Goal: Task Accomplishment & Management: Complete application form

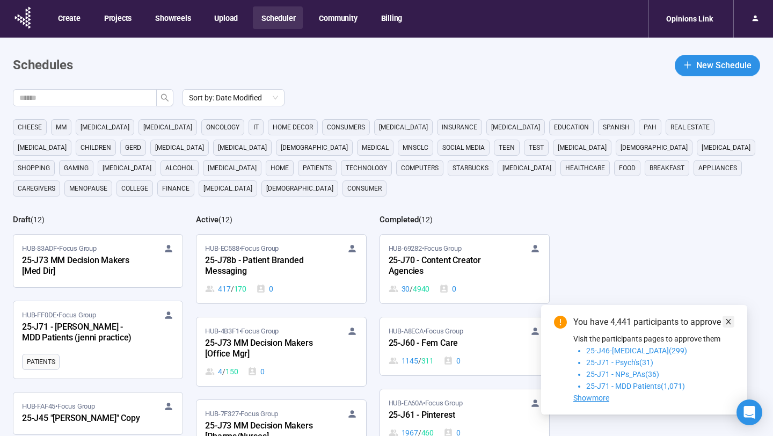
click at [733, 320] on link at bounding box center [729, 322] width 12 height 12
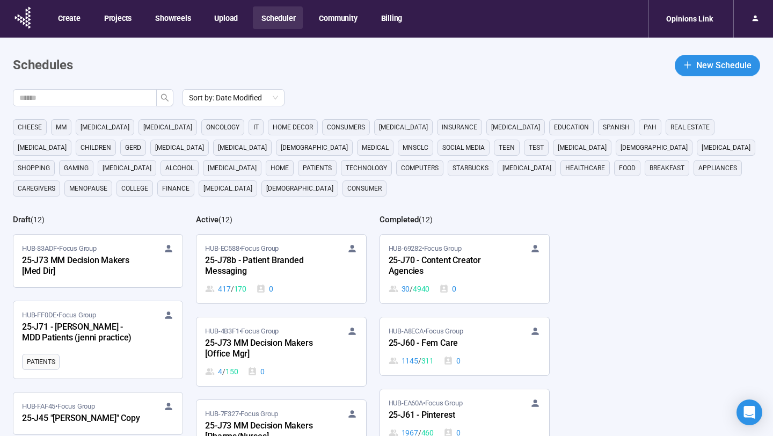
click at [324, 196] on div "cheese MM cancer Parkinsons oncology it home decor consumers Diabetes Insurance…" at bounding box center [393, 157] width 761 height 77
click at [91, 99] on input "text" at bounding box center [80, 98] width 122 height 12
type input "**"
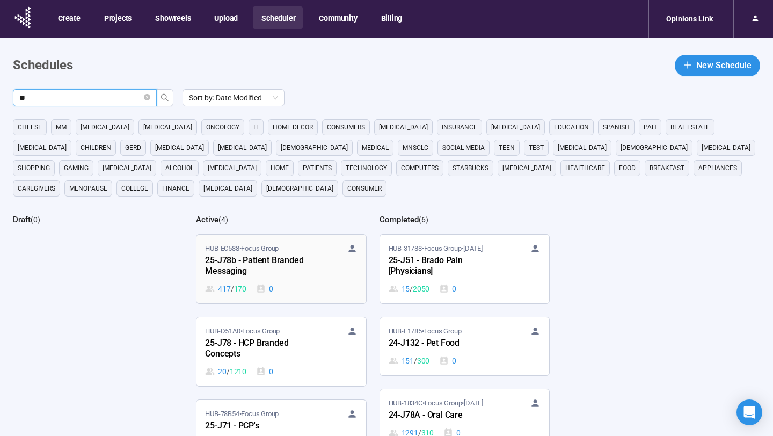
scroll to position [110, 0]
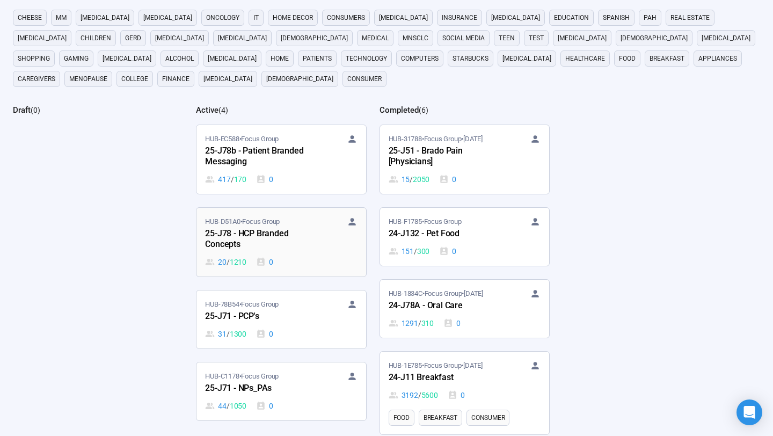
click at [301, 251] on div "25-J78 - HCP Branded Concepts" at bounding box center [264, 239] width 118 height 25
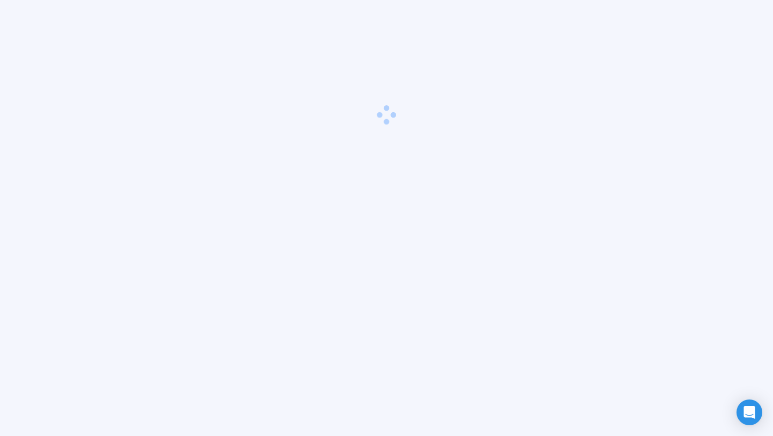
scroll to position [38, 0]
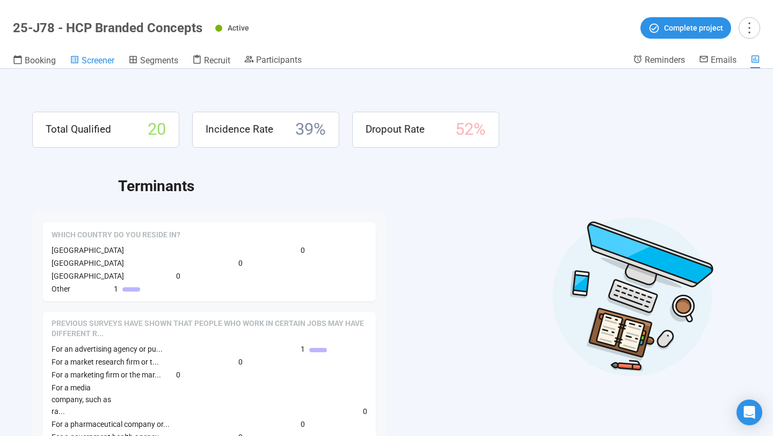
click at [109, 61] on span "Screener" at bounding box center [98, 60] width 33 height 10
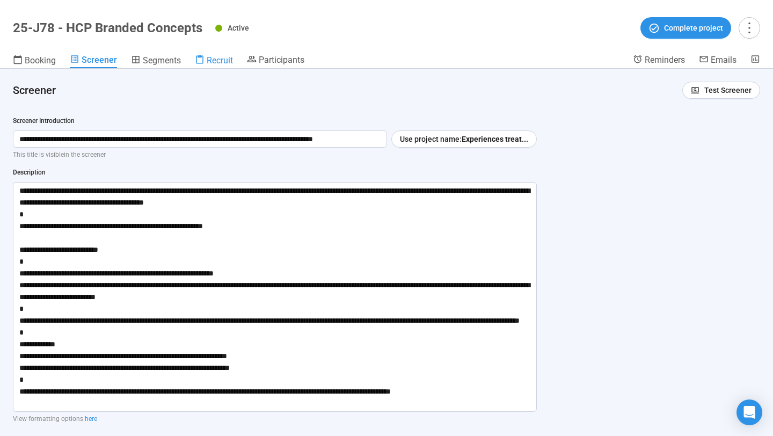
click at [215, 60] on span "Recruit" at bounding box center [220, 60] width 26 height 10
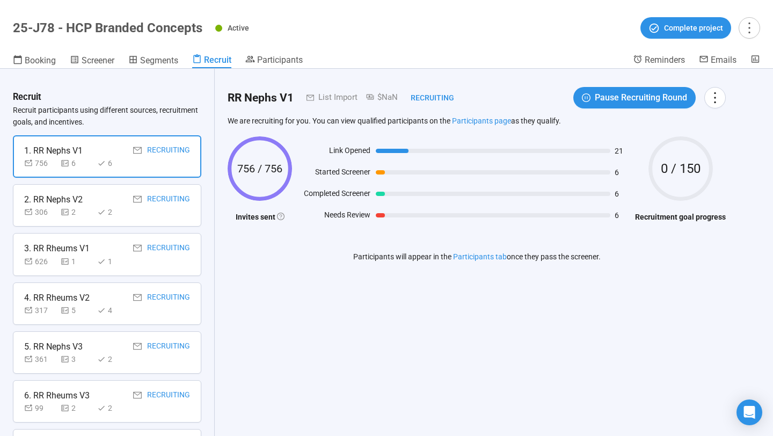
scroll to position [183, 0]
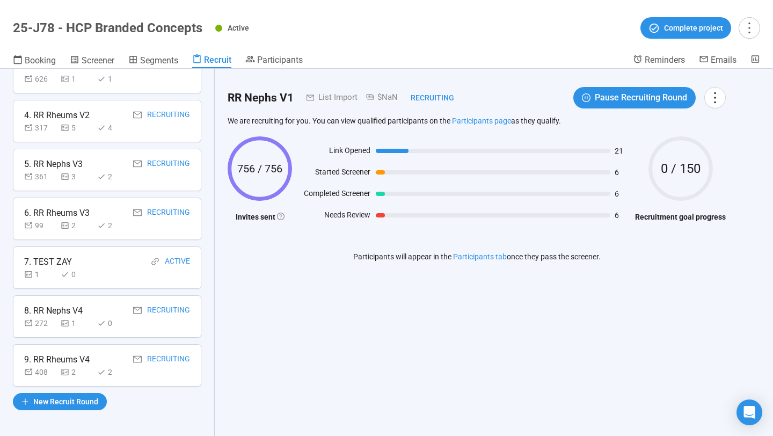
click at [141, 328] on div "272 1 0" at bounding box center [107, 323] width 166 height 12
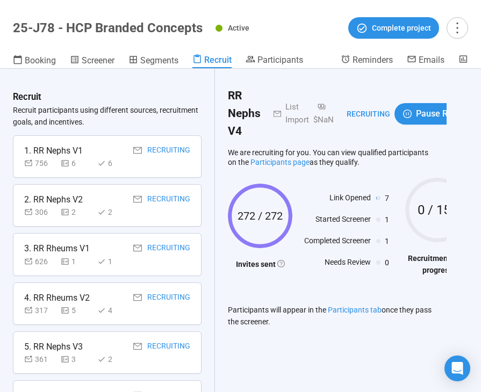
scroll to position [227, 0]
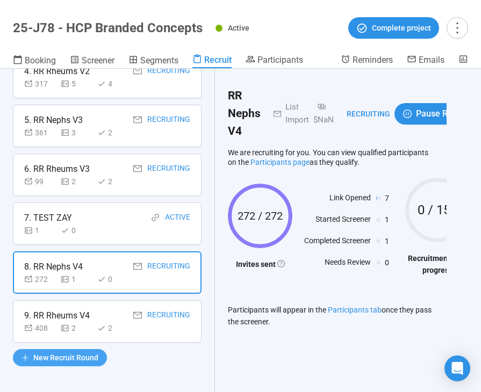
click at [73, 355] on span "New Recruit Round" at bounding box center [65, 358] width 65 height 12
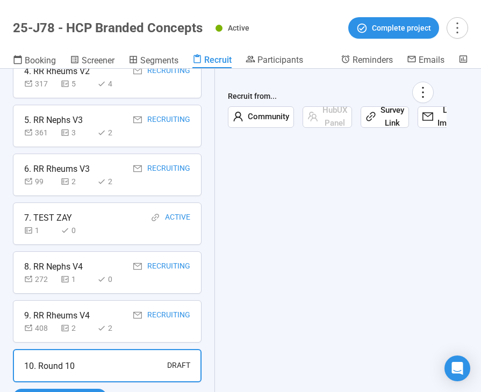
scroll to position [266, 0]
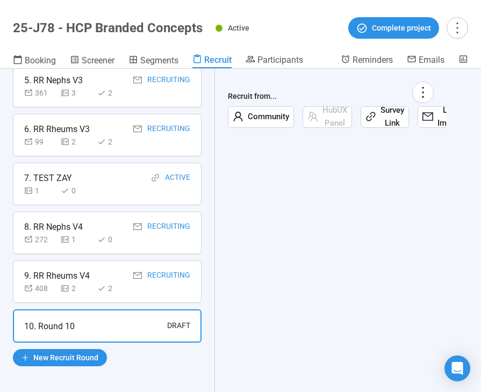
click at [430, 115] on icon "mail" at bounding box center [427, 116] width 11 height 9
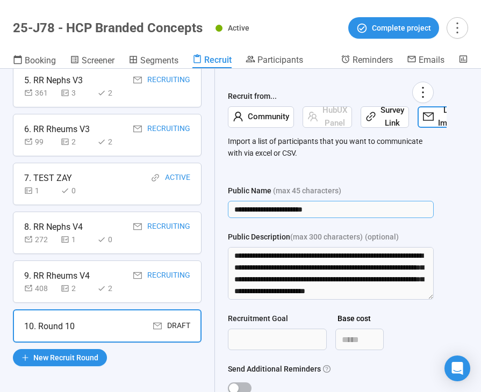
drag, startPoint x: 338, startPoint y: 208, endPoint x: 219, endPoint y: 206, distance: 118.7
click at [219, 206] on div "**********" at bounding box center [331, 269] width 232 height 401
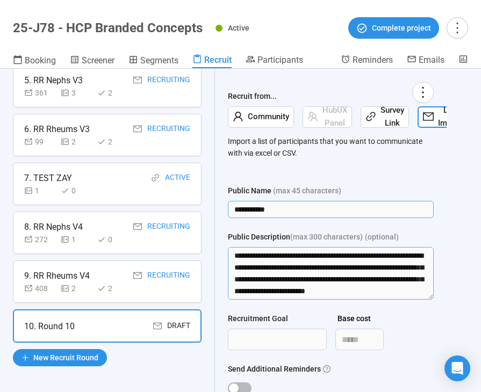
type input "**********"
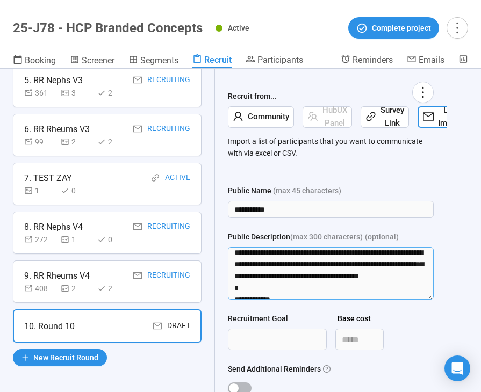
scroll to position [343, 0]
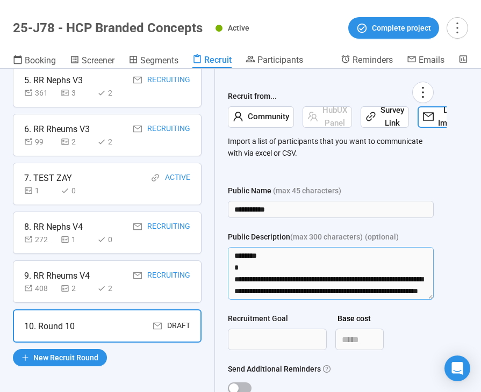
drag, startPoint x: 233, startPoint y: 256, endPoint x: 323, endPoint y: 327, distance: 114.3
click at [323, 327] on form "**********" at bounding box center [331, 314] width 206 height 259
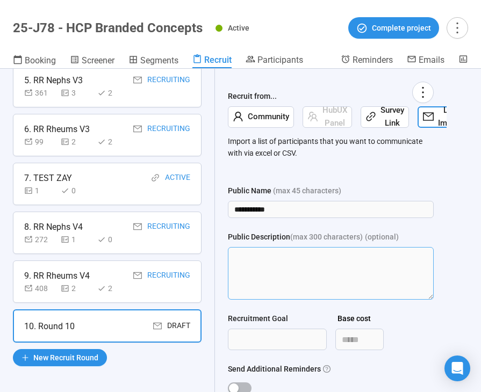
scroll to position [0, 0]
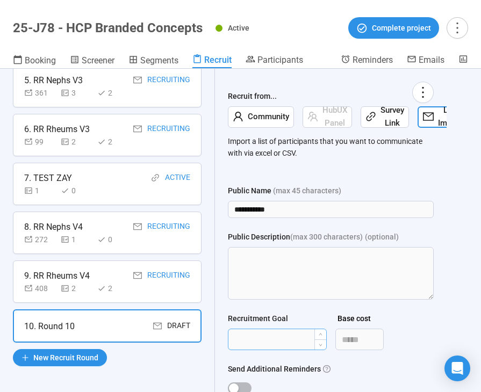
click at [285, 341] on input "Recruitment Goal" at bounding box center [277, 339] width 98 height 20
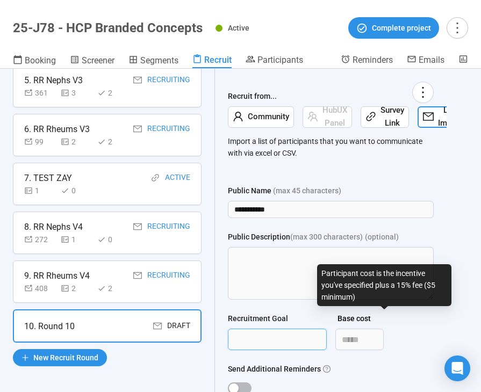
type input "***"
click at [411, 319] on div "Base cost" at bounding box center [384, 321] width 99 height 16
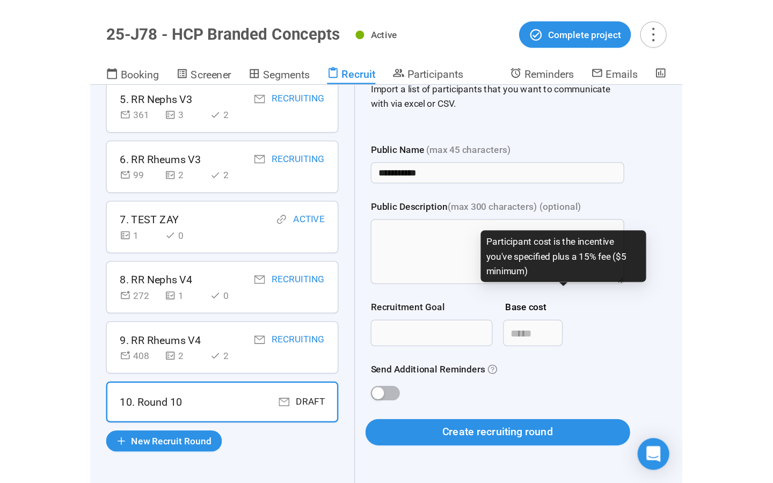
scroll to position [77, 0]
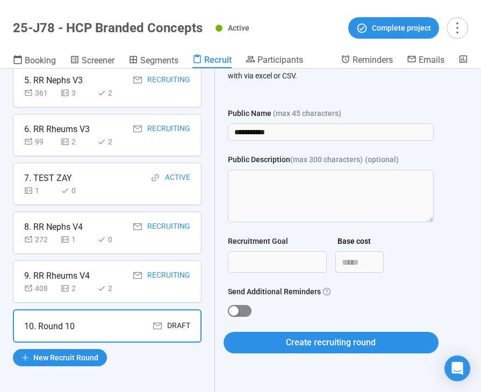
click at [238, 307] on span "button" at bounding box center [240, 311] width 24 height 12
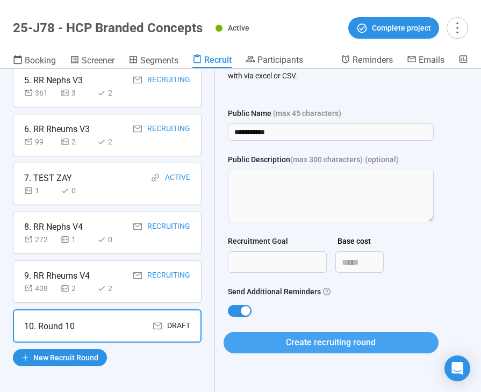
click at [264, 338] on button "Create recruiting round" at bounding box center [330, 342] width 215 height 21
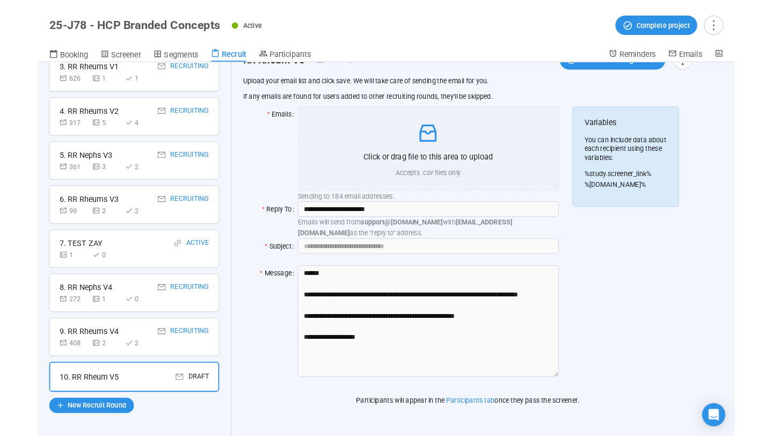
scroll to position [222, 0]
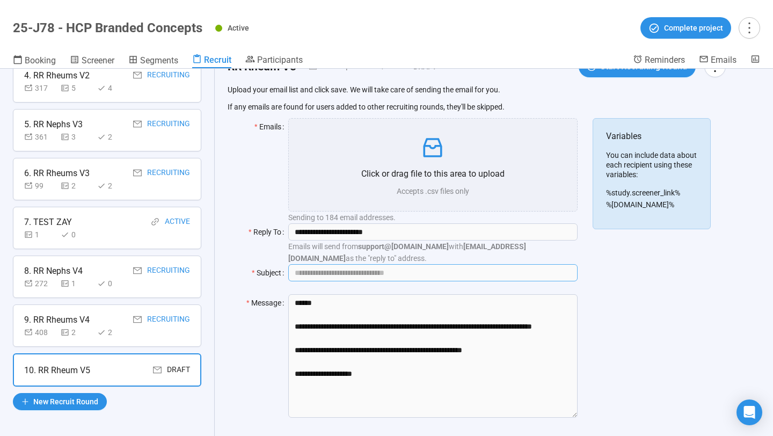
click at [398, 272] on input "Subject" at bounding box center [432, 272] width 289 height 17
drag, startPoint x: 527, startPoint y: 271, endPoint x: 415, endPoint y: 270, distance: 112.3
click at [415, 270] on input "**********" at bounding box center [432, 272] width 289 height 17
type input "**********"
click at [647, 294] on div "Variables You can include data about each recipient using these variables: %stu…" at bounding box center [652, 274] width 118 height 313
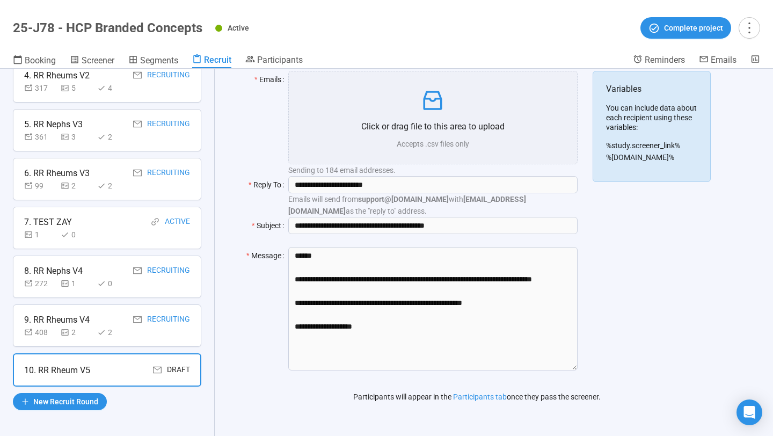
scroll to position [0, 0]
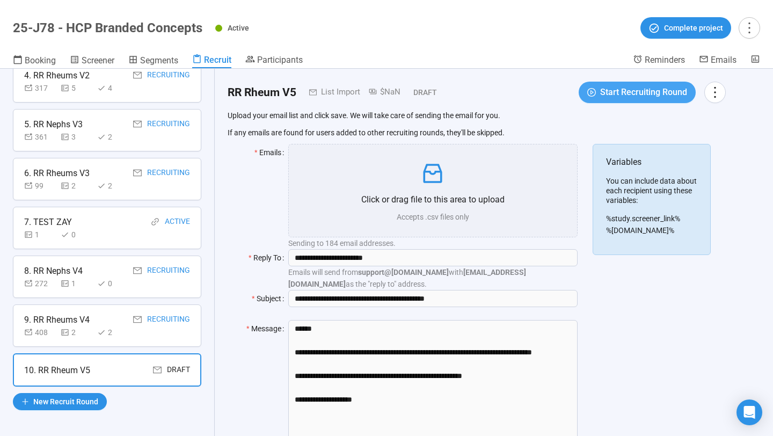
click at [615, 94] on span "Start Recruiting Round" at bounding box center [644, 91] width 87 height 13
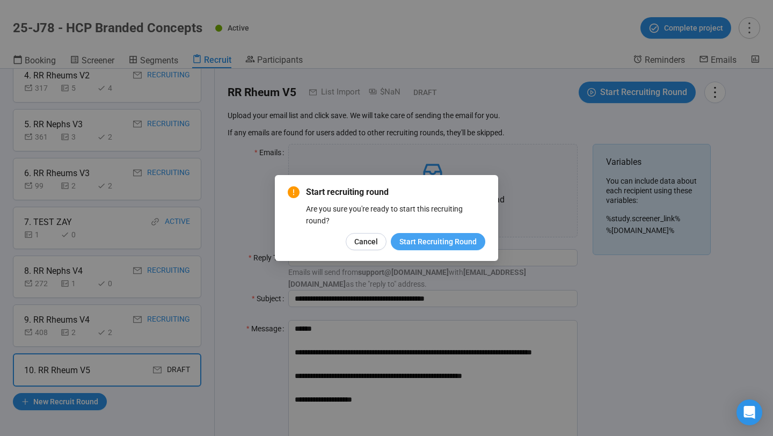
click at [438, 241] on span "Start Recruiting Round" at bounding box center [438, 242] width 77 height 12
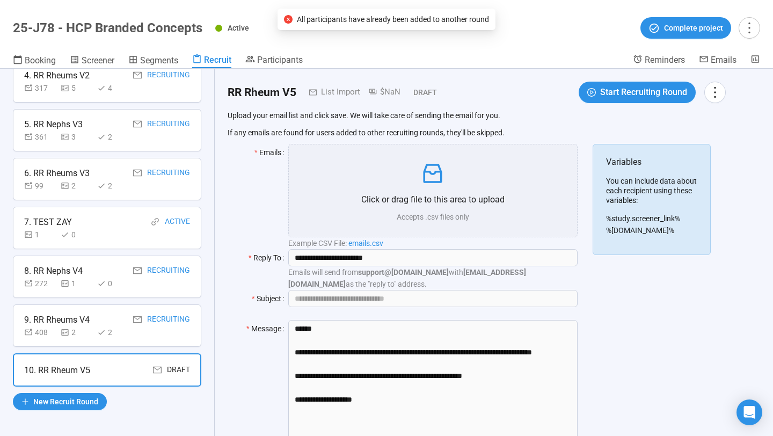
scroll to position [222, 0]
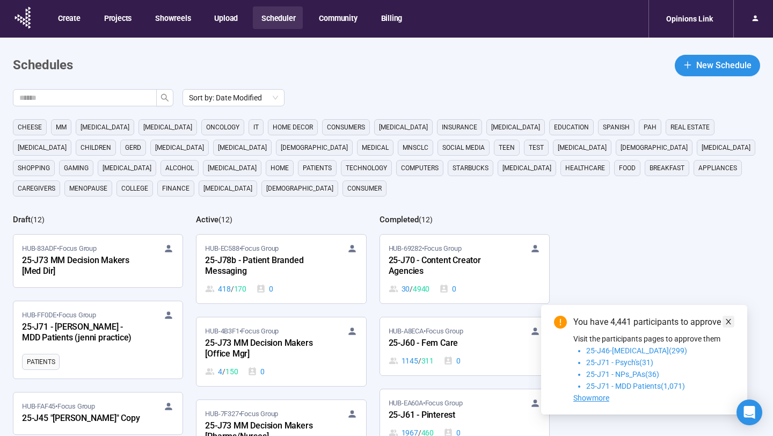
click at [732, 324] on icon "close" at bounding box center [729, 322] width 8 height 8
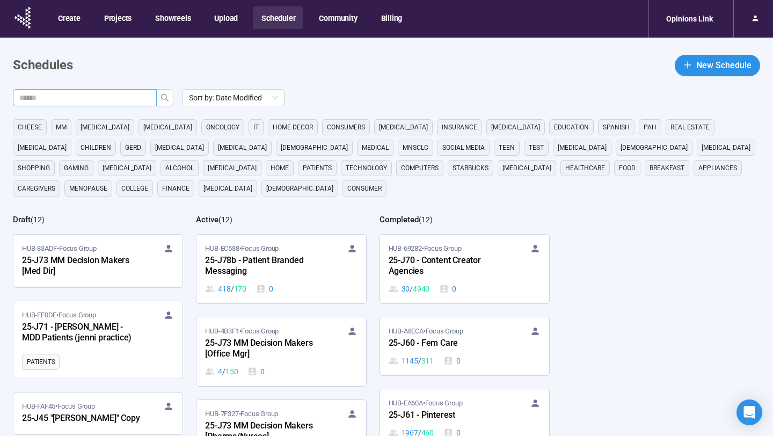
click at [133, 90] on span at bounding box center [85, 97] width 144 height 17
type input "**"
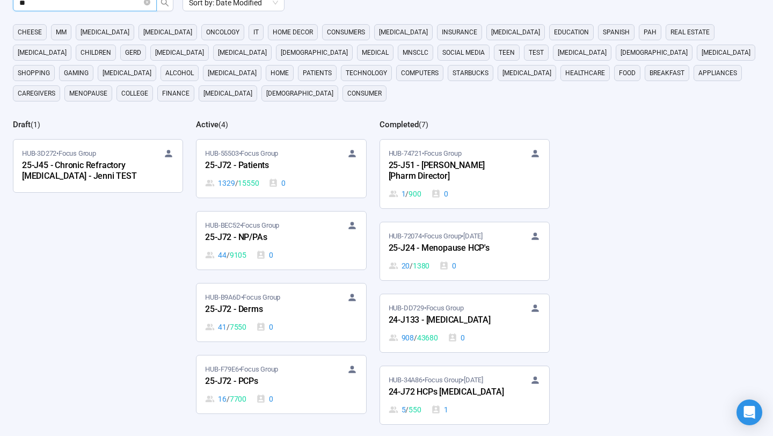
scroll to position [110, 0]
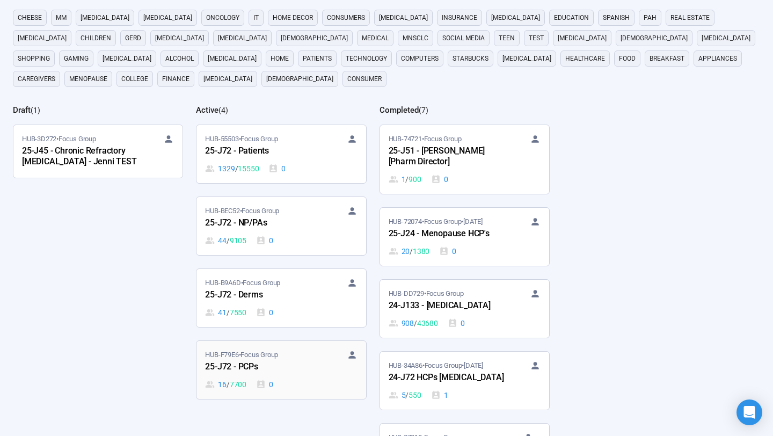
click at [301, 360] on div "HUB-F79E6 • Focus Group" at bounding box center [281, 355] width 152 height 11
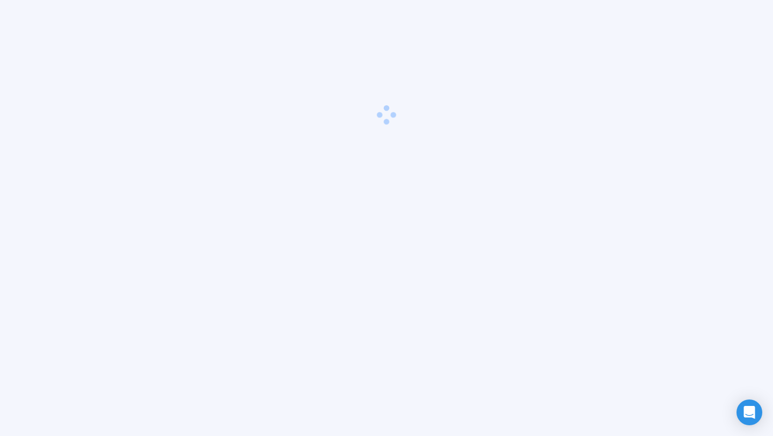
scroll to position [38, 0]
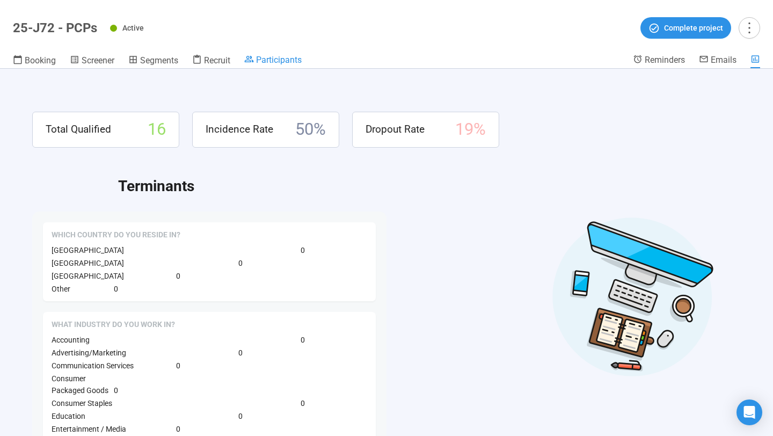
click at [294, 62] on span "Participants" at bounding box center [279, 60] width 46 height 10
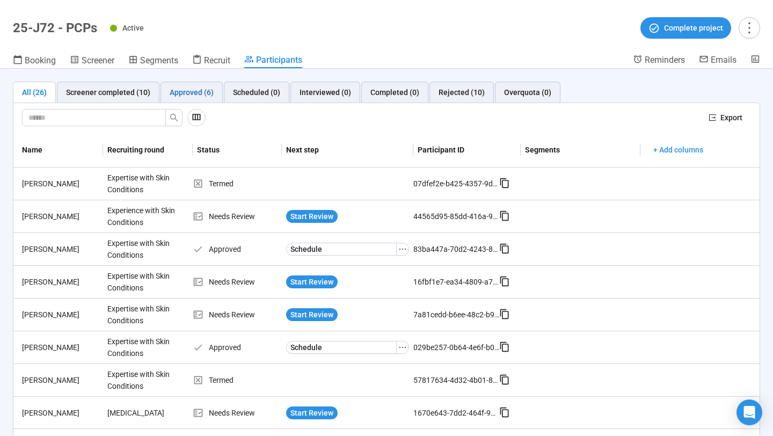
click at [192, 91] on div "Approved (6)" at bounding box center [192, 92] width 44 height 12
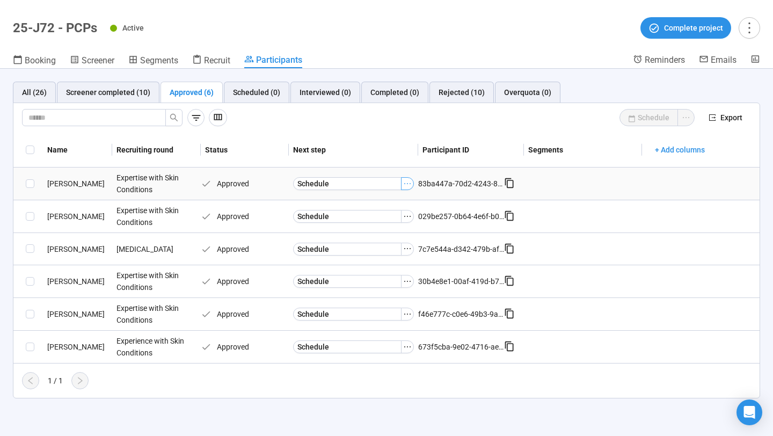
click at [409, 184] on icon "ellipsis" at bounding box center [407, 183] width 9 height 9
click at [387, 216] on span "Mark as Interviewed" at bounding box center [391, 220] width 107 height 12
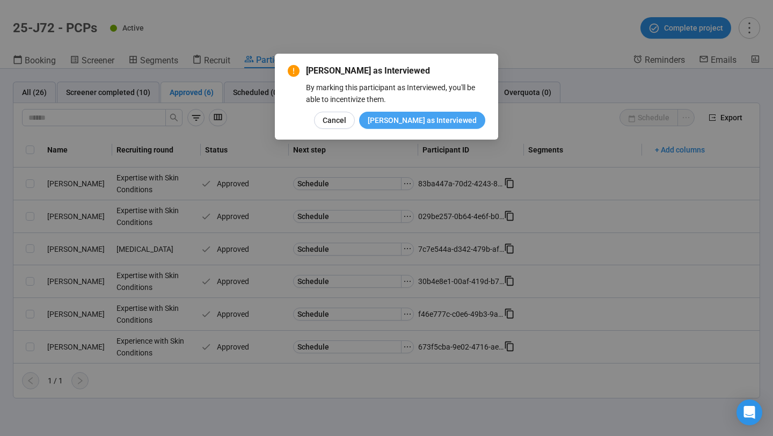
click at [414, 115] on span "Mark as Interviewed" at bounding box center [422, 120] width 109 height 12
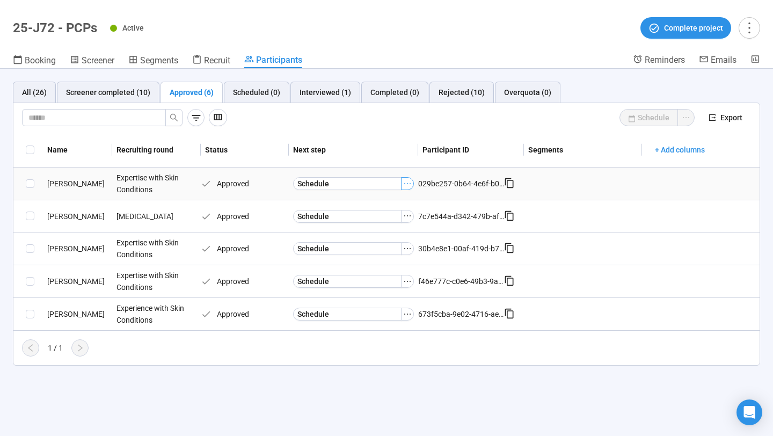
click at [408, 187] on button "button" at bounding box center [407, 183] width 13 height 13
click at [390, 221] on span "Mark as Interviewed" at bounding box center [391, 220] width 107 height 12
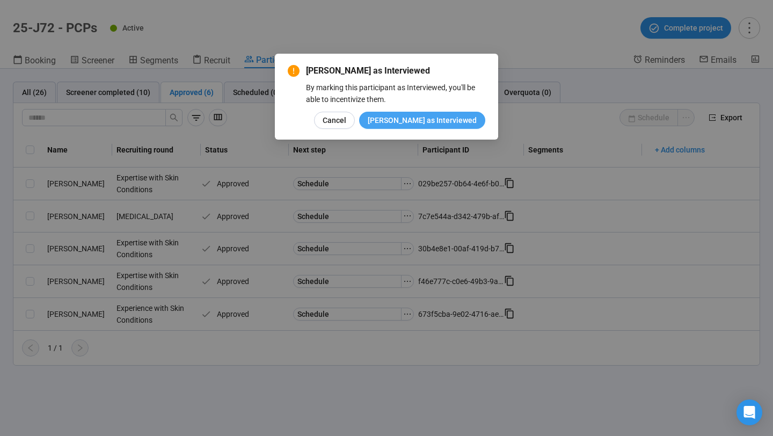
click at [424, 113] on button "Mark as Interviewed" at bounding box center [422, 120] width 126 height 17
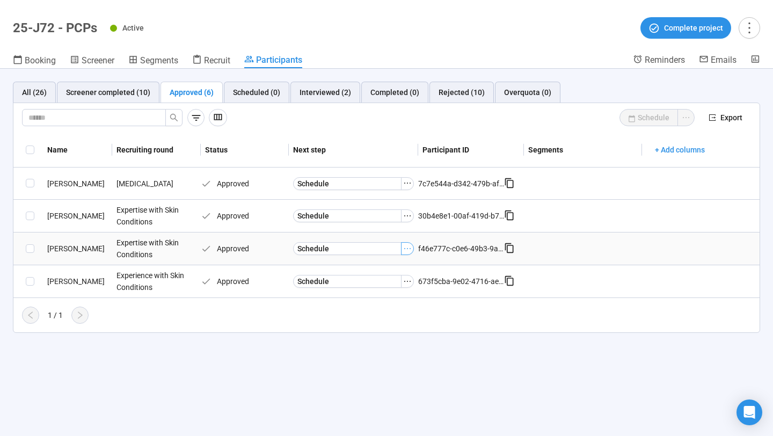
click at [407, 252] on icon "ellipsis" at bounding box center [407, 248] width 9 height 9
click at [381, 285] on span "Mark as Interviewed" at bounding box center [391, 285] width 107 height 12
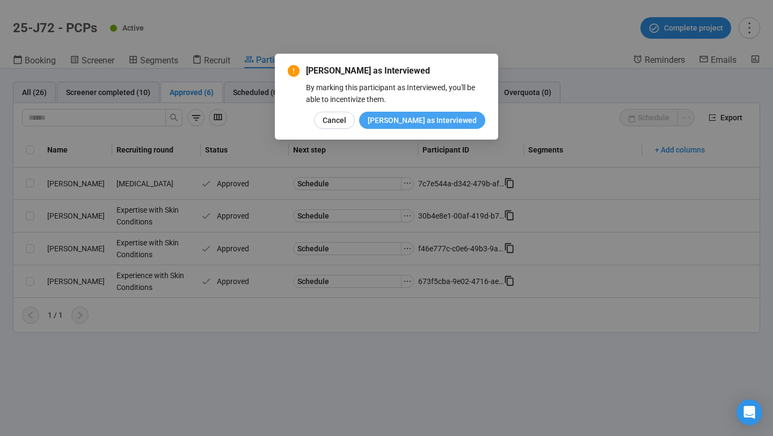
click at [443, 116] on span "[PERSON_NAME] as Interviewed" at bounding box center [422, 120] width 109 height 12
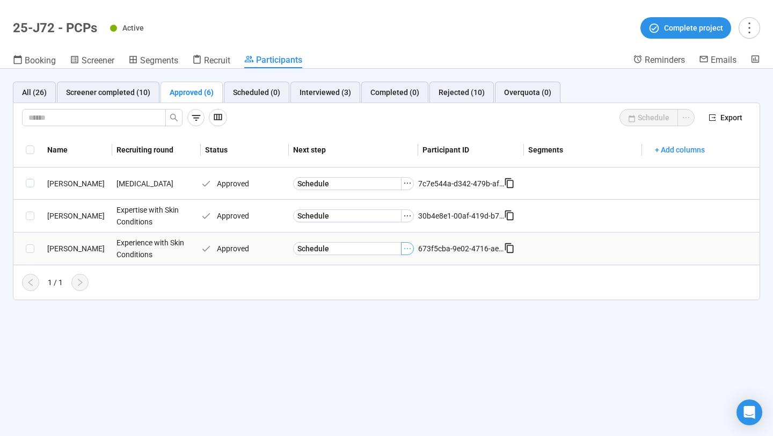
click at [406, 249] on icon "ellipsis" at bounding box center [407, 248] width 9 height 9
click at [376, 286] on span "[PERSON_NAME] as Interviewed" at bounding box center [391, 285] width 107 height 12
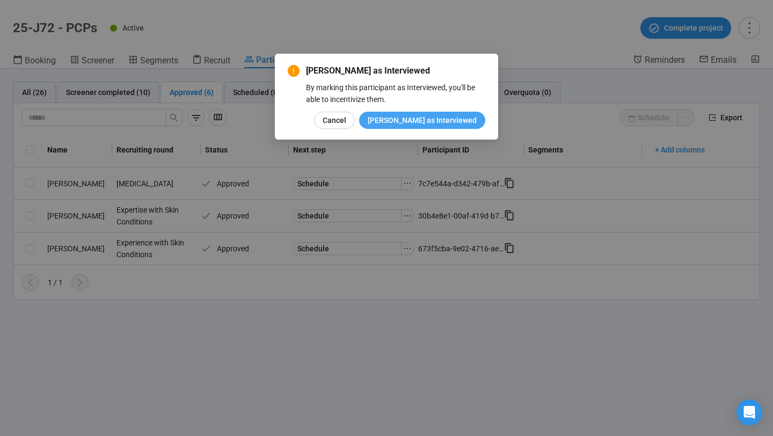
click at [435, 120] on span "[PERSON_NAME] as Interviewed" at bounding box center [422, 120] width 109 height 12
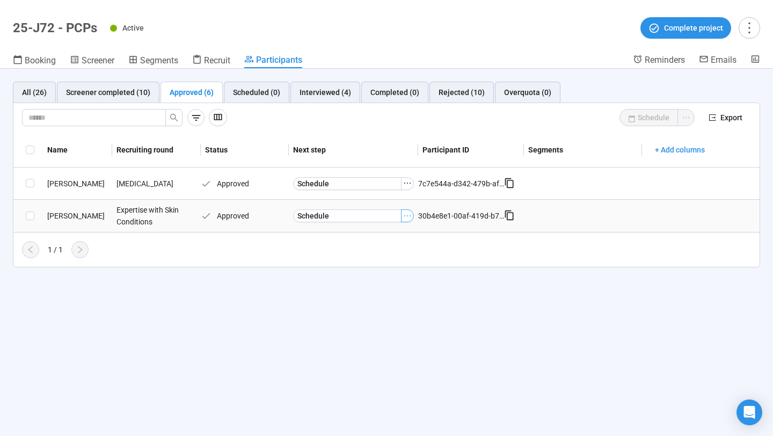
click at [408, 213] on icon "ellipsis" at bounding box center [407, 216] width 9 height 9
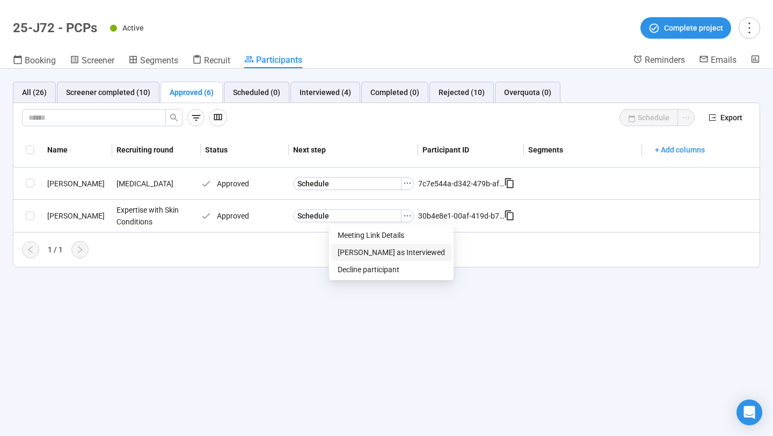
click at [383, 256] on span "[PERSON_NAME] as Interviewed" at bounding box center [391, 253] width 107 height 12
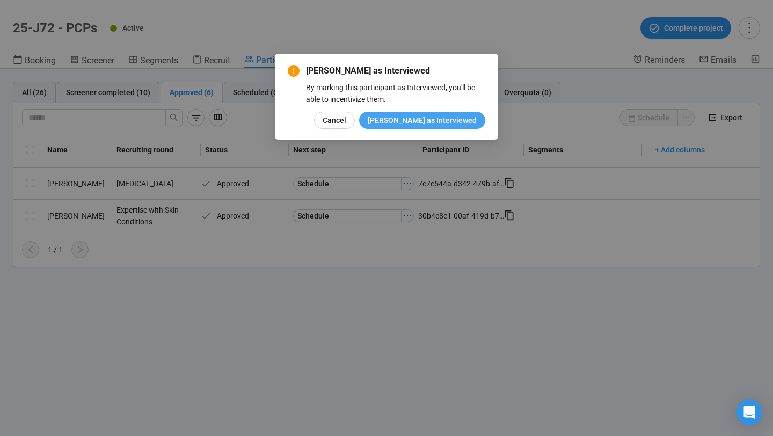
click at [440, 121] on span "[PERSON_NAME] as Interviewed" at bounding box center [422, 120] width 109 height 12
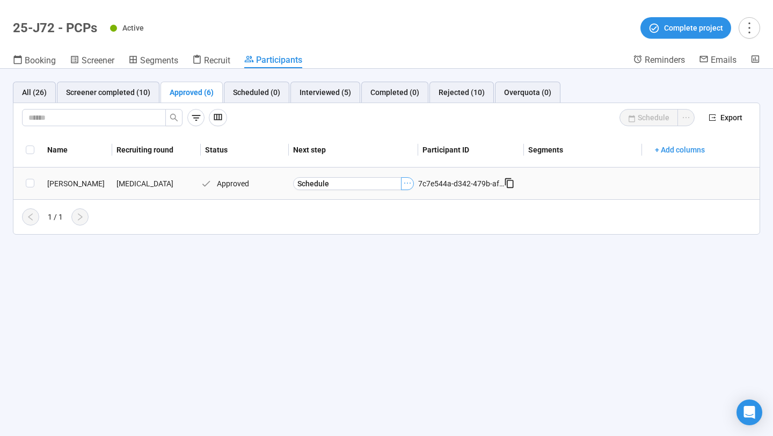
click at [408, 183] on icon "ellipsis" at bounding box center [407, 183] width 9 height 9
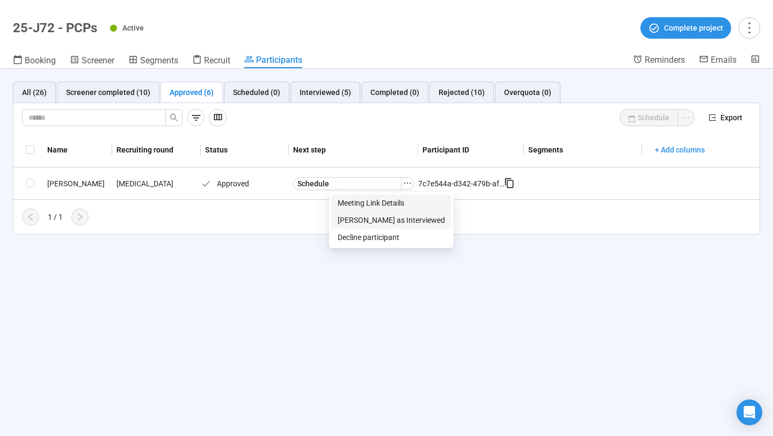
click at [387, 219] on span "[PERSON_NAME] as Interviewed" at bounding box center [391, 220] width 107 height 12
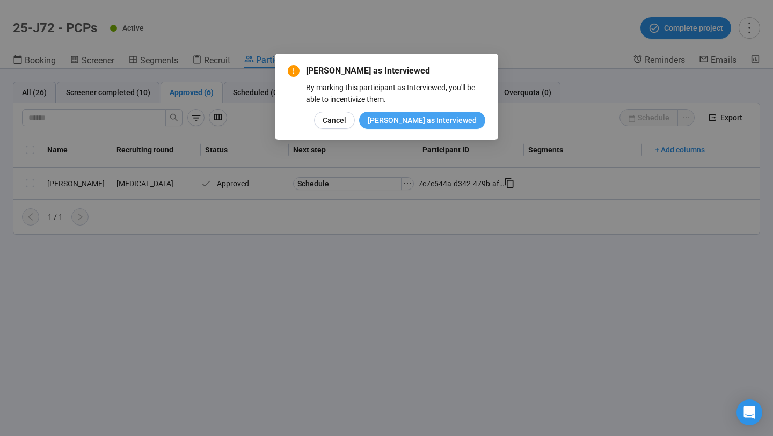
click at [422, 120] on span "[PERSON_NAME] as Interviewed" at bounding box center [422, 120] width 109 height 12
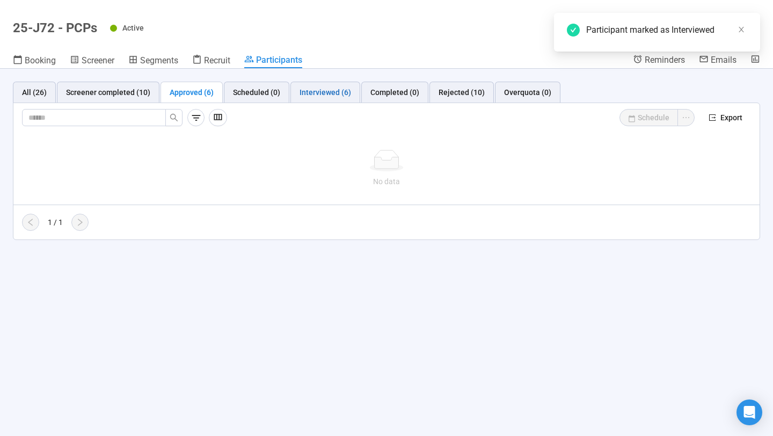
click at [326, 86] on div "Interviewed (6)" at bounding box center [326, 92] width 52 height 12
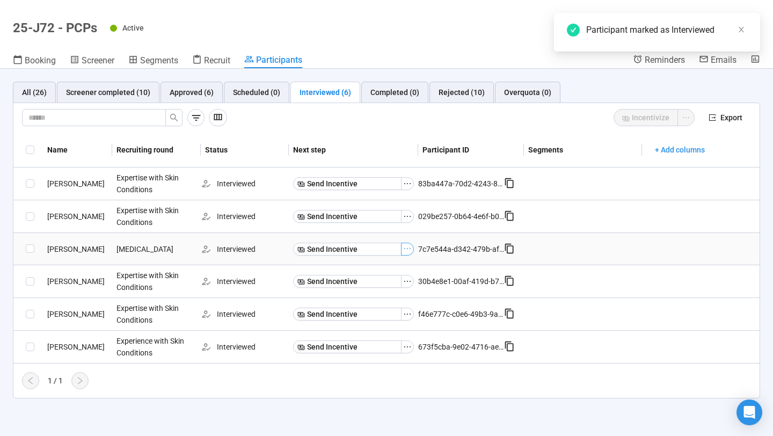
click at [407, 249] on icon "ellipsis" at bounding box center [407, 248] width 9 height 9
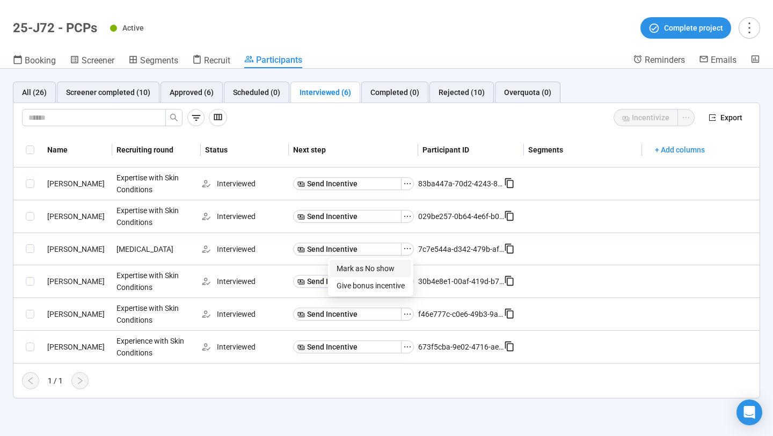
click at [387, 272] on span "Mark as No show" at bounding box center [371, 269] width 68 height 12
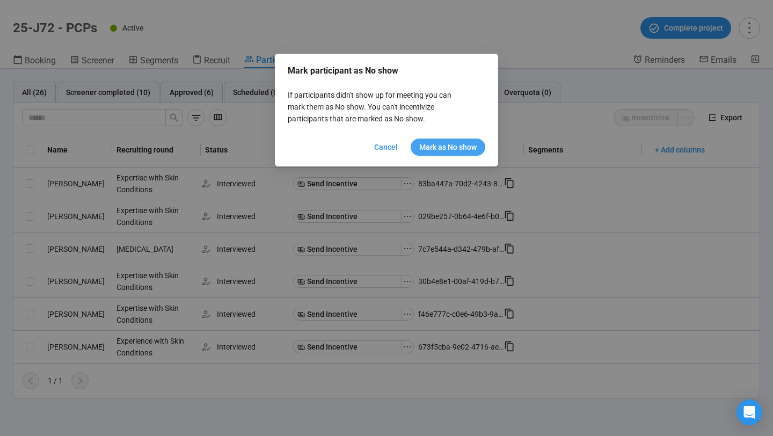
click at [441, 149] on span "Mark as No show" at bounding box center [448, 147] width 57 height 12
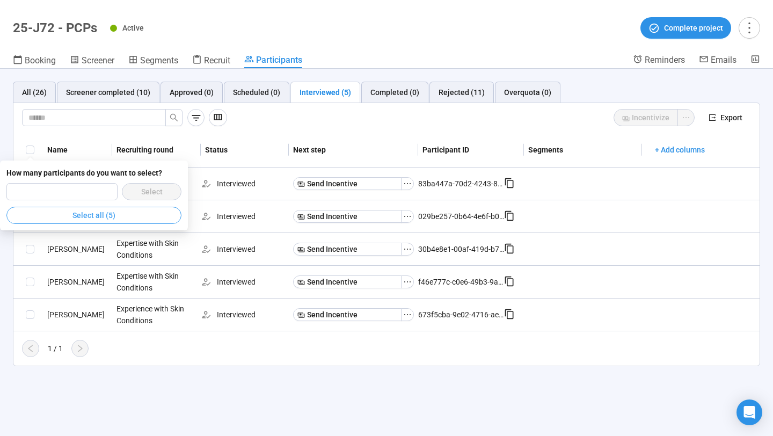
click at [115, 213] on span "Select all (5)" at bounding box center [94, 215] width 43 height 12
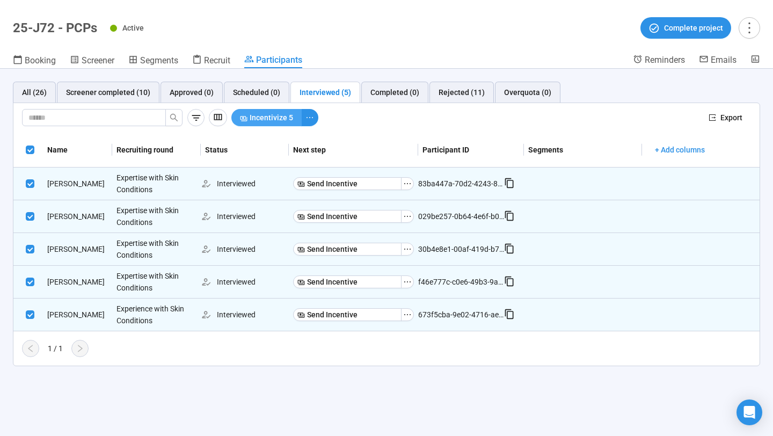
click at [270, 123] on span "Incentivize 5" at bounding box center [272, 118] width 44 height 12
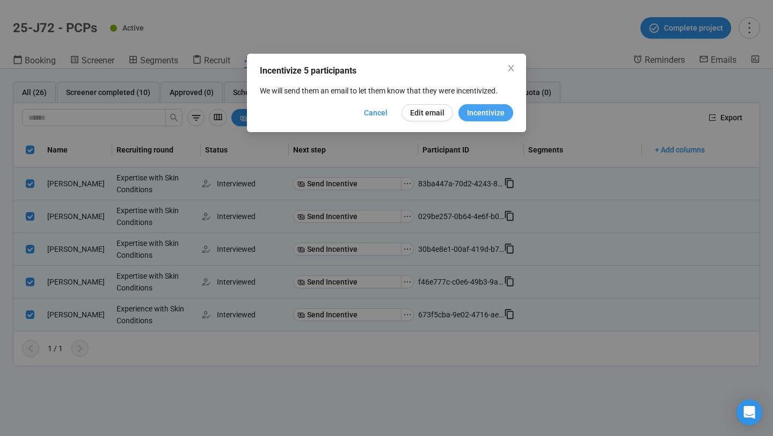
click at [474, 109] on span "Incentivize" at bounding box center [486, 113] width 38 height 12
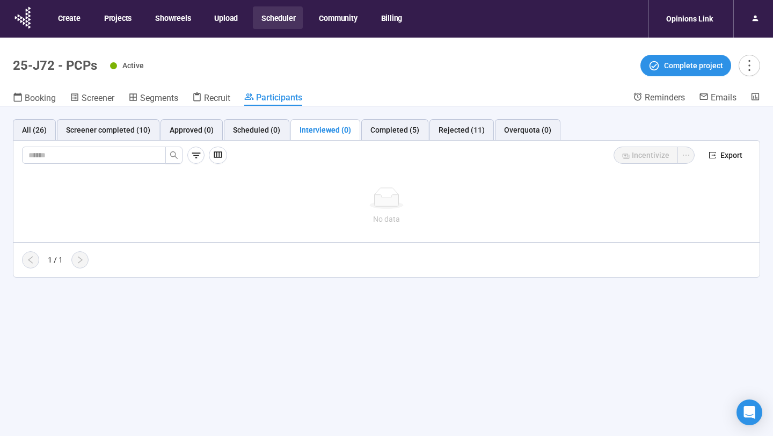
click at [273, 18] on button "Scheduler" at bounding box center [278, 17] width 50 height 23
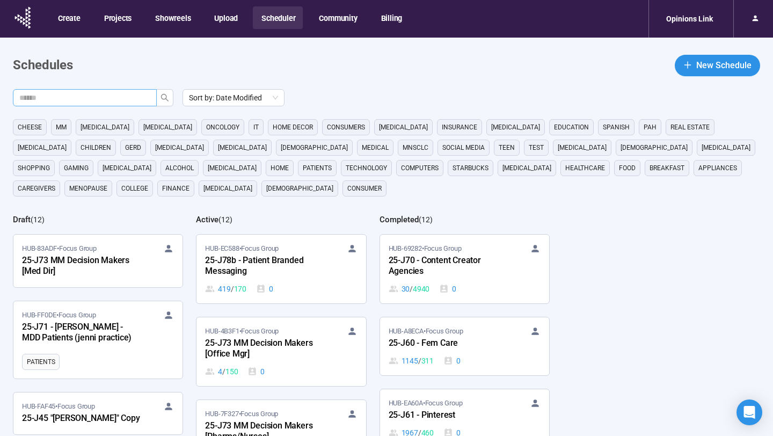
click at [122, 99] on input "text" at bounding box center [80, 98] width 122 height 12
type input "**"
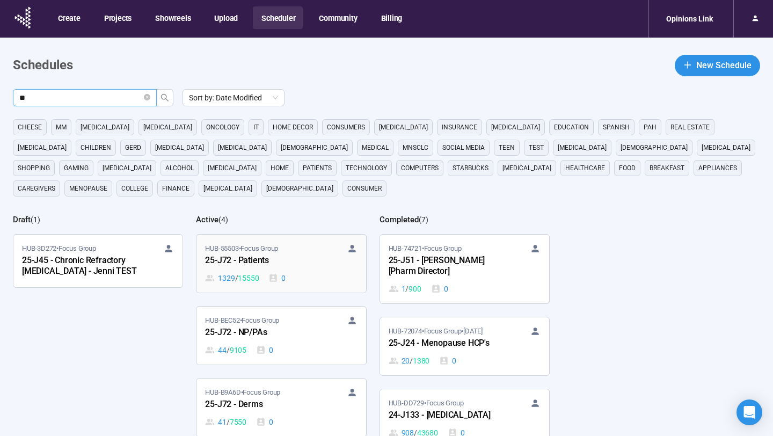
click at [290, 261] on div "25-J72 - Patients" at bounding box center [264, 261] width 118 height 14
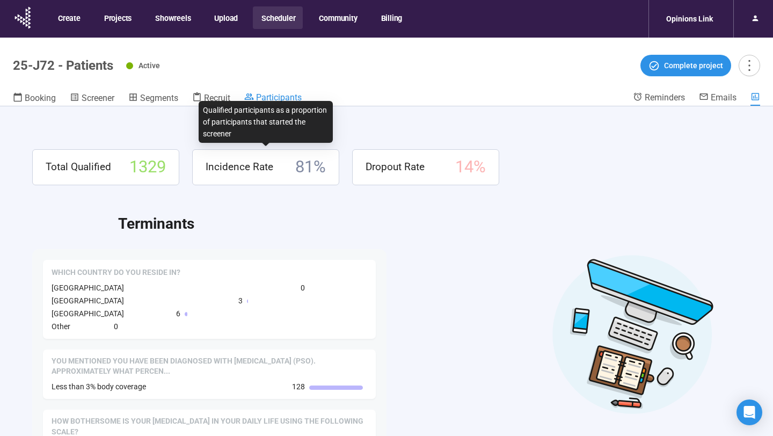
click at [270, 93] on span "Participants" at bounding box center [279, 97] width 46 height 10
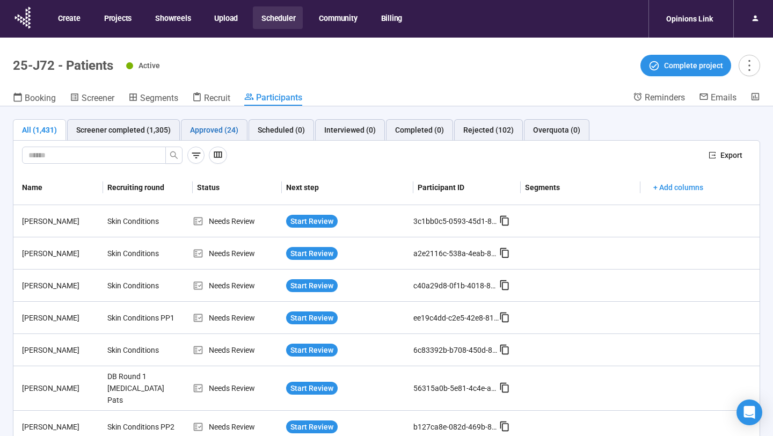
click at [225, 130] on div "Approved (24)" at bounding box center [214, 130] width 48 height 12
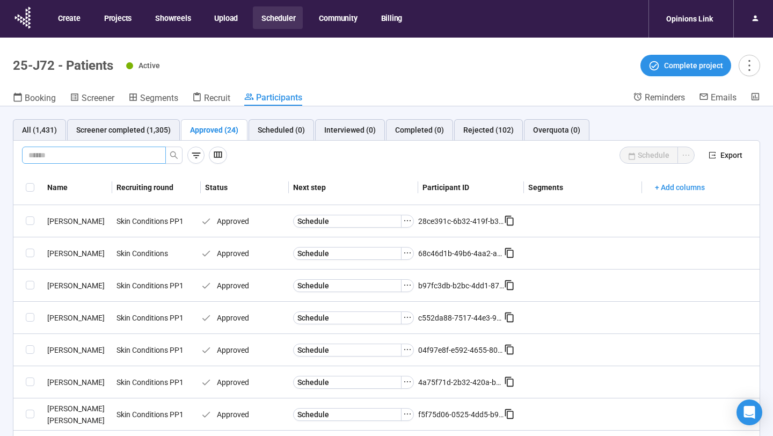
click at [121, 161] on input "text" at bounding box center [89, 155] width 122 height 12
paste input "**********"
type input "**********"
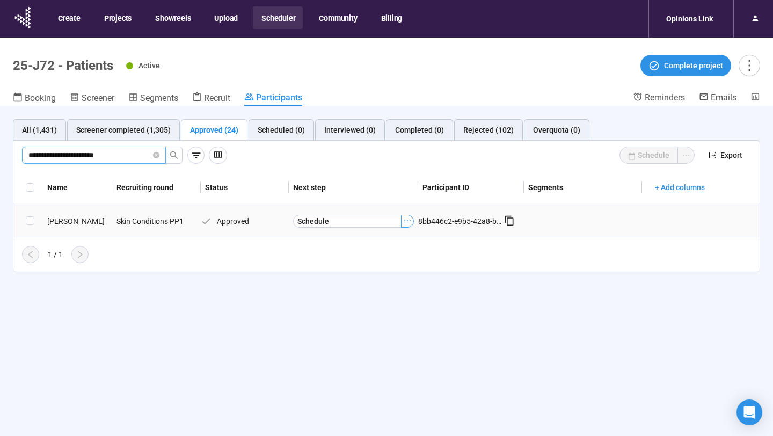
click at [409, 220] on icon "ellipsis" at bounding box center [407, 220] width 9 height 9
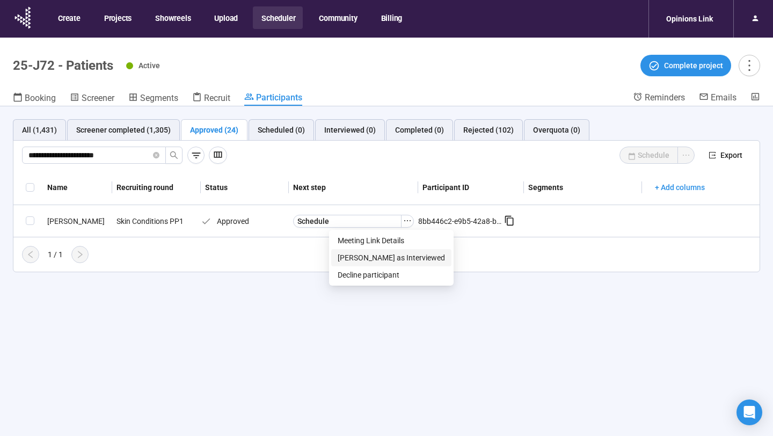
click at [384, 257] on span "[PERSON_NAME] as Interviewed" at bounding box center [391, 258] width 107 height 12
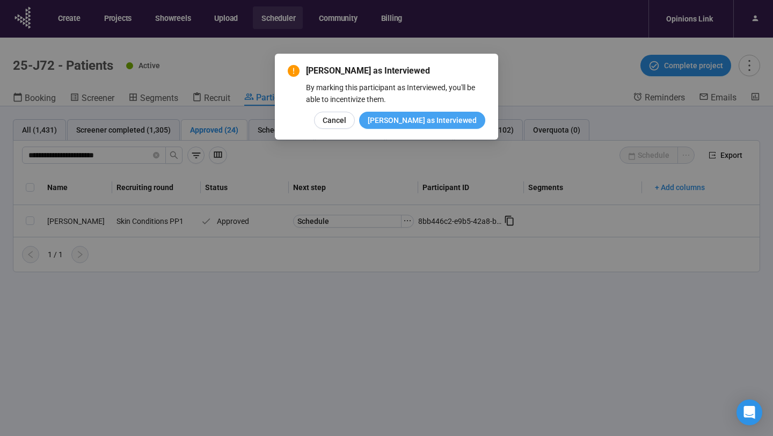
click at [447, 123] on span "[PERSON_NAME] as Interviewed" at bounding box center [422, 120] width 109 height 12
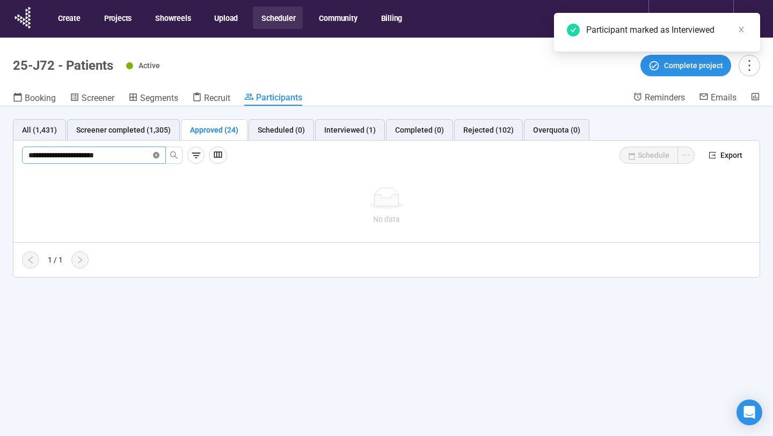
click at [157, 154] on icon "close-circle" at bounding box center [156, 155] width 6 height 6
click at [324, 128] on div "Interviewed (1)" at bounding box center [350, 130] width 52 height 12
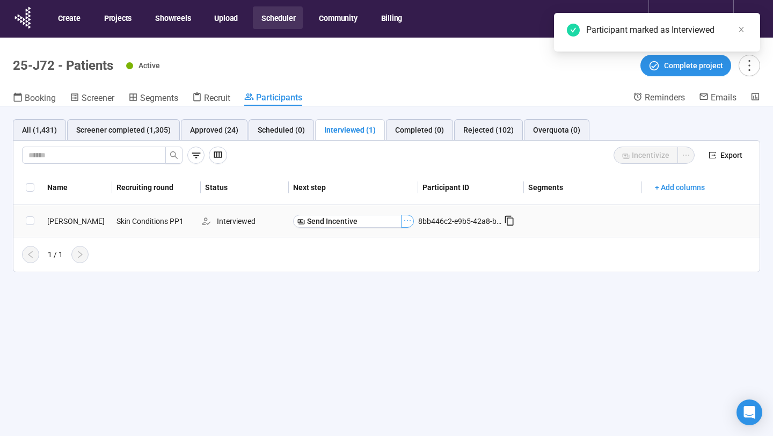
click at [407, 219] on icon "ellipsis" at bounding box center [407, 220] width 9 height 9
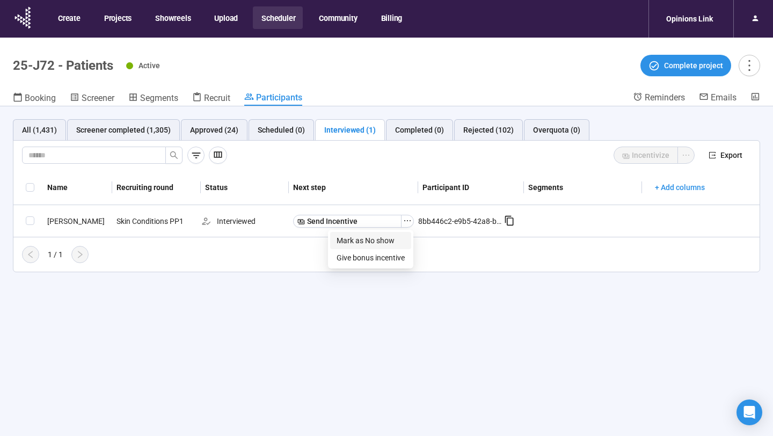
click at [393, 242] on span "Mark as No show" at bounding box center [371, 241] width 68 height 12
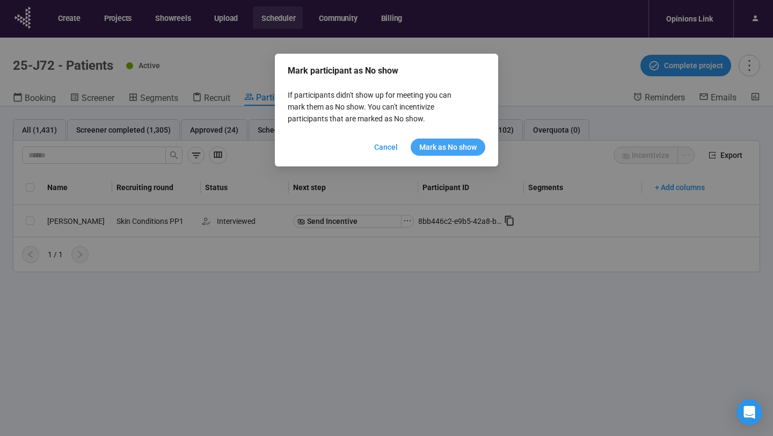
click at [443, 151] on span "Mark as No show" at bounding box center [448, 147] width 57 height 12
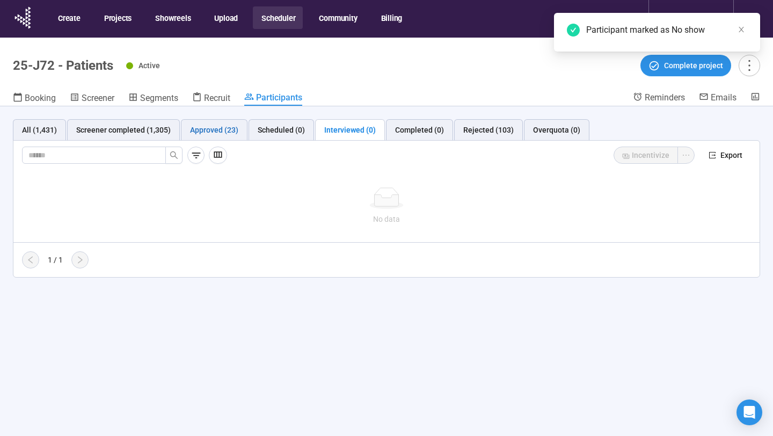
click at [223, 130] on div "Approved (23)" at bounding box center [214, 130] width 48 height 12
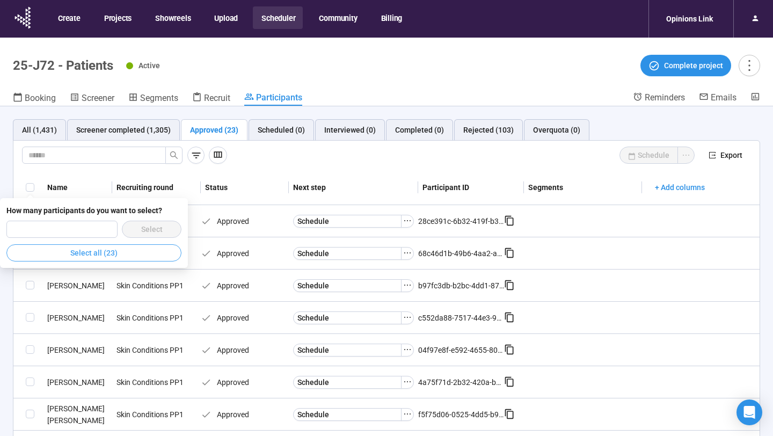
click at [83, 250] on span "Select all (23)" at bounding box center [93, 253] width 47 height 12
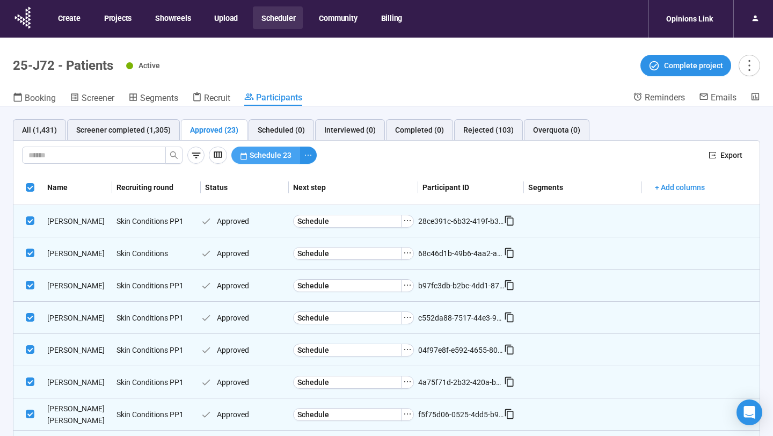
click at [250, 155] on span "Schedule 23" at bounding box center [271, 155] width 42 height 12
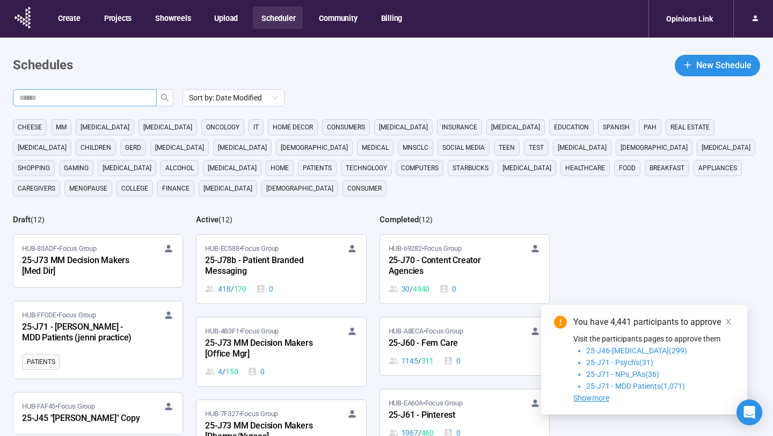
click at [105, 99] on input "text" at bounding box center [80, 98] width 122 height 12
type input "**"
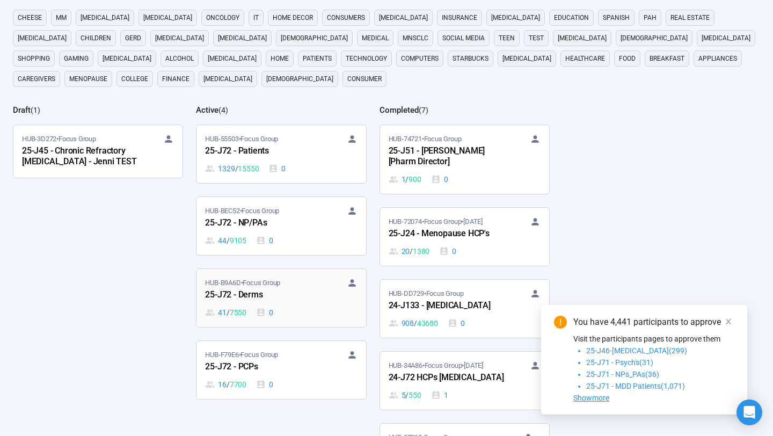
click at [287, 297] on div "25-J72 - Derms" at bounding box center [264, 295] width 118 height 14
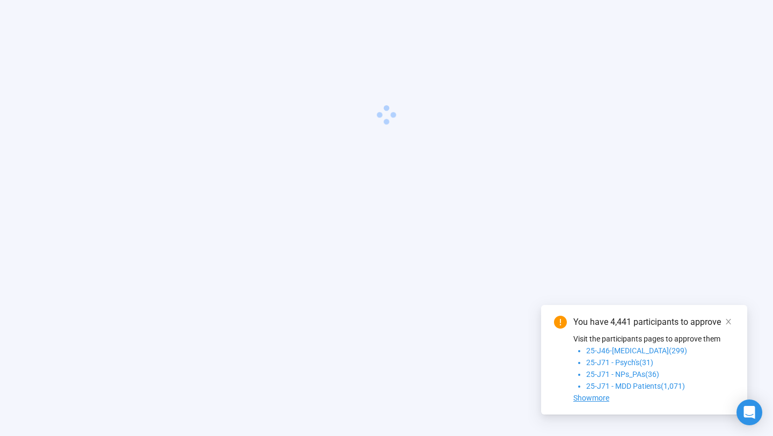
scroll to position [38, 0]
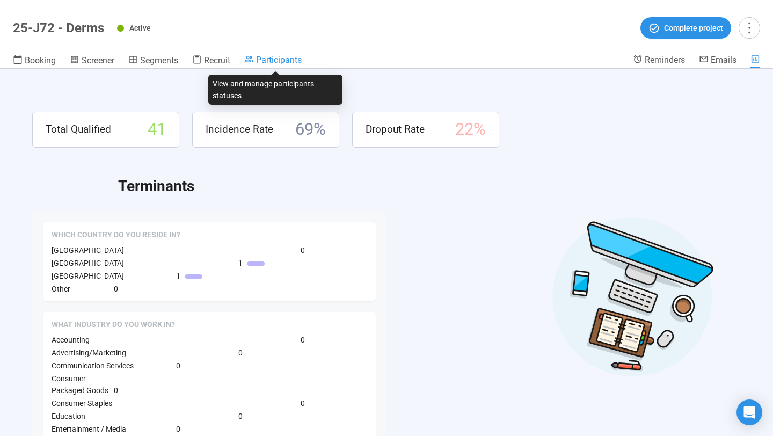
click at [257, 61] on div "Participants" at bounding box center [272, 59] width 57 height 11
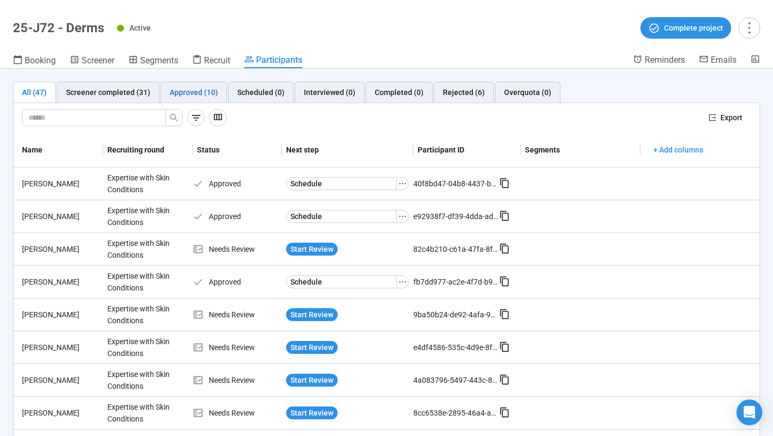
click at [191, 96] on div "Approved (10)" at bounding box center [194, 92] width 48 height 12
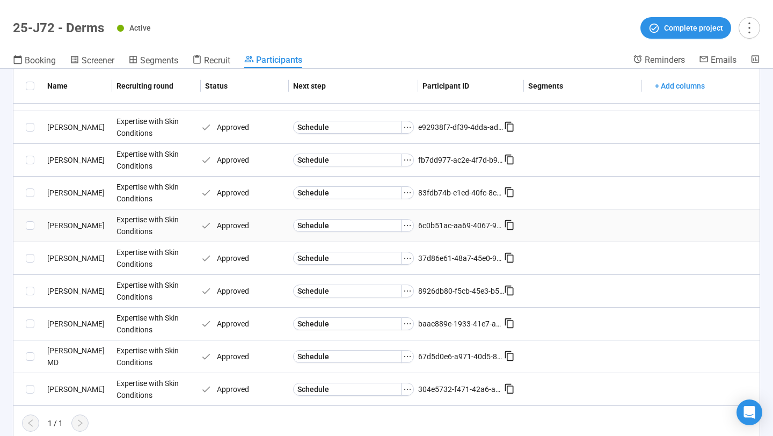
scroll to position [94, 0]
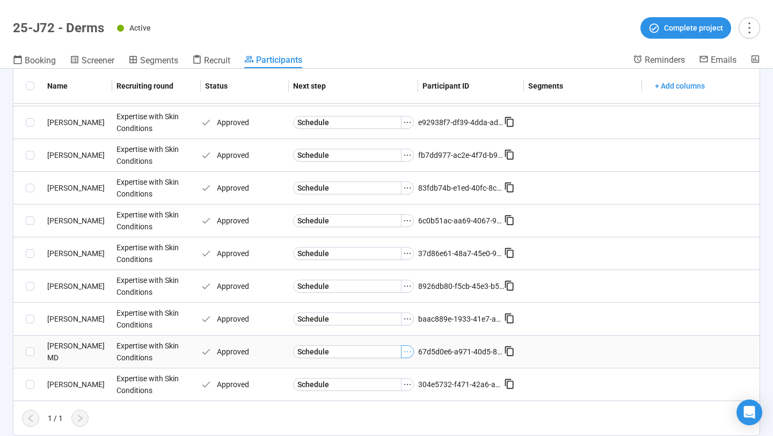
click at [408, 349] on icon "ellipsis" at bounding box center [407, 352] width 9 height 9
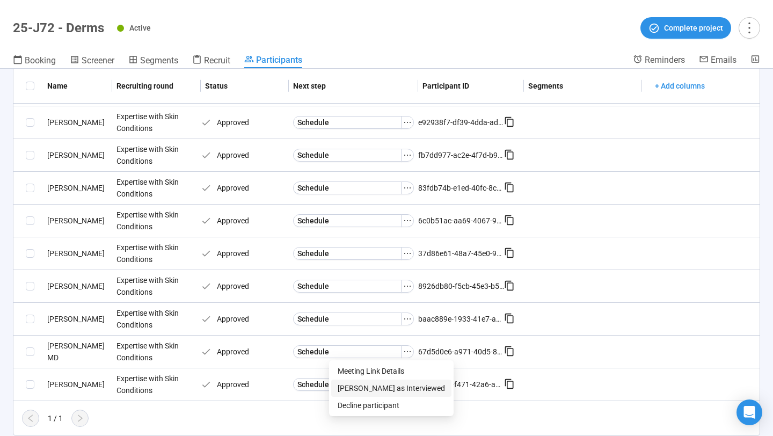
click at [387, 388] on span "Mark as Interviewed" at bounding box center [391, 388] width 107 height 12
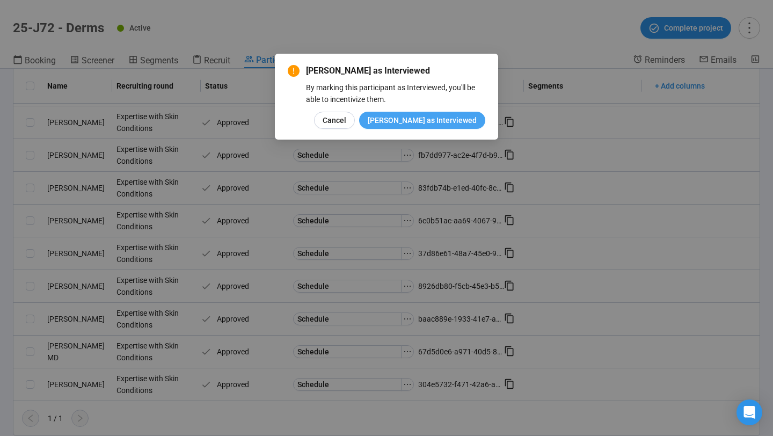
click at [431, 118] on span "Mark as Interviewed" at bounding box center [422, 120] width 109 height 12
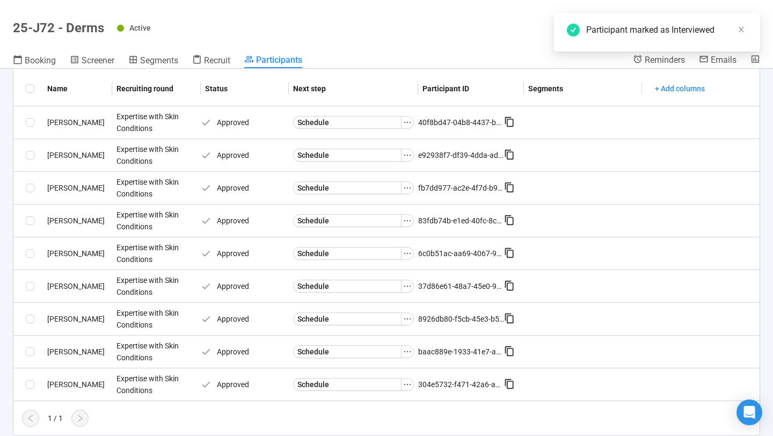
scroll to position [61, 0]
click at [407, 189] on icon "ellipsis" at bounding box center [407, 188] width 9 height 9
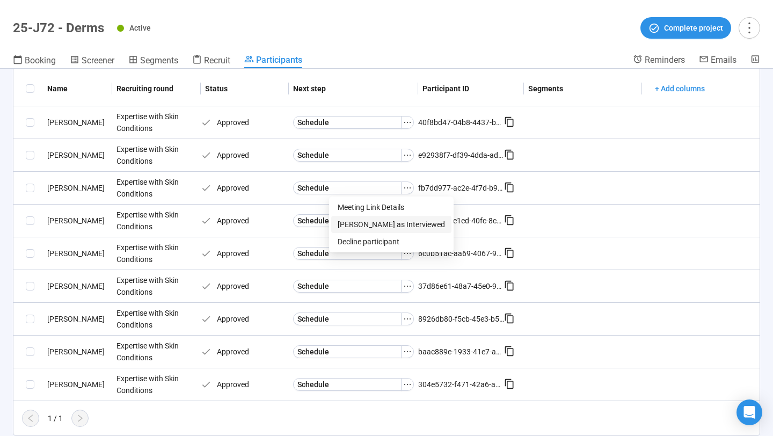
click at [382, 226] on span "Mark as Interviewed" at bounding box center [391, 225] width 107 height 12
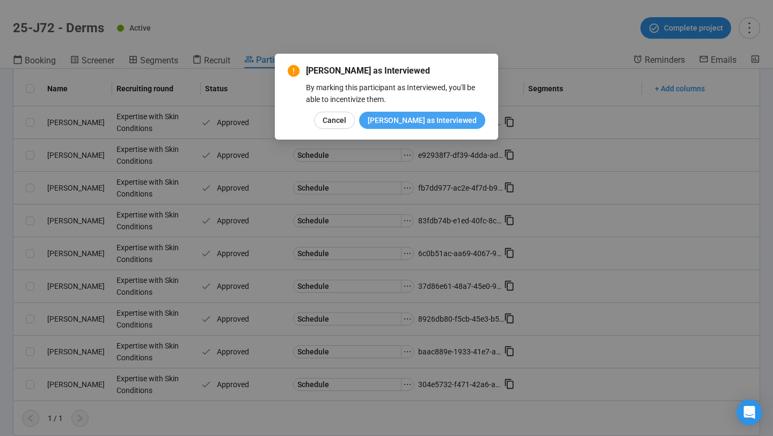
click at [423, 122] on span "Mark as Interviewed" at bounding box center [422, 120] width 109 height 12
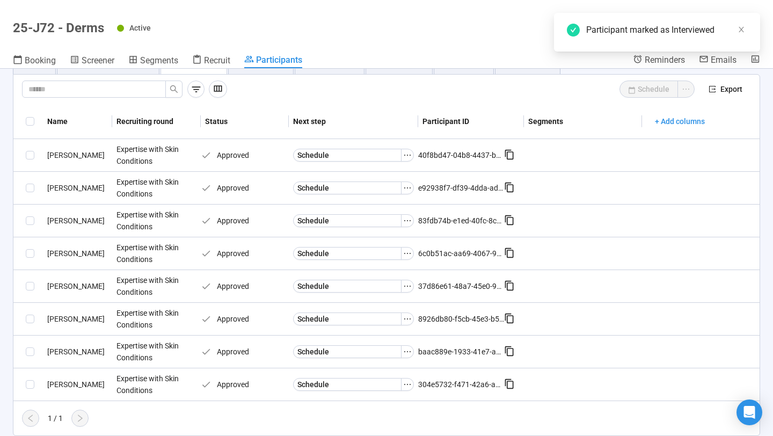
scroll to position [28, 0]
click at [404, 220] on icon "ellipsis" at bounding box center [407, 220] width 9 height 9
click at [393, 259] on span "Mark as Interviewed" at bounding box center [391, 257] width 107 height 12
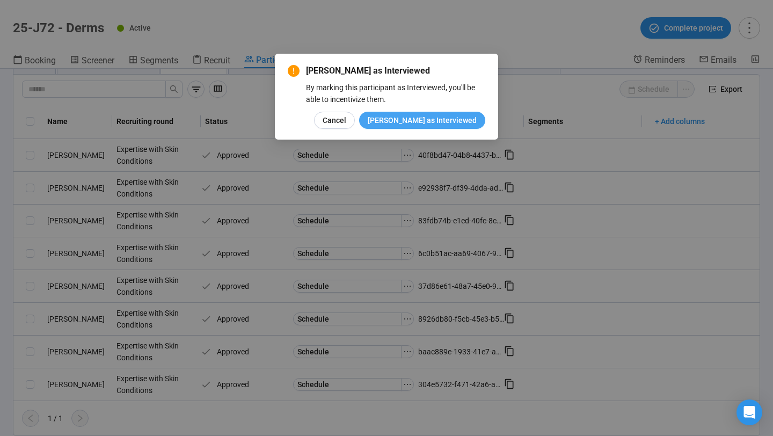
click at [413, 115] on span "Mark as Interviewed" at bounding box center [422, 120] width 109 height 12
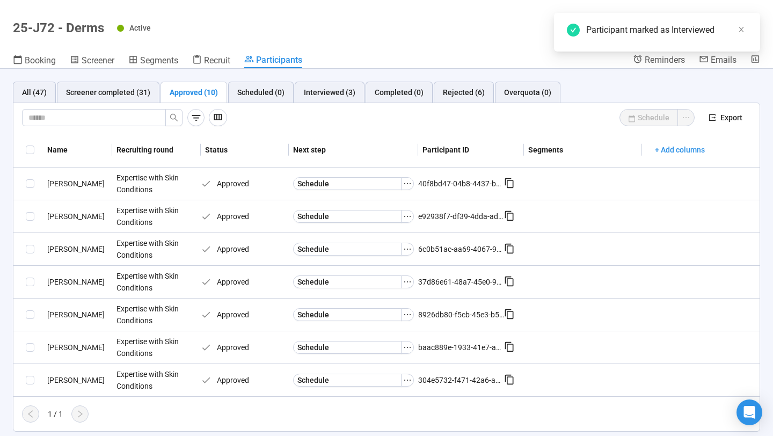
scroll to position [0, 0]
click at [408, 283] on icon "ellipsis" at bounding box center [407, 282] width 9 height 9
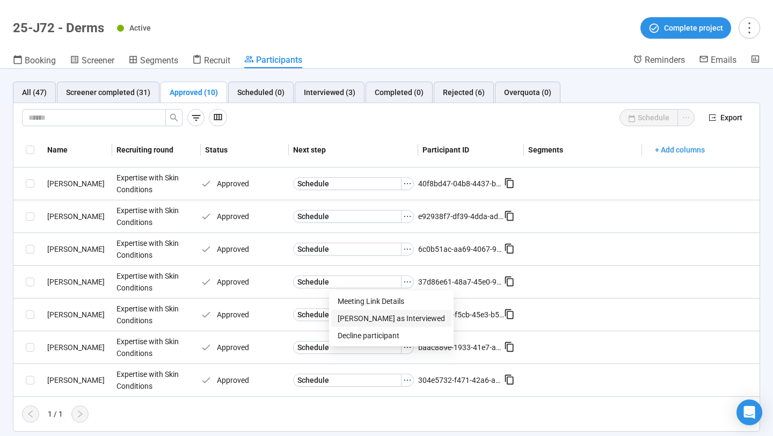
click at [385, 315] on span "Mark as Interviewed" at bounding box center [391, 319] width 107 height 12
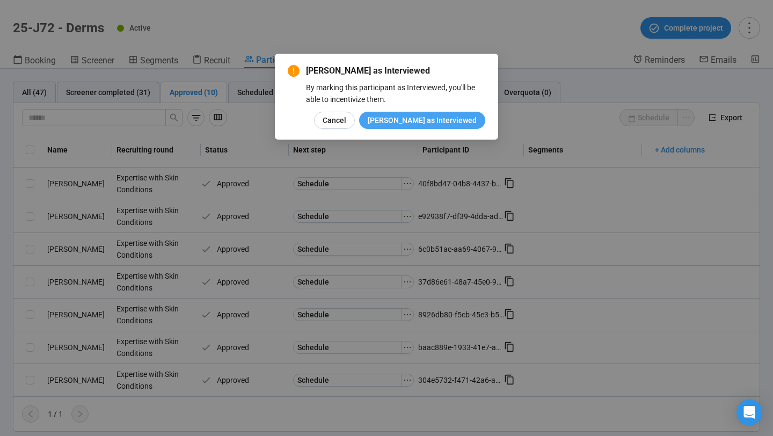
click at [428, 121] on span "Mark as Interviewed" at bounding box center [422, 120] width 109 height 12
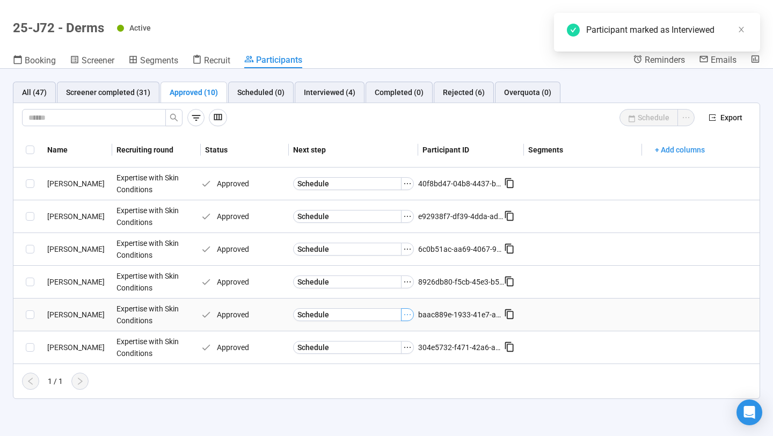
click at [404, 313] on icon "ellipsis" at bounding box center [407, 314] width 9 height 9
click at [385, 355] on span "Mark as Interviewed" at bounding box center [391, 351] width 107 height 12
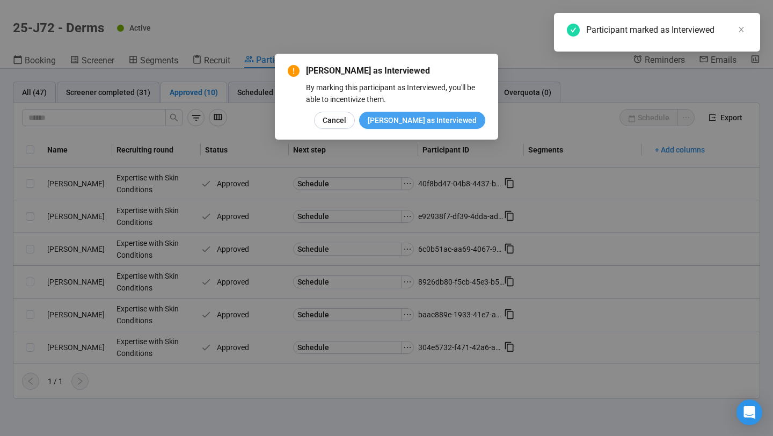
click at [427, 126] on span "[PERSON_NAME] as Interviewed" at bounding box center [422, 120] width 109 height 12
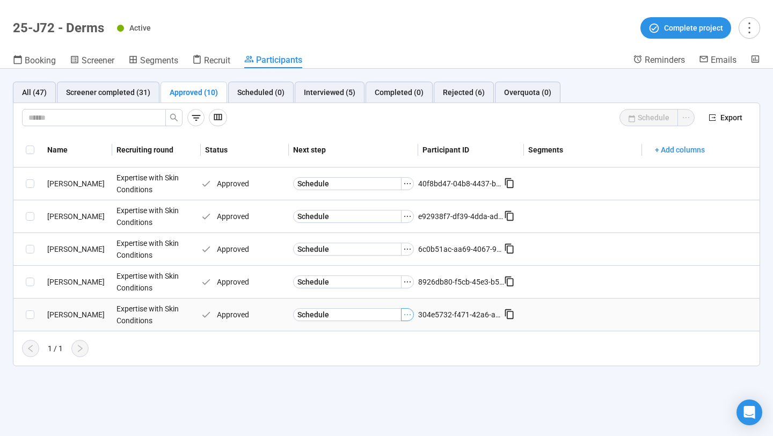
click at [406, 315] on icon "ellipsis" at bounding box center [407, 314] width 9 height 9
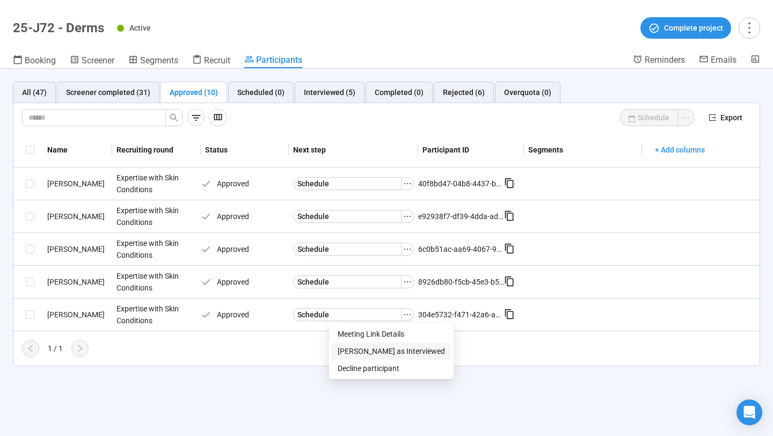
click at [374, 344] on li "[PERSON_NAME] as Interviewed" at bounding box center [391, 351] width 120 height 17
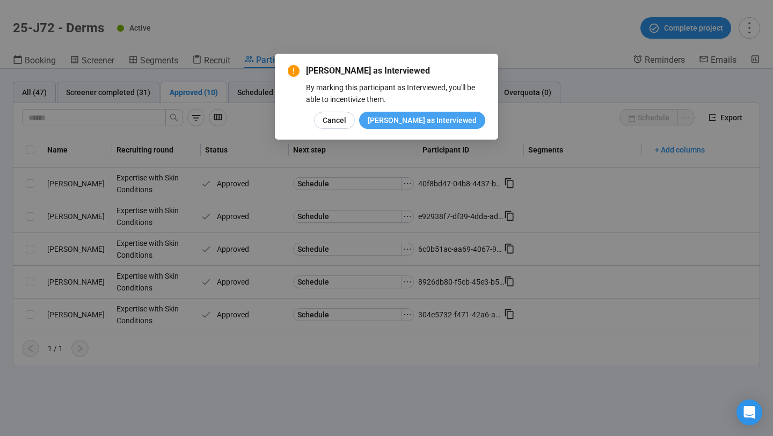
click at [440, 123] on span "[PERSON_NAME] as Interviewed" at bounding box center [422, 120] width 109 height 12
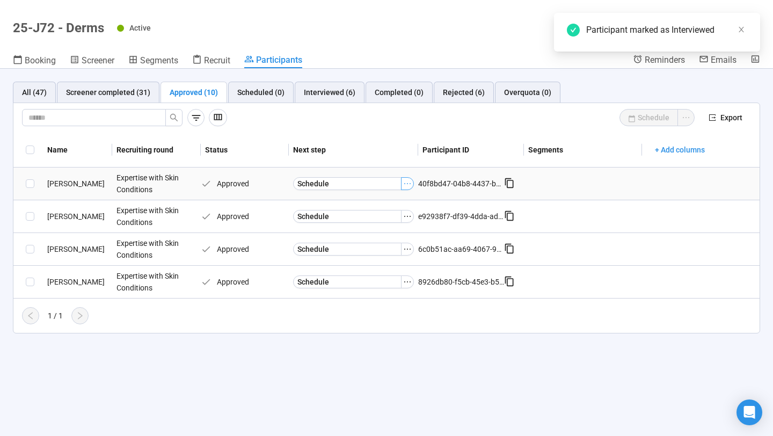
click at [407, 186] on icon "ellipsis" at bounding box center [407, 183] width 9 height 9
click at [387, 223] on span "[PERSON_NAME] as Interviewed" at bounding box center [391, 220] width 107 height 12
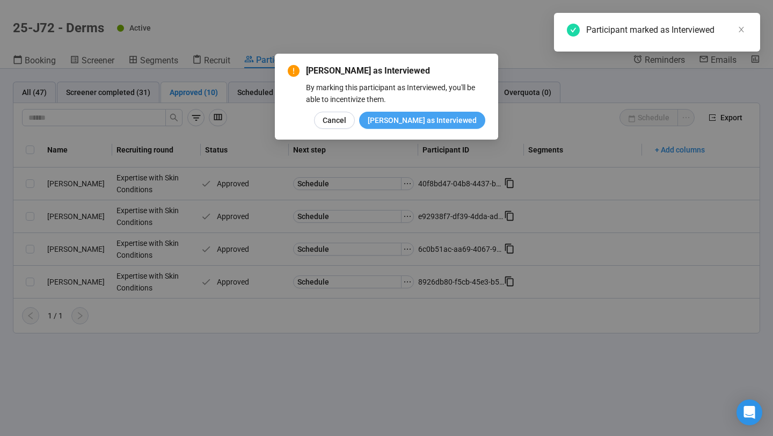
click at [422, 121] on span "[PERSON_NAME] as Interviewed" at bounding box center [422, 120] width 109 height 12
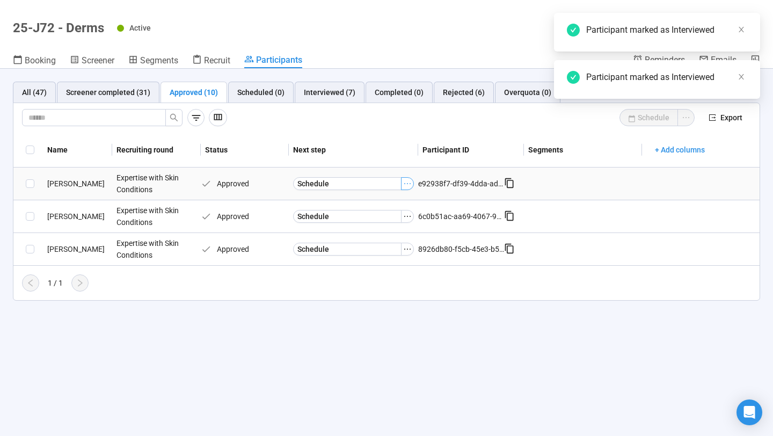
click at [406, 185] on icon "ellipsis" at bounding box center [407, 183] width 9 height 9
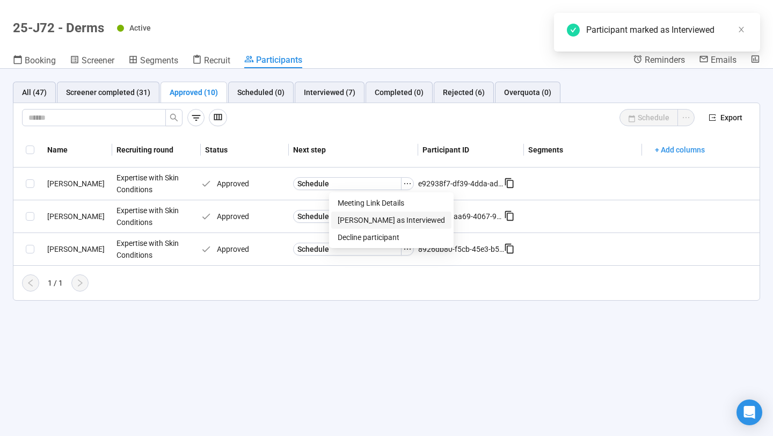
click at [392, 227] on li "[PERSON_NAME] as Interviewed" at bounding box center [391, 220] width 120 height 17
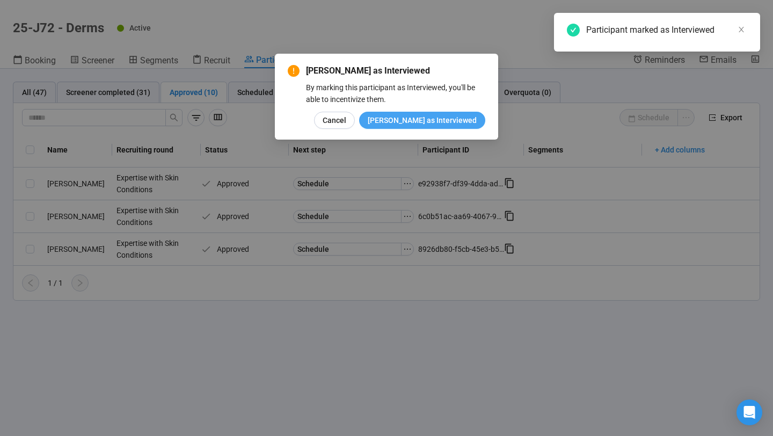
click at [428, 124] on span "[PERSON_NAME] as Interviewed" at bounding box center [422, 120] width 109 height 12
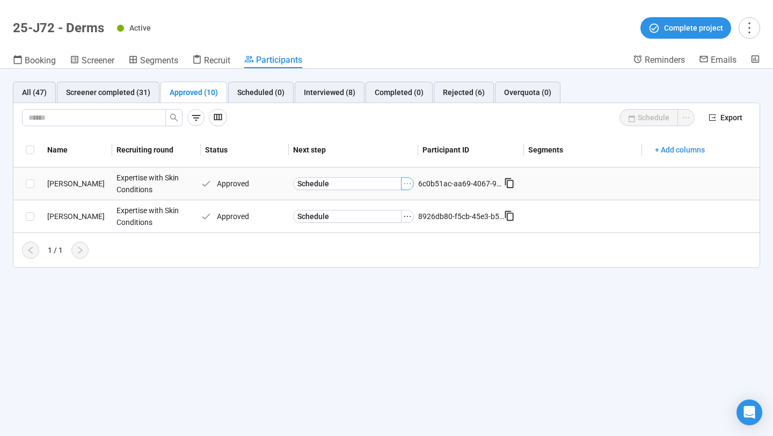
click at [406, 185] on icon "ellipsis" at bounding box center [407, 183] width 9 height 9
click at [380, 223] on span "[PERSON_NAME] as Interviewed" at bounding box center [391, 220] width 107 height 12
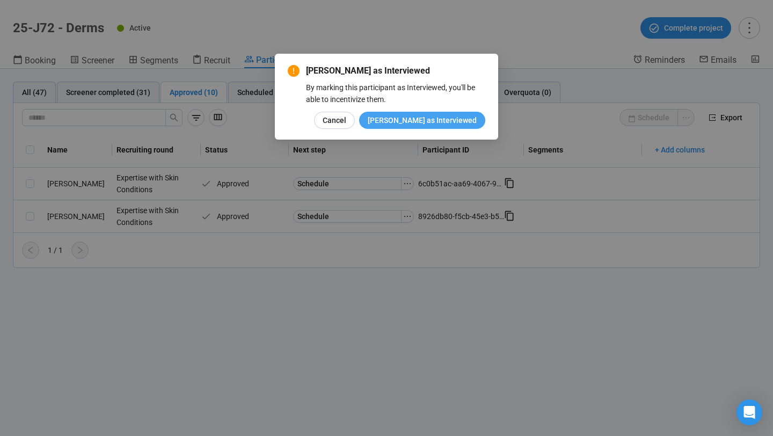
click at [414, 117] on span "[PERSON_NAME] as Interviewed" at bounding box center [422, 120] width 109 height 12
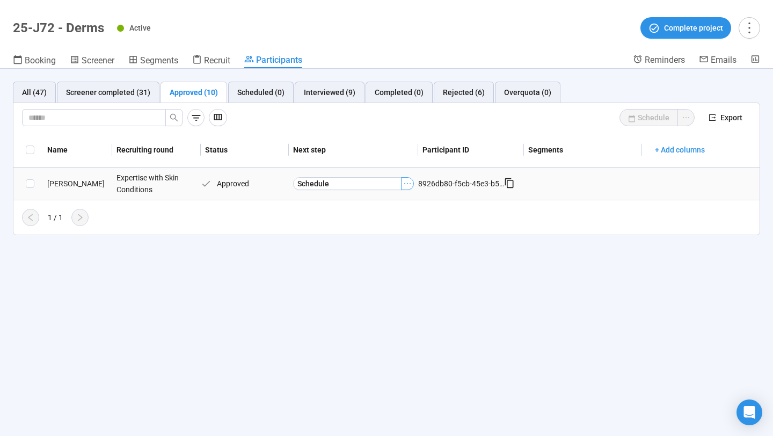
click at [405, 185] on icon "ellipsis" at bounding box center [407, 183] width 9 height 9
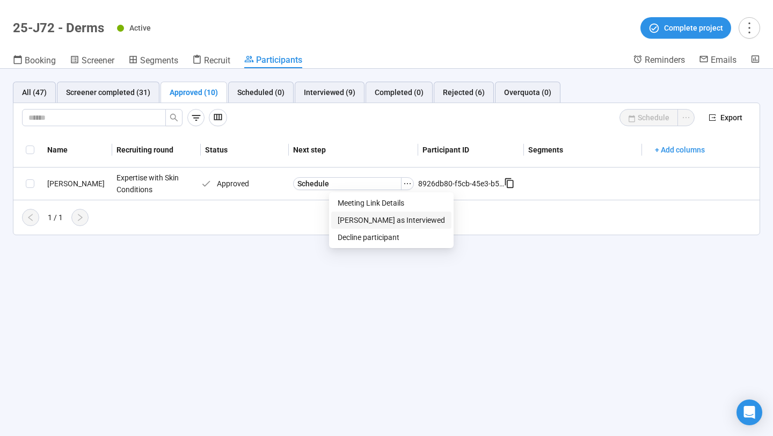
click at [396, 220] on span "[PERSON_NAME] as Interviewed" at bounding box center [391, 220] width 107 height 12
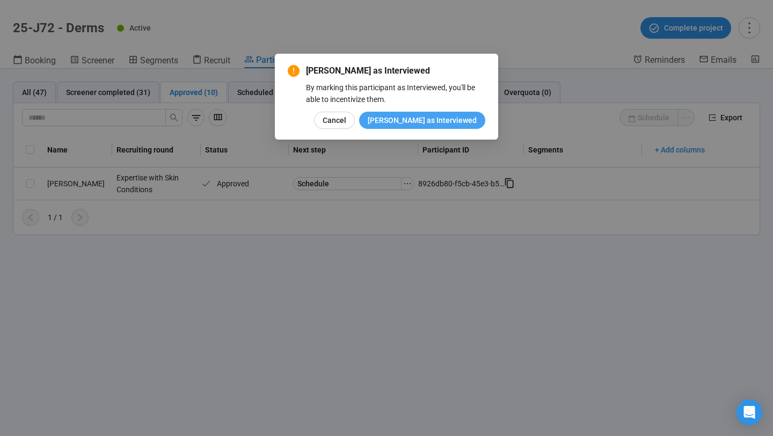
click at [420, 125] on span "[PERSON_NAME] as Interviewed" at bounding box center [422, 120] width 109 height 12
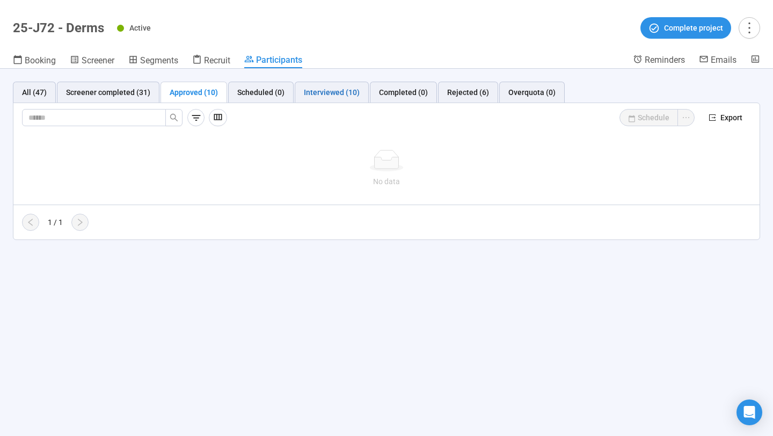
click at [332, 90] on div "Interviewed (10)" at bounding box center [332, 92] width 56 height 12
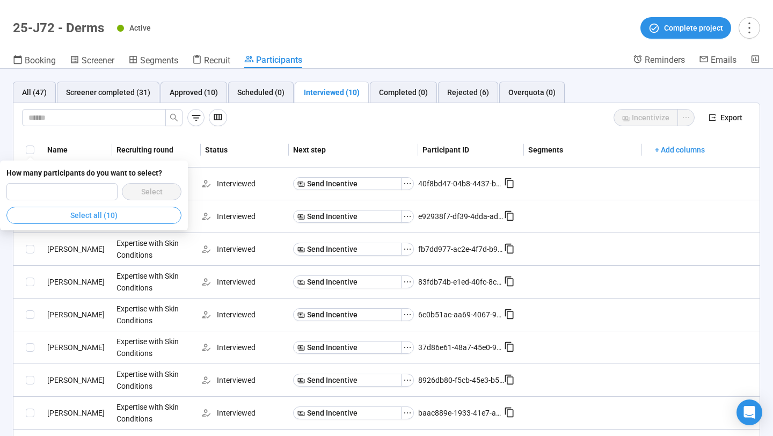
click at [57, 218] on button "Select all (10)" at bounding box center [93, 215] width 175 height 17
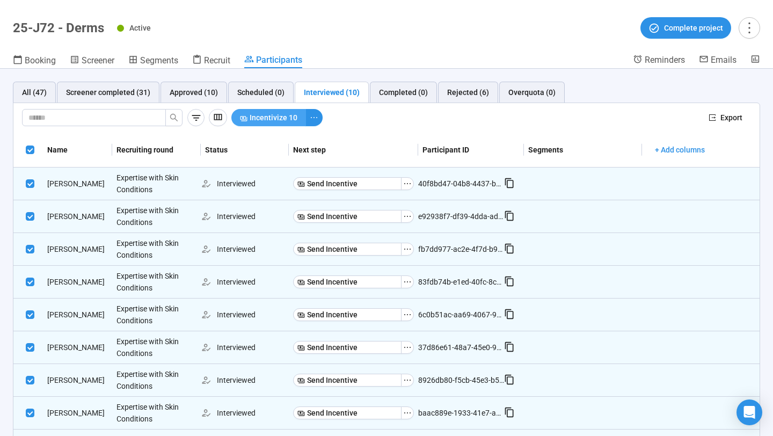
click at [265, 120] on span "Incentivize 10" at bounding box center [274, 118] width 48 height 12
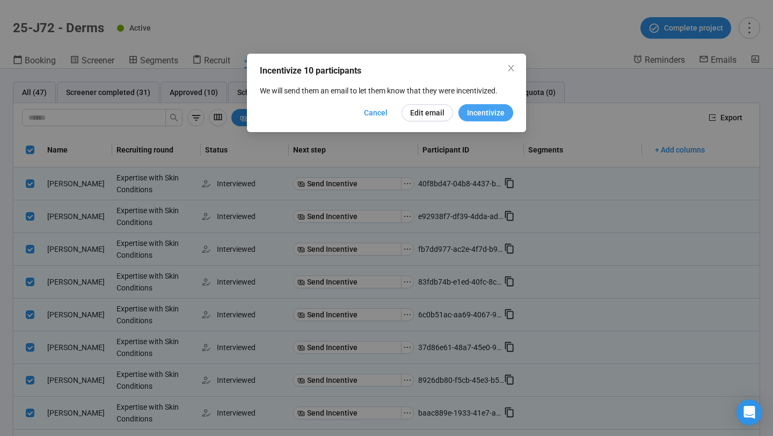
click at [481, 115] on span "Incentivize" at bounding box center [486, 113] width 38 height 12
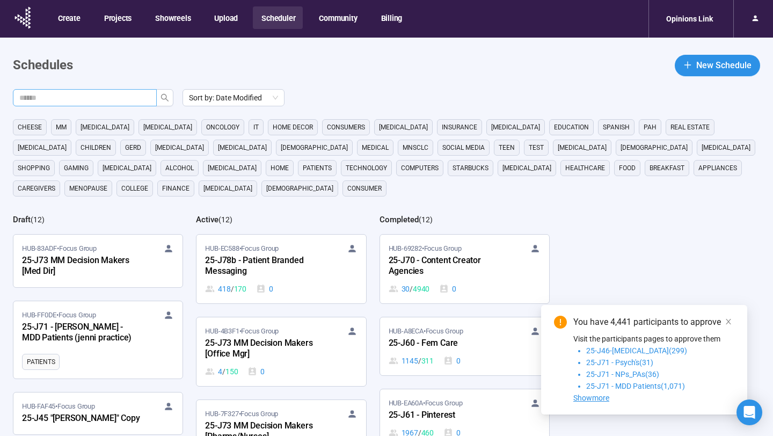
click at [107, 97] on input "text" at bounding box center [80, 98] width 122 height 12
type input "**"
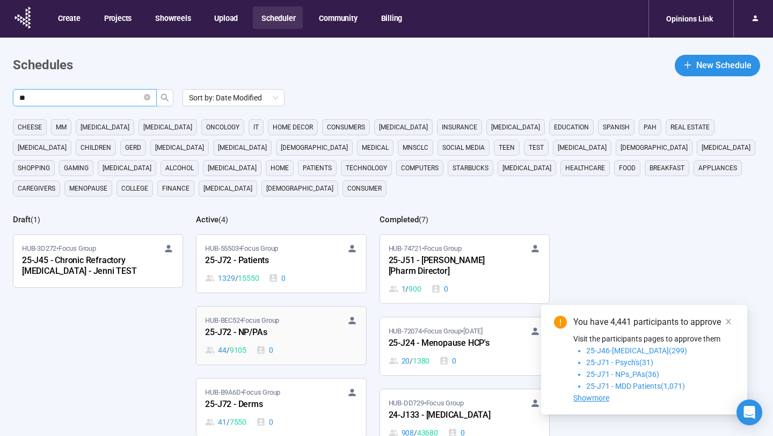
click at [288, 334] on div "25-J72 - NP/PAs" at bounding box center [264, 333] width 118 height 14
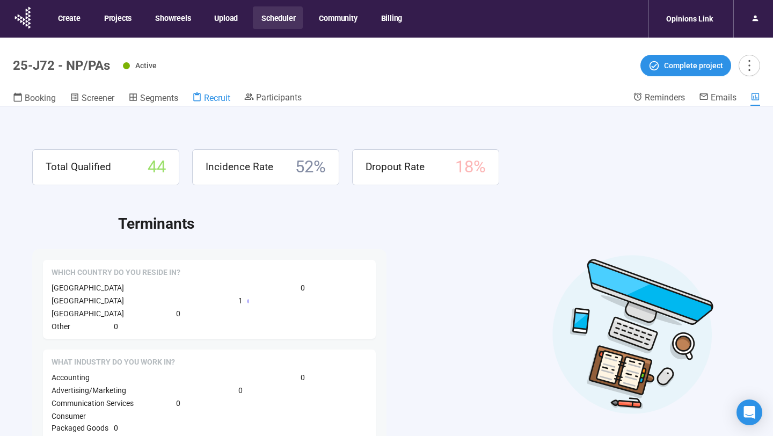
click at [220, 93] on span "Recruit" at bounding box center [217, 98] width 26 height 10
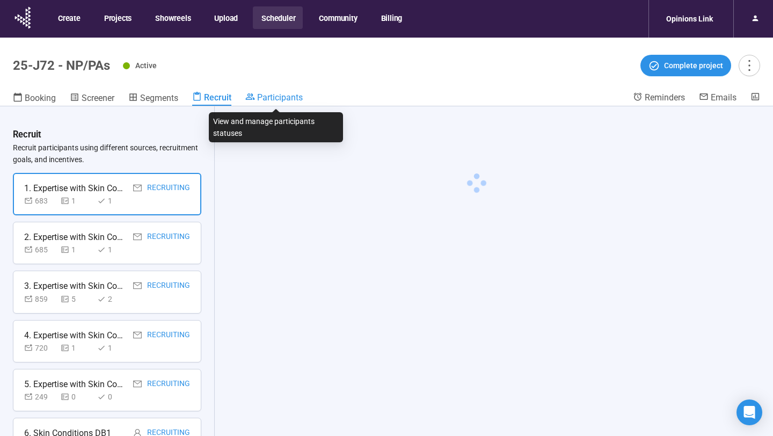
click at [279, 97] on span "Participants" at bounding box center [280, 97] width 46 height 10
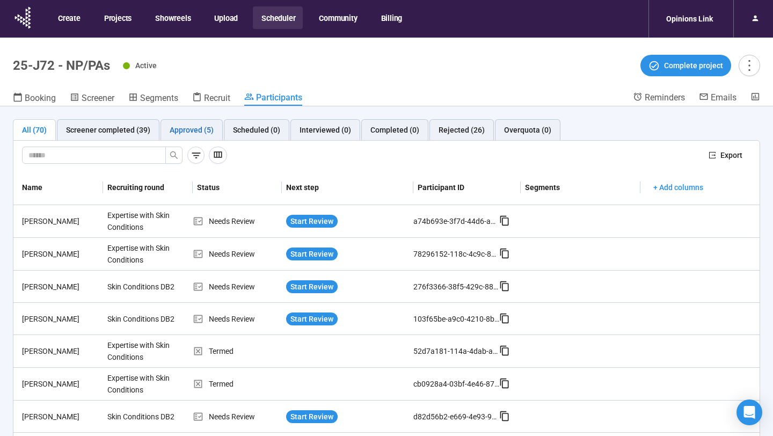
click at [182, 131] on div "Approved (5)" at bounding box center [192, 130] width 44 height 12
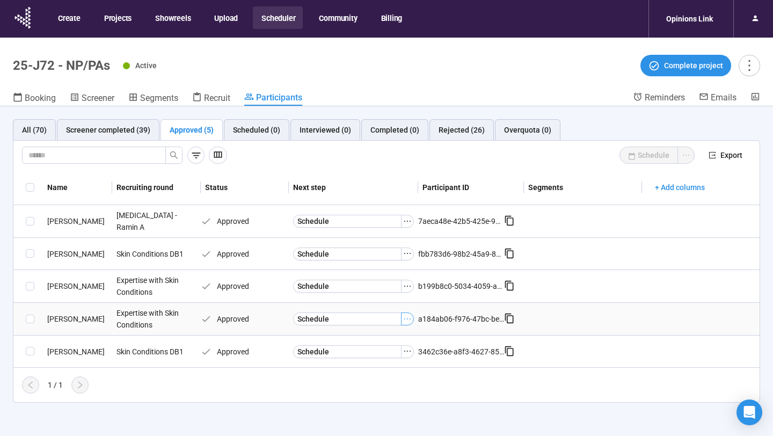
click at [404, 316] on icon "ellipsis" at bounding box center [407, 319] width 9 height 9
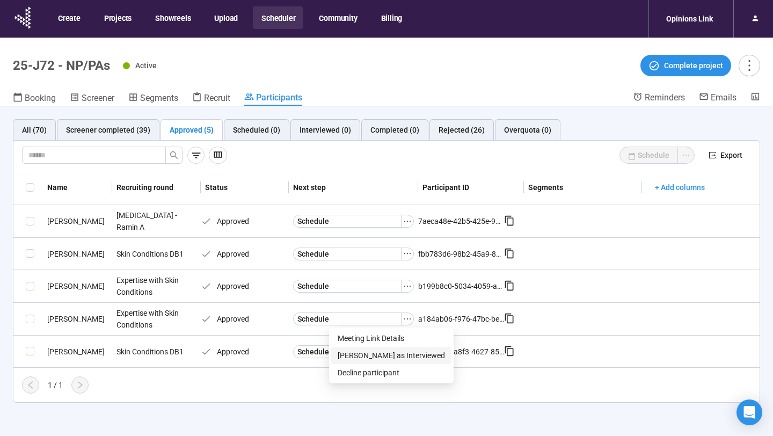
click at [388, 351] on span "Mark as Interviewed" at bounding box center [391, 356] width 107 height 12
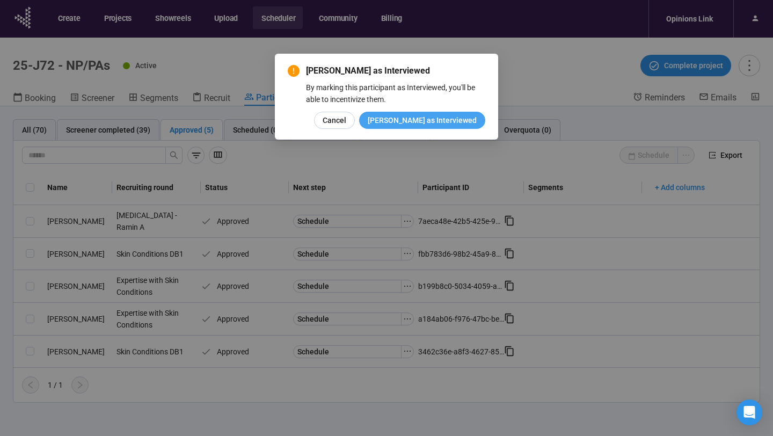
click at [439, 117] on span "Mark as Interviewed" at bounding box center [422, 120] width 109 height 12
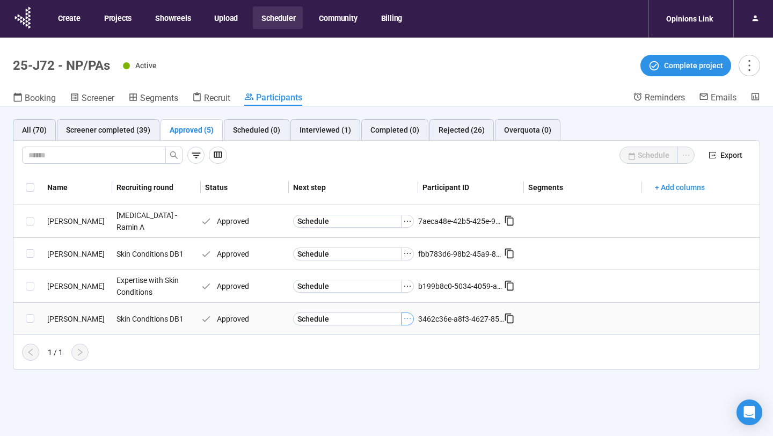
click at [407, 318] on icon "ellipsis" at bounding box center [407, 318] width 9 height 9
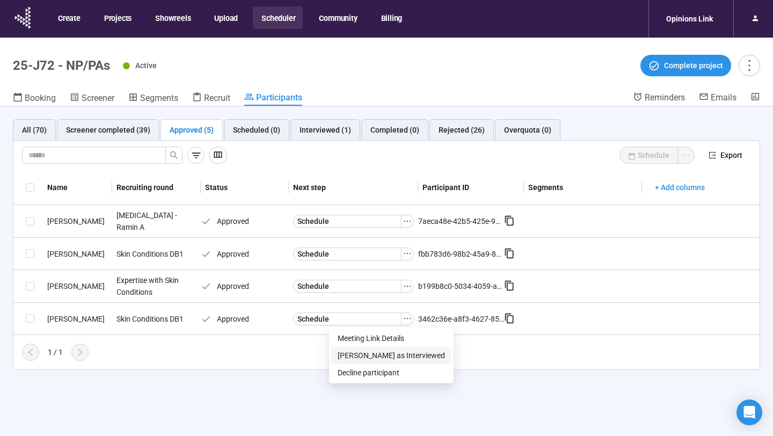
click at [387, 355] on span "Mark as Interviewed" at bounding box center [391, 356] width 107 height 12
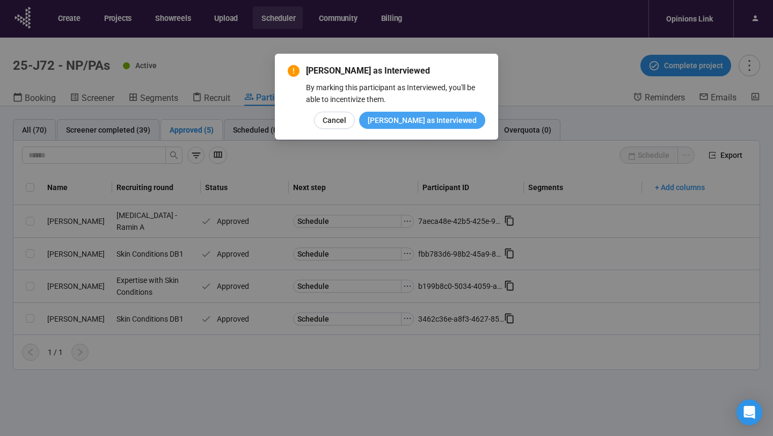
click at [423, 125] on span "Mark as Interviewed" at bounding box center [422, 120] width 109 height 12
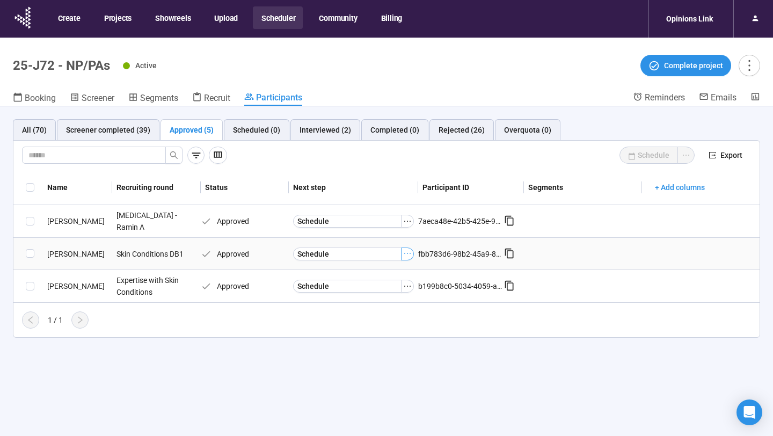
click at [409, 254] on icon "ellipsis" at bounding box center [407, 253] width 9 height 9
click at [393, 294] on span "Mark as Interviewed" at bounding box center [391, 291] width 107 height 12
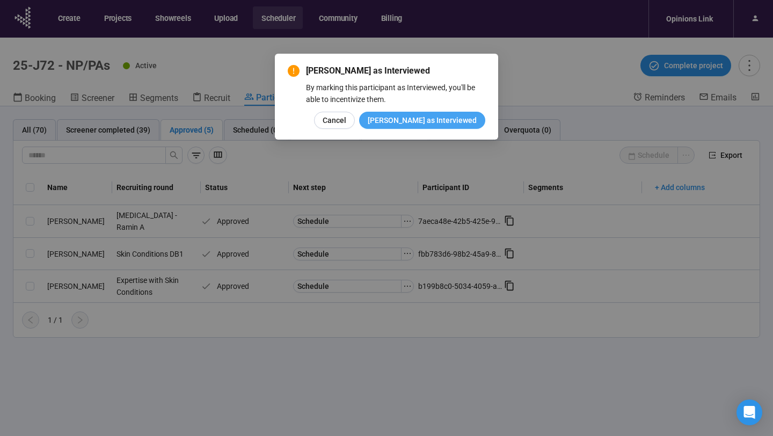
click at [445, 120] on span "Mark as Interviewed" at bounding box center [422, 120] width 109 height 12
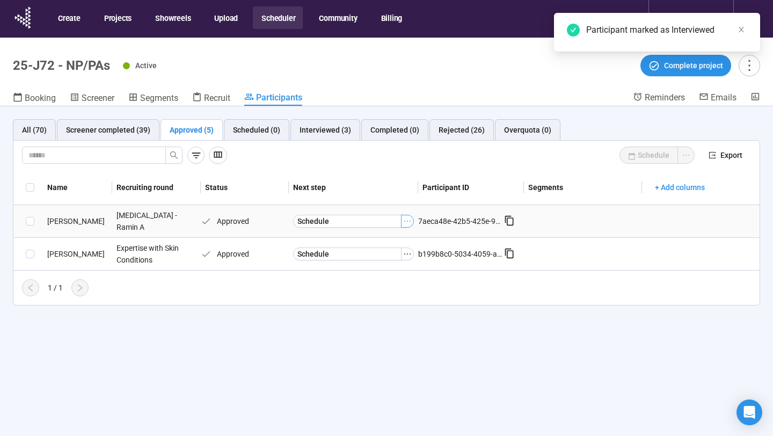
click at [406, 219] on icon "ellipsis" at bounding box center [407, 221] width 9 height 9
click at [399, 254] on span "Mark as Interviewed" at bounding box center [391, 258] width 107 height 12
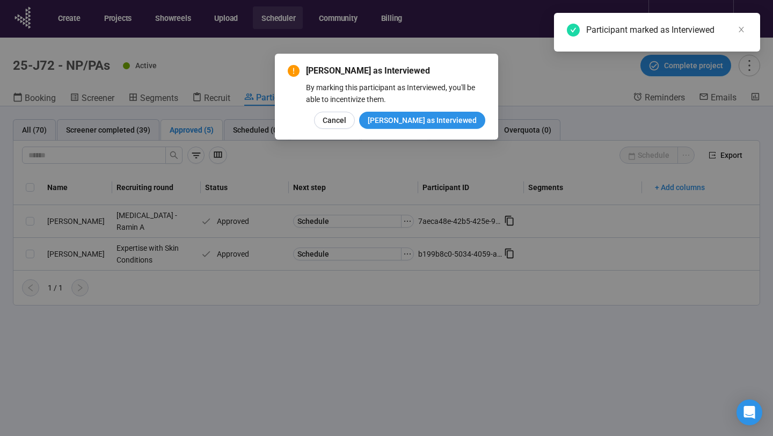
click at [437, 105] on div "By marking this participant as Interviewed, you'll be able to incentivize them." at bounding box center [395, 94] width 179 height 24
click at [436, 119] on span "Mark as Interviewed" at bounding box center [422, 120] width 109 height 12
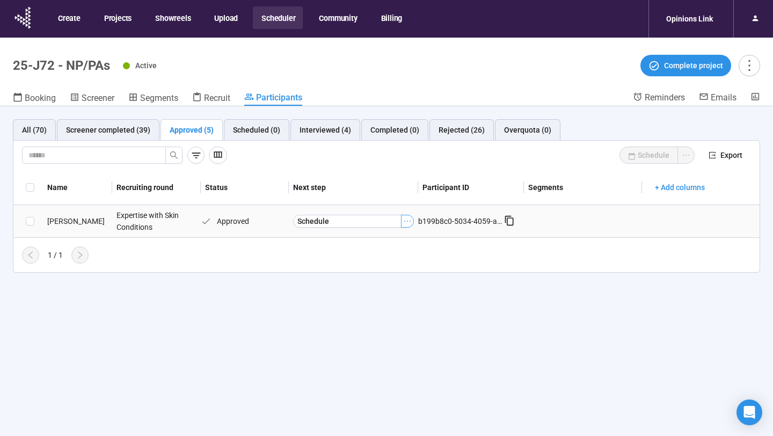
click at [407, 223] on icon "ellipsis" at bounding box center [407, 221] width 9 height 9
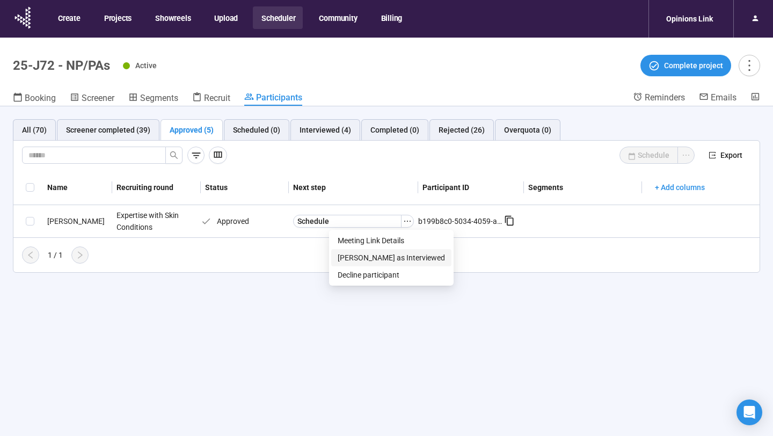
click at [383, 258] on span "Mark as Interviewed" at bounding box center [391, 258] width 107 height 12
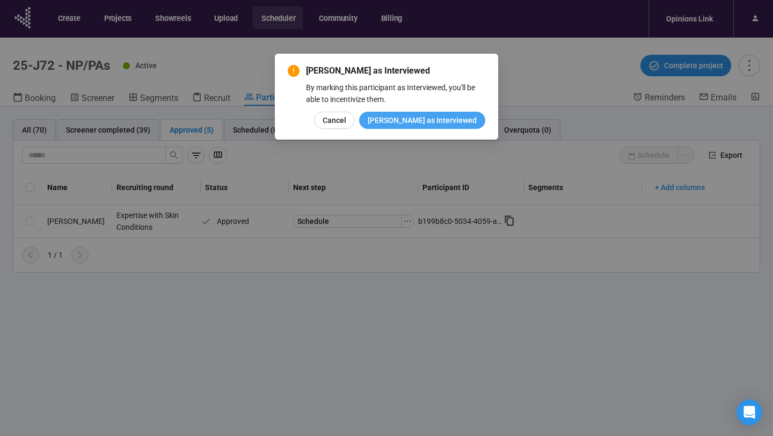
click at [436, 123] on span "Mark as Interviewed" at bounding box center [422, 120] width 109 height 12
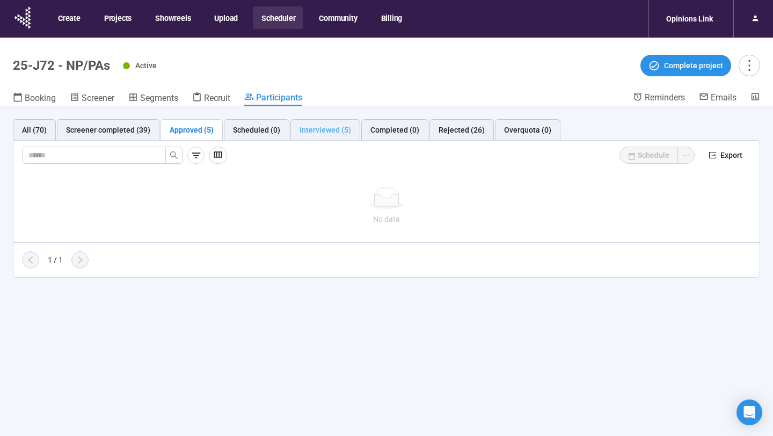
click at [324, 136] on div "Interviewed (5)" at bounding box center [326, 129] width 70 height 21
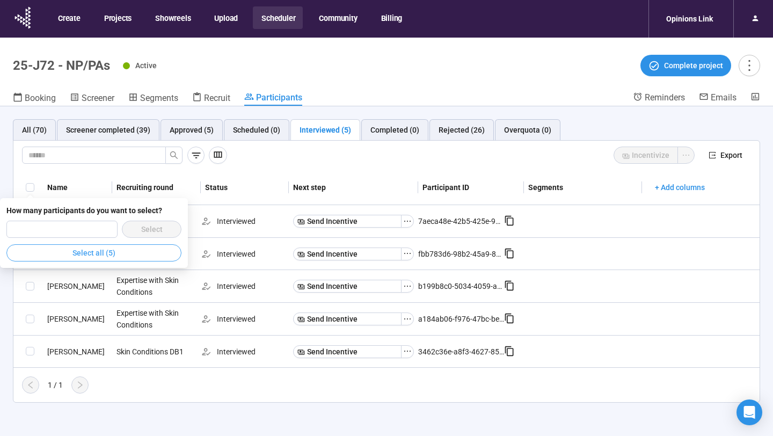
click at [148, 258] on button "Select all (5)" at bounding box center [93, 252] width 175 height 17
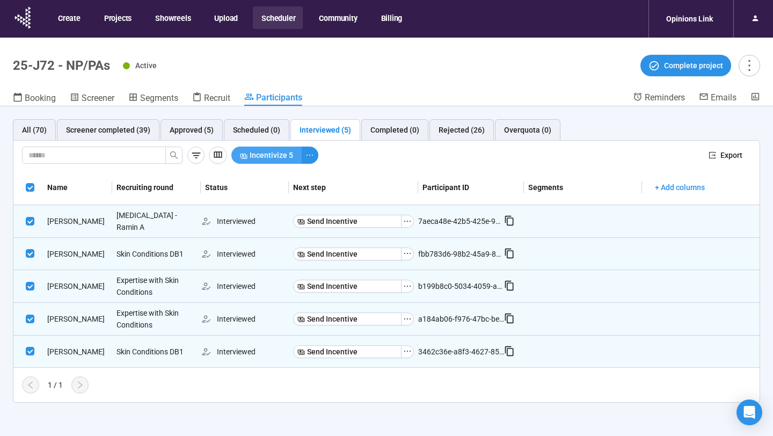
click at [270, 156] on span "Incentivize 5" at bounding box center [272, 155] width 44 height 12
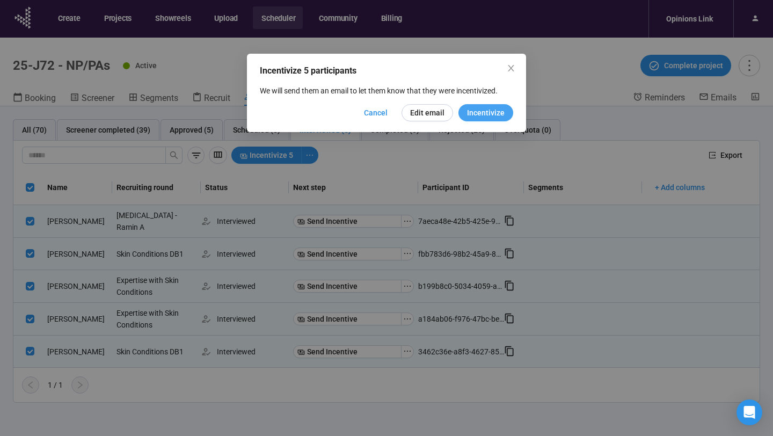
click at [471, 114] on span "Incentivize" at bounding box center [486, 113] width 38 height 12
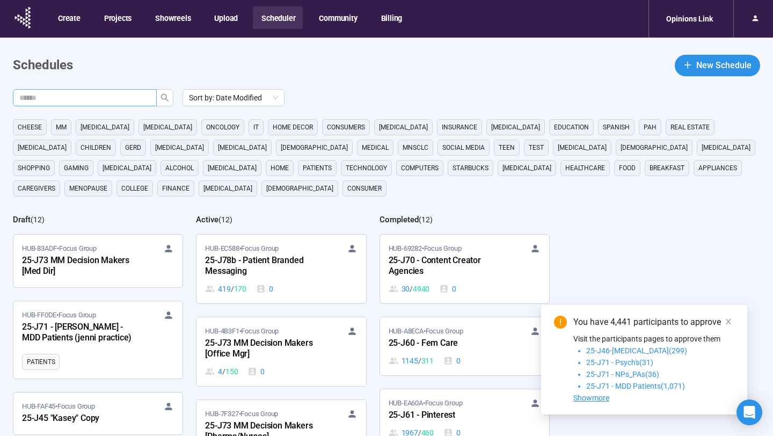
click at [98, 100] on input "text" at bounding box center [80, 98] width 122 height 12
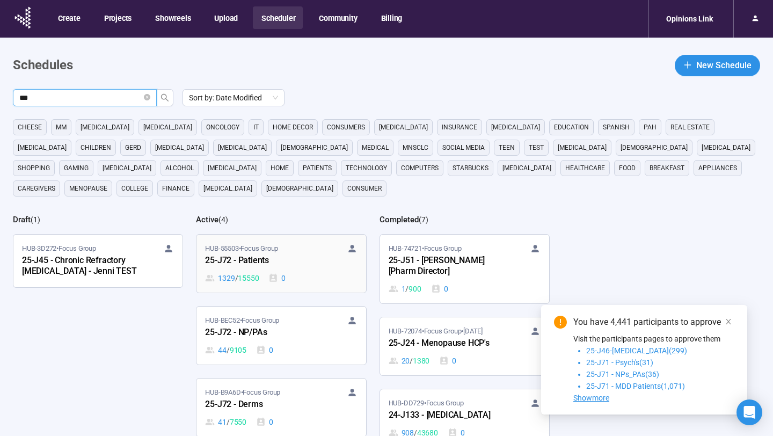
type input "***"
click at [291, 269] on div "HUB-55503 • Focus Group 25-J72 - Patients 1329 / 15550 0" at bounding box center [281, 263] width 152 height 41
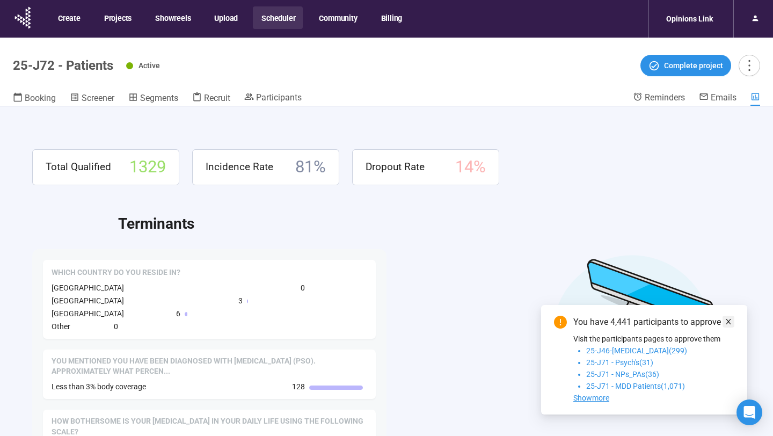
click at [732, 321] on icon "close" at bounding box center [729, 322] width 8 height 8
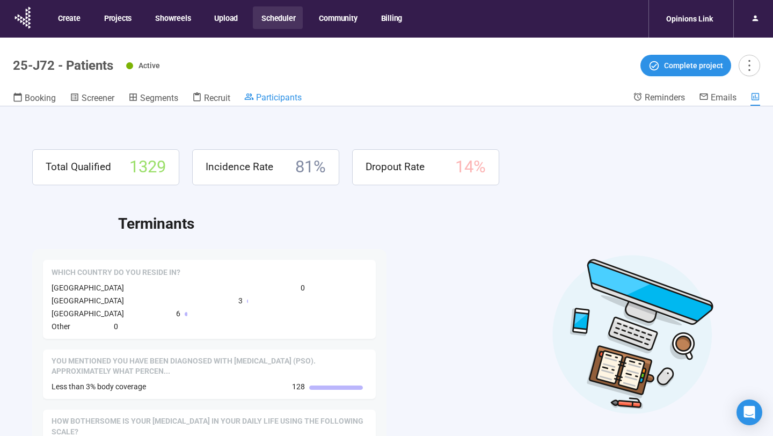
click at [268, 95] on span "Participants" at bounding box center [279, 97] width 46 height 10
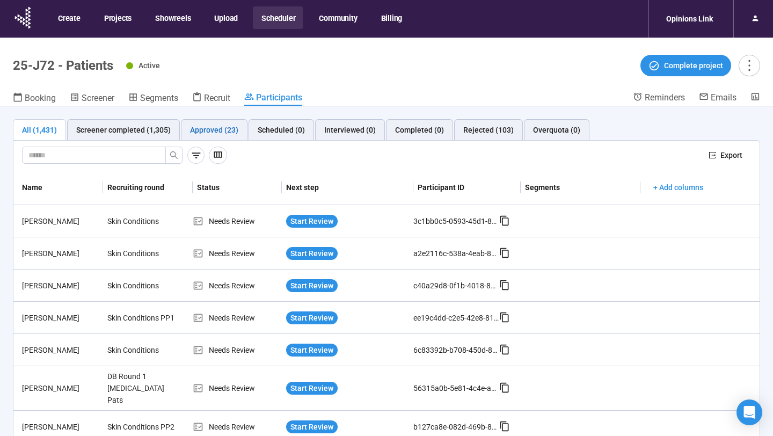
click at [206, 125] on div "Approved (23)" at bounding box center [214, 130] width 48 height 12
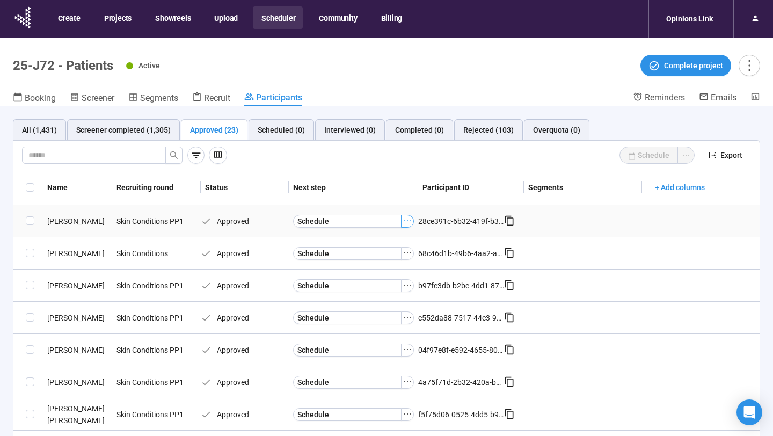
click at [407, 220] on icon "ellipsis" at bounding box center [407, 220] width 9 height 9
click at [394, 256] on span "[PERSON_NAME] as Interviewed" at bounding box center [391, 258] width 107 height 12
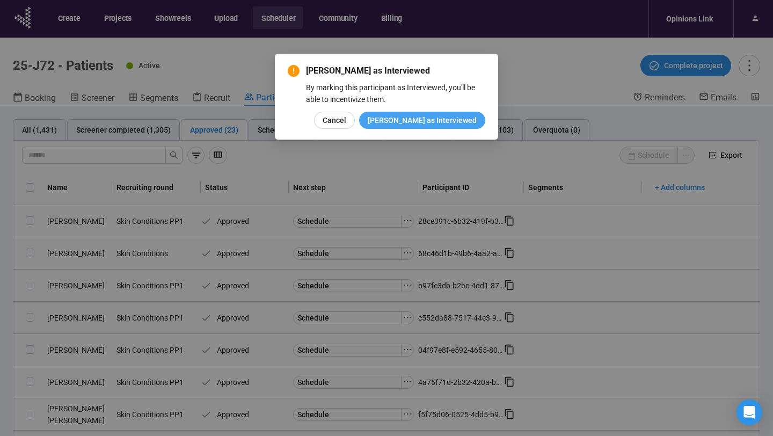
click at [430, 123] on span "[PERSON_NAME] as Interviewed" at bounding box center [422, 120] width 109 height 12
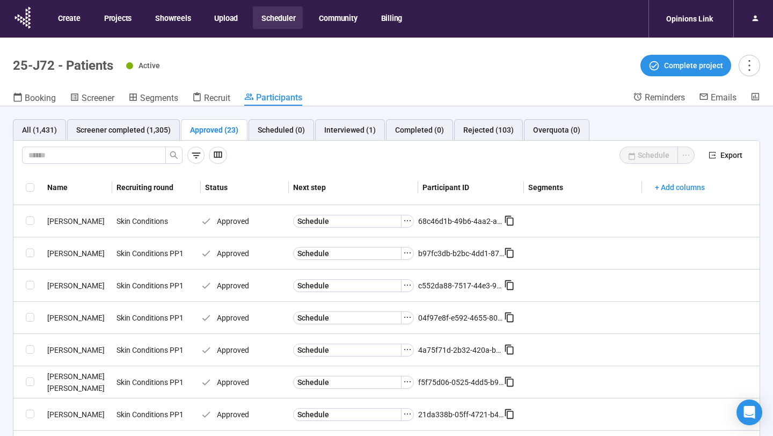
click at [408, 224] on icon "ellipsis" at bounding box center [407, 220] width 9 height 9
click at [399, 255] on span "[PERSON_NAME] as Interviewed" at bounding box center [391, 258] width 107 height 12
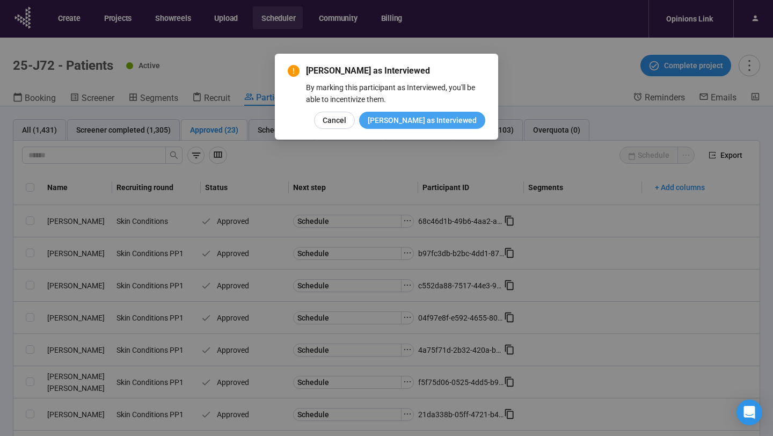
click at [437, 125] on span "[PERSON_NAME] as Interviewed" at bounding box center [422, 120] width 109 height 12
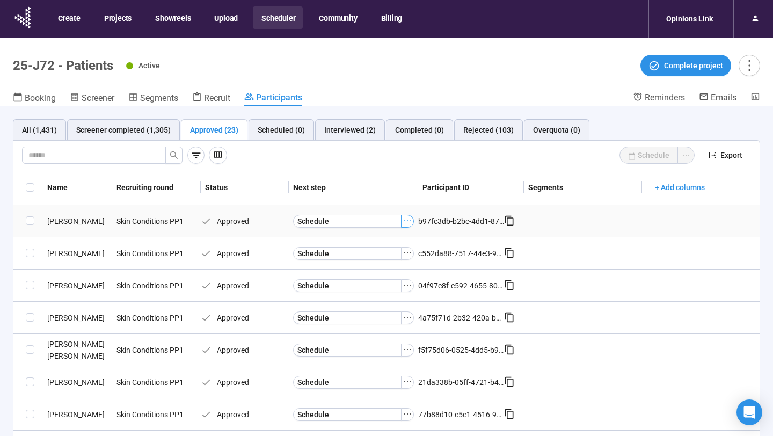
click at [409, 225] on icon "ellipsis" at bounding box center [407, 220] width 9 height 9
click at [400, 252] on span "[PERSON_NAME] as Interviewed" at bounding box center [391, 258] width 107 height 12
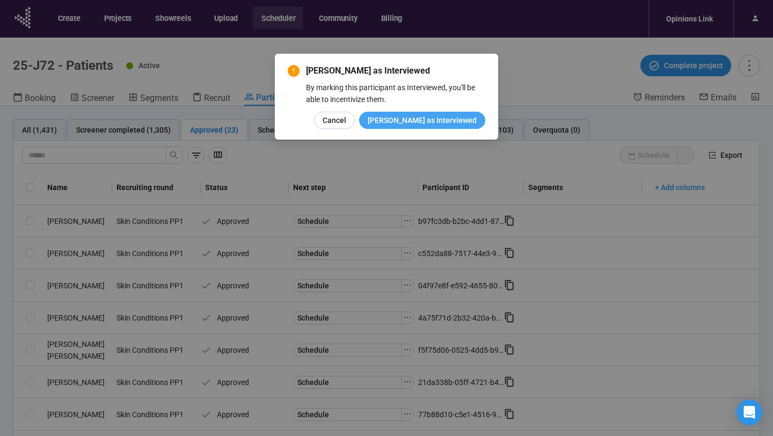
click at [425, 114] on span "[PERSON_NAME] as Interviewed" at bounding box center [422, 120] width 109 height 12
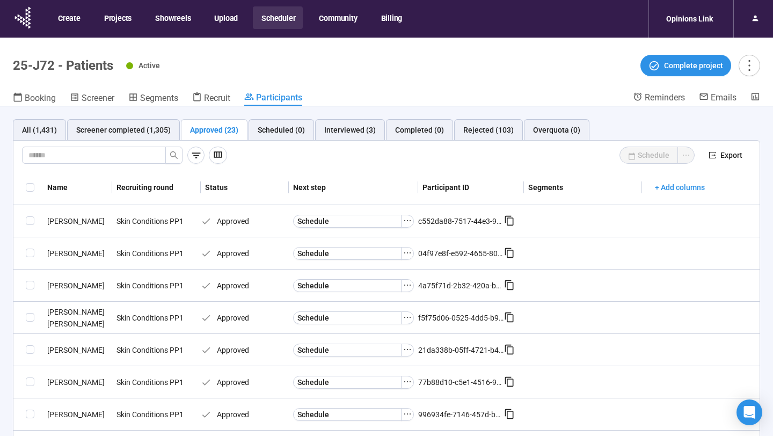
click at [406, 220] on icon "ellipsis" at bounding box center [407, 220] width 9 height 9
click at [392, 257] on span "[PERSON_NAME] as Interviewed" at bounding box center [391, 258] width 107 height 12
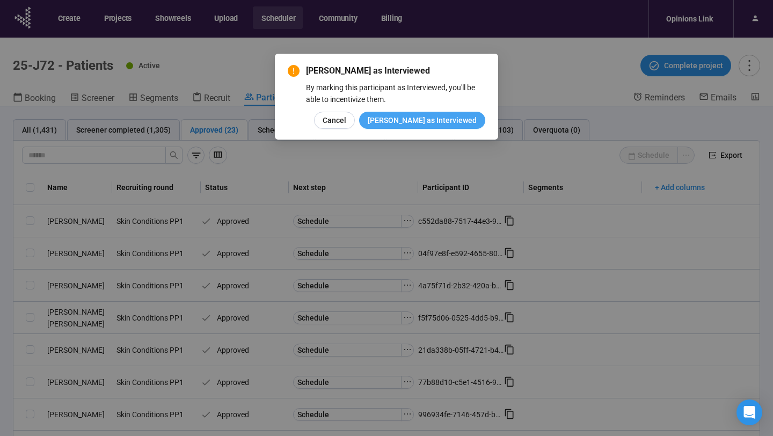
click at [442, 120] on span "[PERSON_NAME] as Interviewed" at bounding box center [422, 120] width 109 height 12
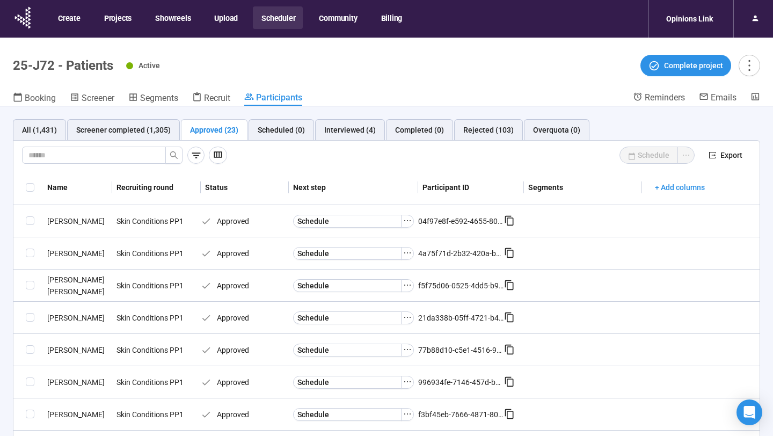
click at [407, 220] on icon "ellipsis" at bounding box center [407, 220] width 9 height 9
click at [396, 257] on span "[PERSON_NAME] as Interviewed" at bounding box center [391, 258] width 107 height 12
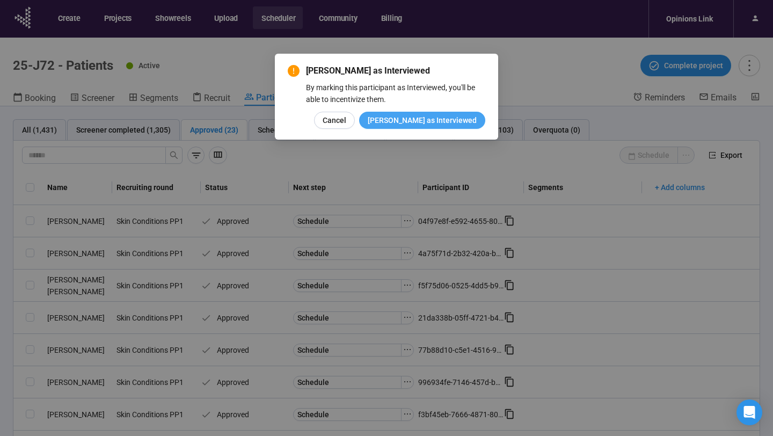
click at [439, 126] on span "[PERSON_NAME] as Interviewed" at bounding box center [422, 120] width 109 height 12
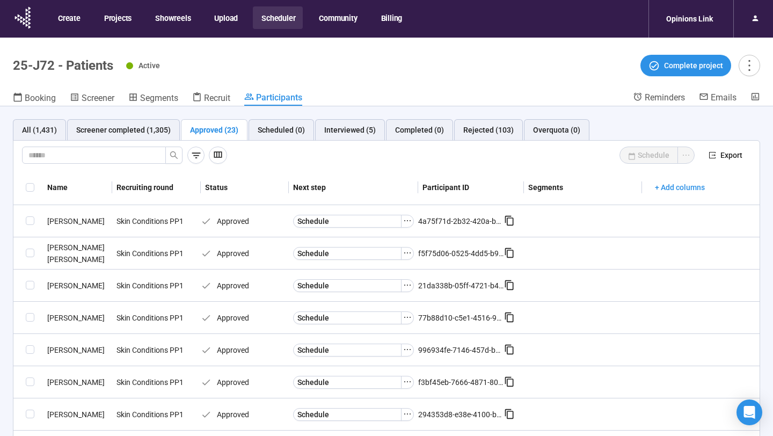
click at [409, 224] on icon "ellipsis" at bounding box center [407, 220] width 9 height 9
click at [399, 255] on span "[PERSON_NAME] as Interviewed" at bounding box center [391, 258] width 107 height 12
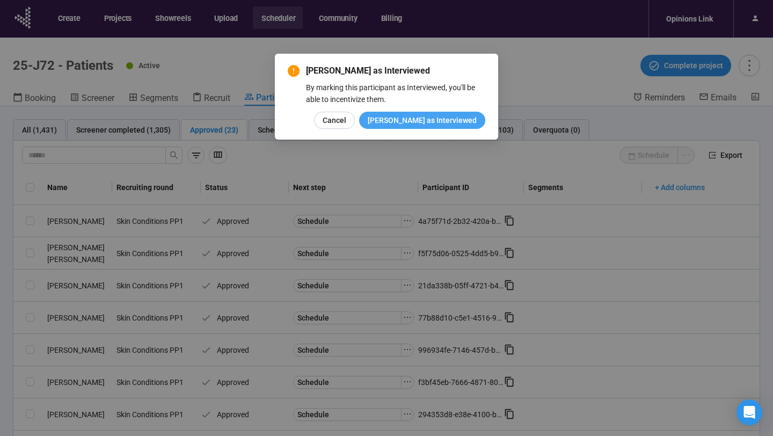
click at [433, 118] on span "[PERSON_NAME] as Interviewed" at bounding box center [422, 120] width 109 height 12
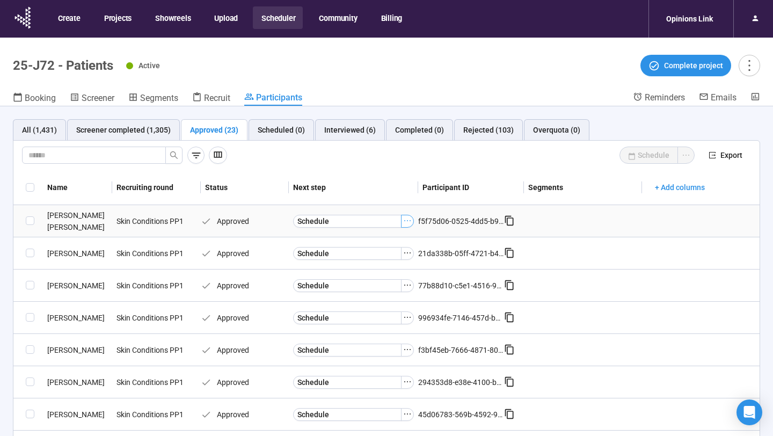
click at [409, 220] on icon "ellipsis" at bounding box center [407, 220] width 9 height 9
click at [398, 253] on span "[PERSON_NAME] as Interviewed" at bounding box center [391, 258] width 107 height 12
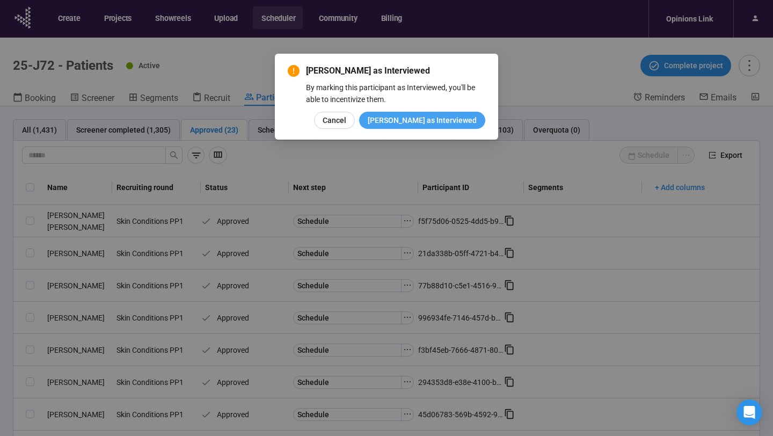
click at [433, 125] on span "[PERSON_NAME] as Interviewed" at bounding box center [422, 120] width 109 height 12
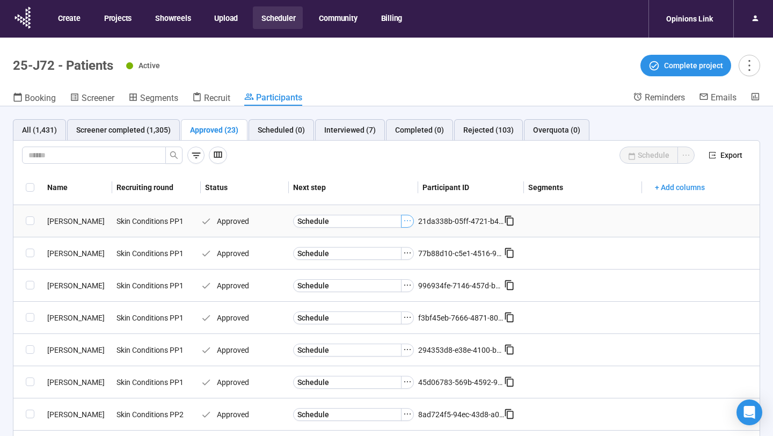
click at [409, 220] on icon "ellipsis" at bounding box center [407, 220] width 9 height 9
click at [401, 255] on span "[PERSON_NAME] as Interviewed" at bounding box center [391, 258] width 107 height 12
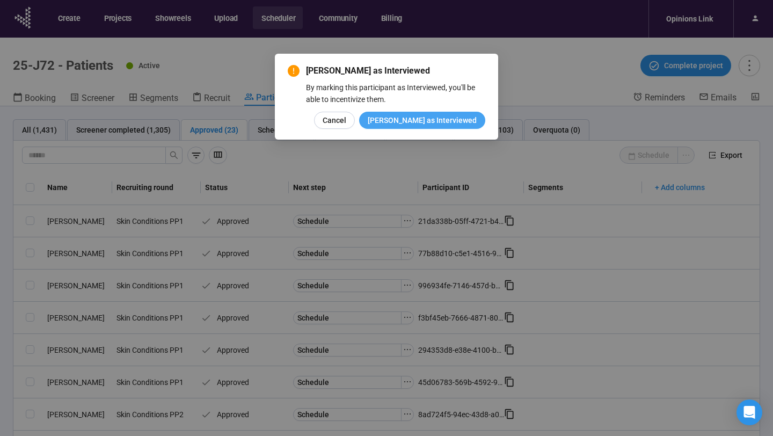
click at [431, 124] on span "[PERSON_NAME] as Interviewed" at bounding box center [422, 120] width 109 height 12
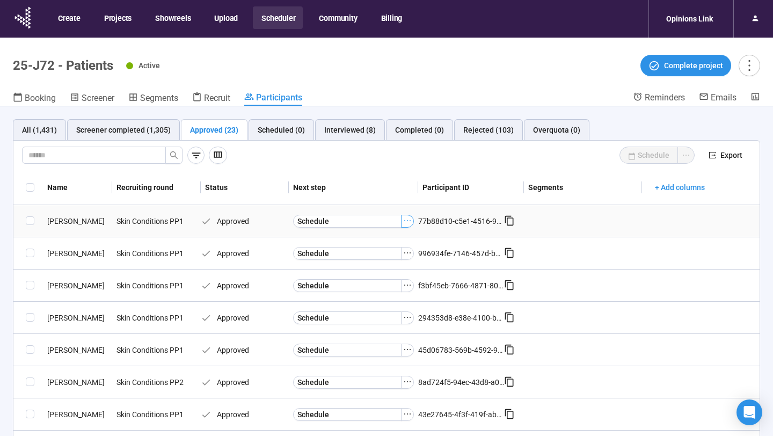
click at [409, 223] on icon "ellipsis" at bounding box center [407, 220] width 9 height 9
click at [390, 258] on span "[PERSON_NAME] as Interviewed" at bounding box center [391, 258] width 107 height 12
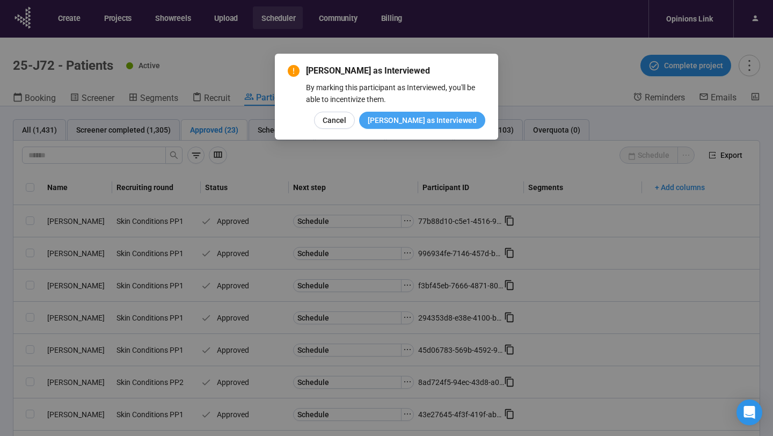
click at [428, 120] on span "[PERSON_NAME] as Interviewed" at bounding box center [422, 120] width 109 height 12
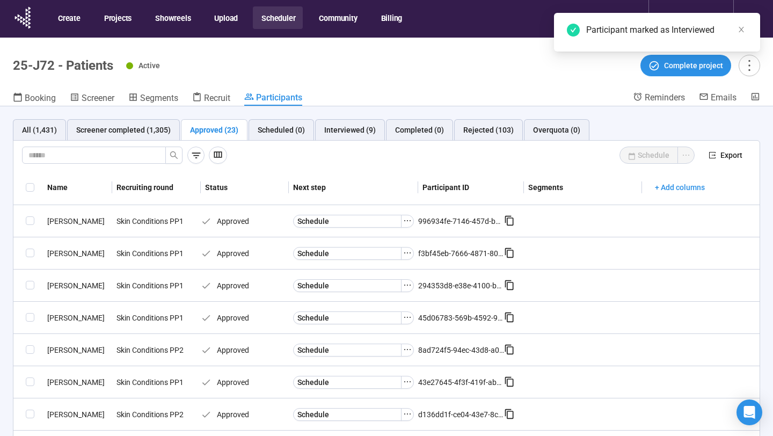
click at [407, 220] on icon "ellipsis" at bounding box center [407, 220] width 9 height 9
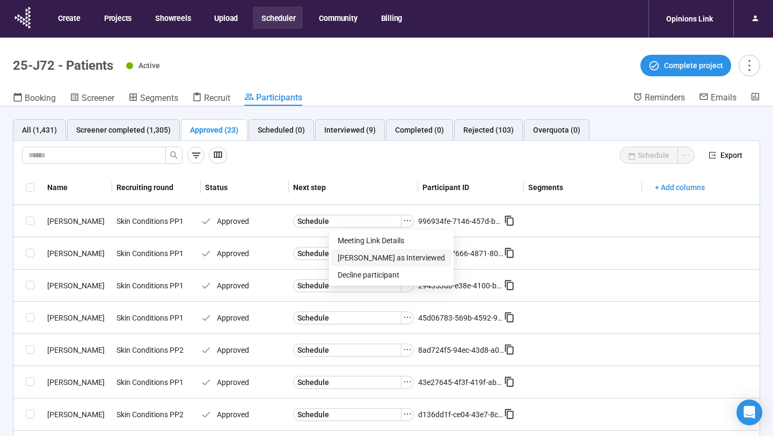
click at [392, 257] on span "[PERSON_NAME] as Interviewed" at bounding box center [391, 258] width 107 height 12
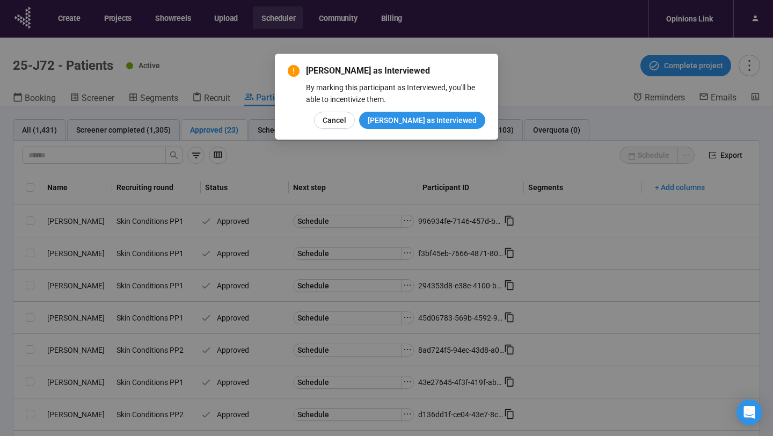
click at [426, 111] on div "[PERSON_NAME] as Interviewed By marking this participant as Interviewed, you'll…" at bounding box center [387, 96] width 198 height 64
click at [426, 116] on span "[PERSON_NAME] as Interviewed" at bounding box center [422, 120] width 109 height 12
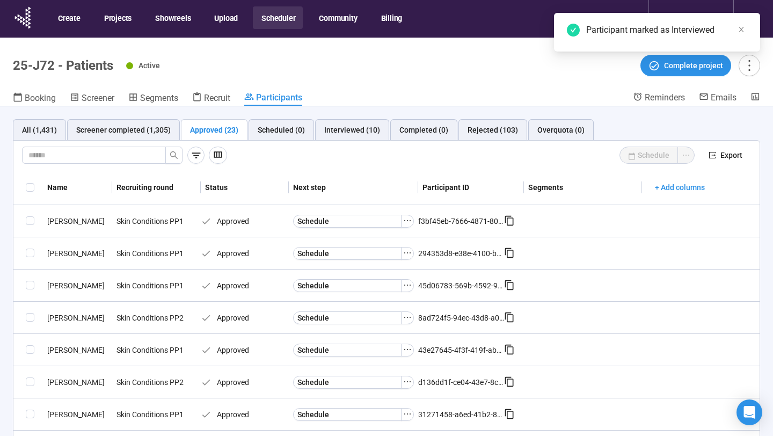
click at [407, 221] on icon "ellipsis" at bounding box center [407, 220] width 6 height 1
click at [394, 256] on span "[PERSON_NAME] as Interviewed" at bounding box center [391, 258] width 107 height 12
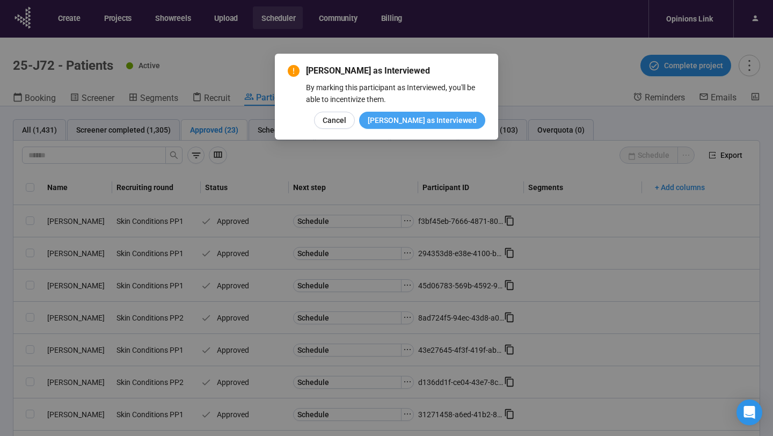
click at [436, 120] on span "[PERSON_NAME] as Interviewed" at bounding box center [422, 120] width 109 height 12
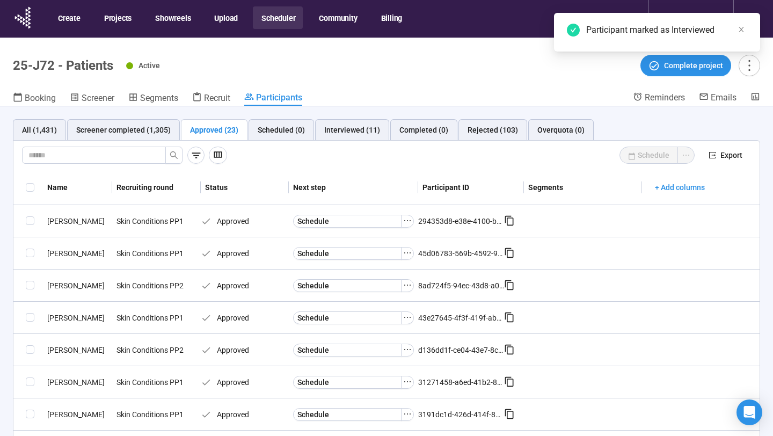
click at [408, 220] on icon "ellipsis" at bounding box center [407, 220] width 9 height 9
click at [396, 254] on span "[PERSON_NAME] as Interviewed" at bounding box center [391, 258] width 107 height 12
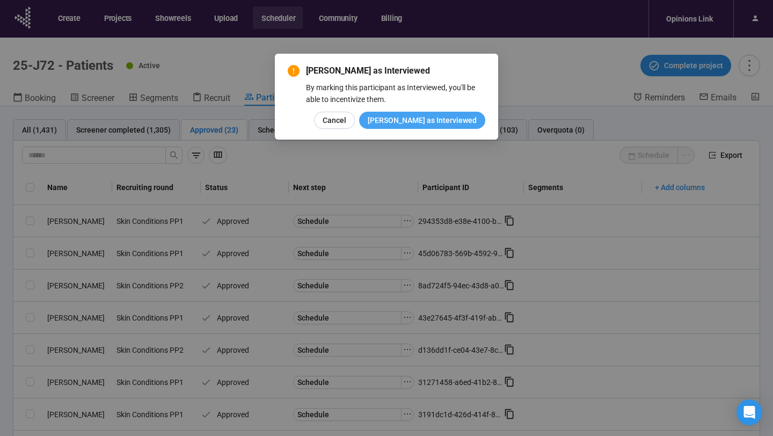
click at [426, 119] on span "[PERSON_NAME] as Interviewed" at bounding box center [422, 120] width 109 height 12
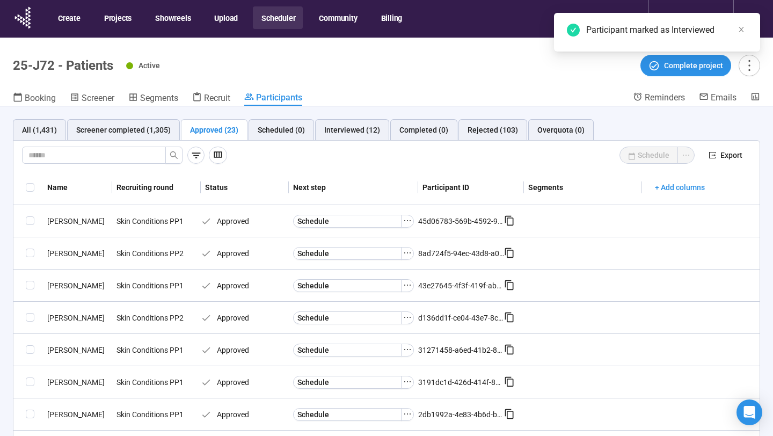
click at [407, 218] on icon "ellipsis" at bounding box center [407, 220] width 9 height 9
click at [394, 256] on span "[PERSON_NAME] as Interviewed" at bounding box center [391, 258] width 107 height 12
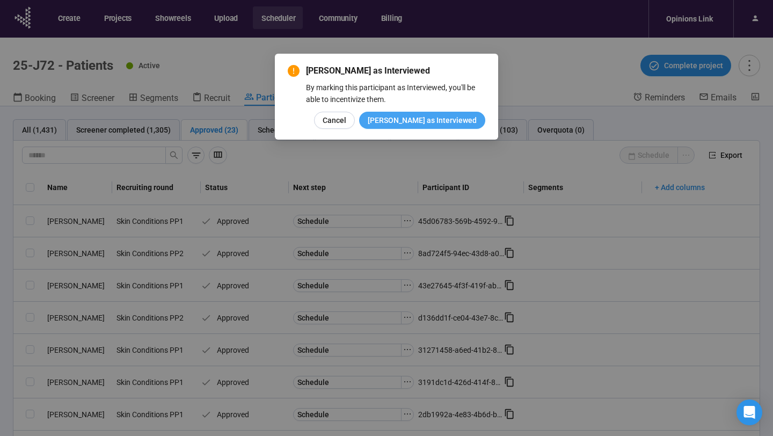
click at [431, 126] on span "[PERSON_NAME] as Interviewed" at bounding box center [422, 120] width 109 height 12
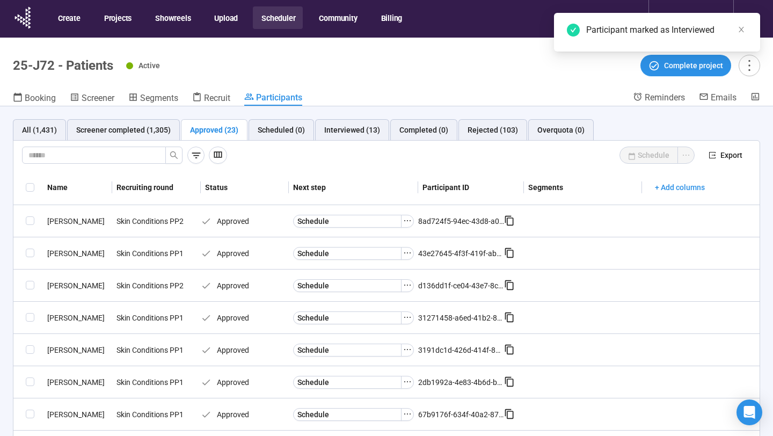
click at [406, 221] on icon "ellipsis" at bounding box center [407, 220] width 9 height 9
click at [395, 258] on span "[PERSON_NAME] as Interviewed" at bounding box center [391, 258] width 107 height 12
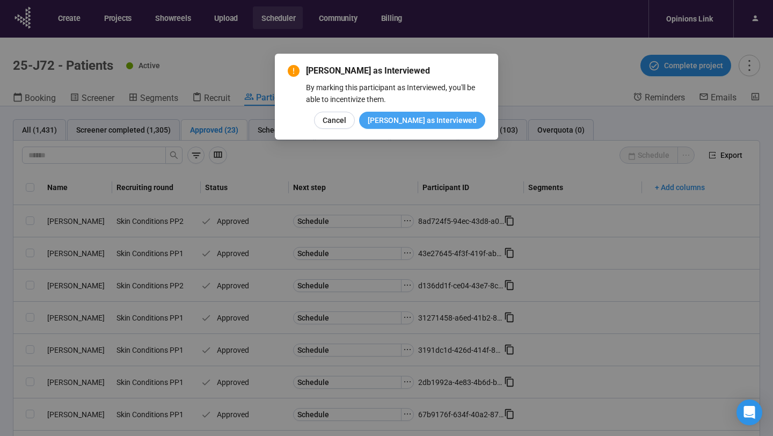
click at [435, 126] on button "[PERSON_NAME] as Interviewed" at bounding box center [422, 120] width 126 height 17
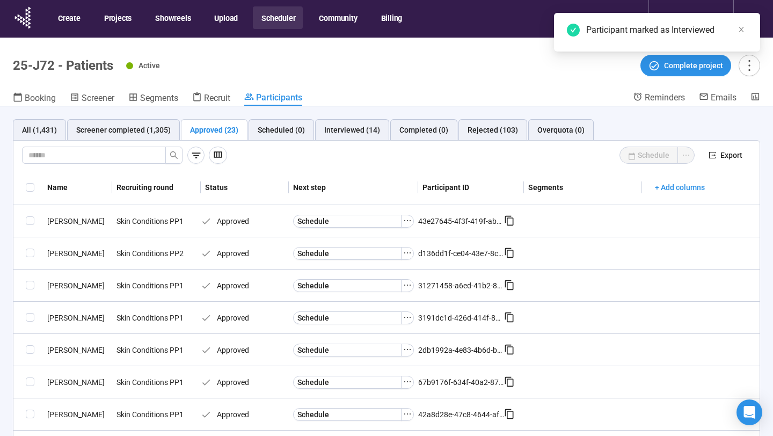
click at [406, 219] on icon "ellipsis" at bounding box center [407, 220] width 9 height 9
click at [393, 255] on span "[PERSON_NAME] as Interviewed" at bounding box center [391, 258] width 107 height 12
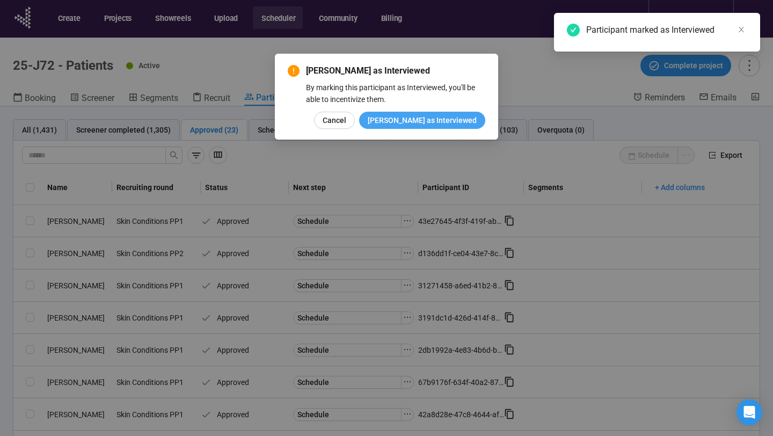
click at [426, 119] on span "[PERSON_NAME] as Interviewed" at bounding box center [422, 120] width 109 height 12
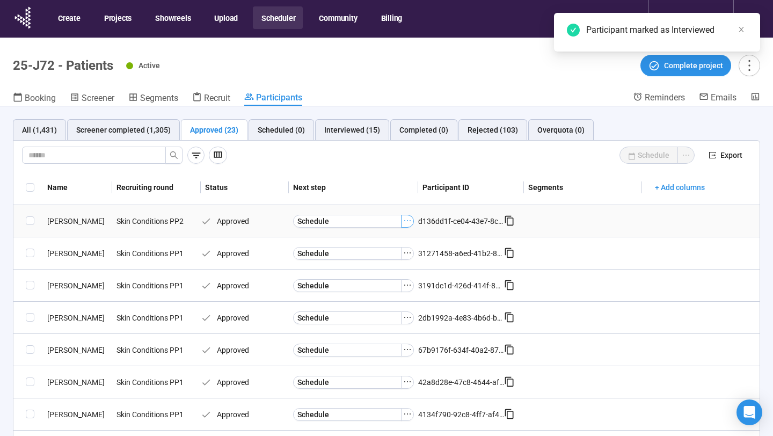
click at [406, 221] on icon "ellipsis" at bounding box center [407, 220] width 9 height 9
click at [399, 252] on span "[PERSON_NAME] as Interviewed" at bounding box center [391, 258] width 107 height 12
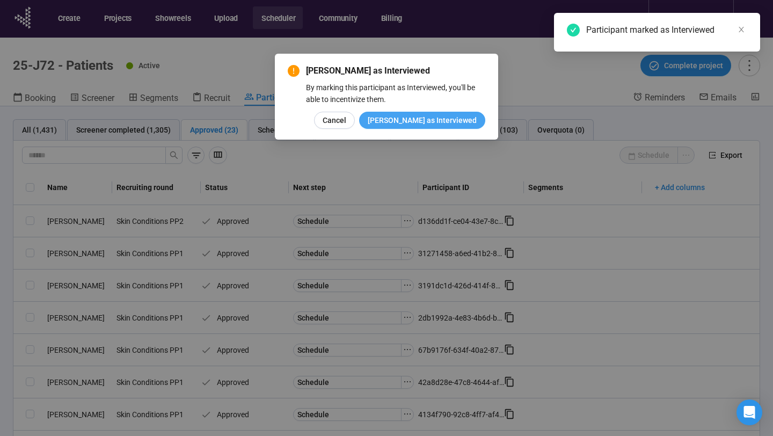
click at [428, 124] on span "[PERSON_NAME] as Interviewed" at bounding box center [422, 120] width 109 height 12
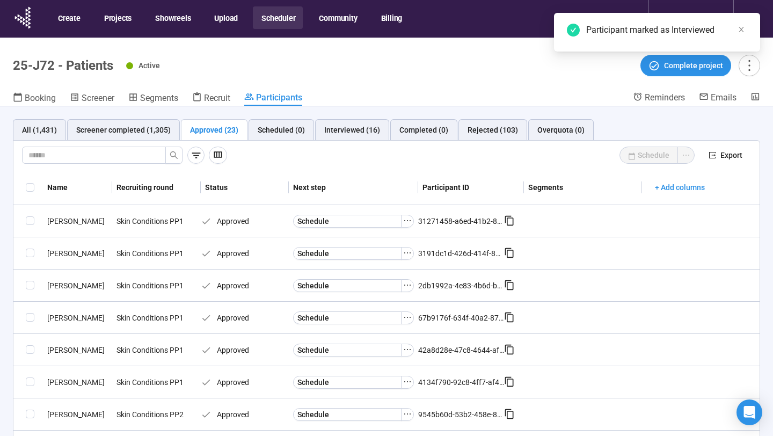
click at [406, 220] on icon "ellipsis" at bounding box center [407, 220] width 9 height 9
click at [386, 255] on span "[PERSON_NAME] as Interviewed" at bounding box center [391, 258] width 107 height 12
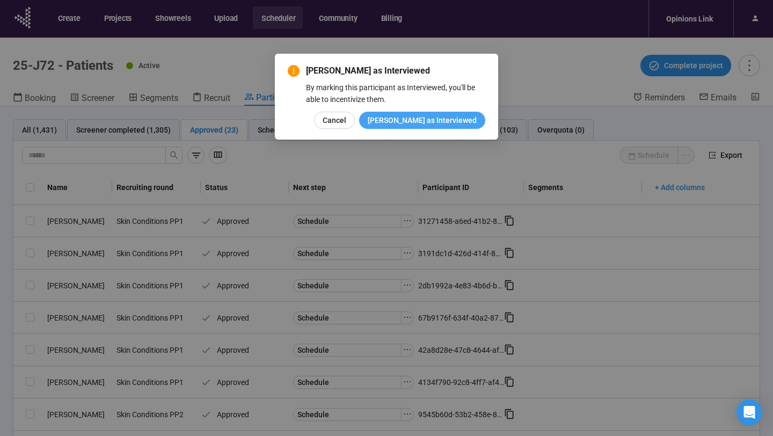
click at [428, 122] on span "[PERSON_NAME] as Interviewed" at bounding box center [422, 120] width 109 height 12
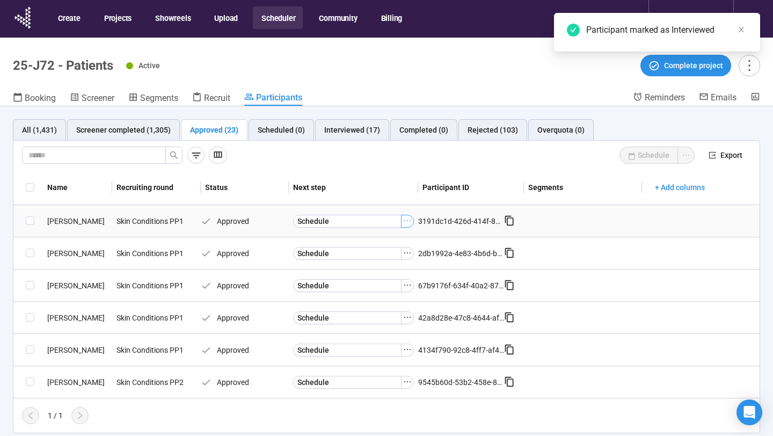
click at [407, 223] on icon "ellipsis" at bounding box center [407, 220] width 9 height 9
click at [395, 255] on span "[PERSON_NAME] as Interviewed" at bounding box center [391, 258] width 107 height 12
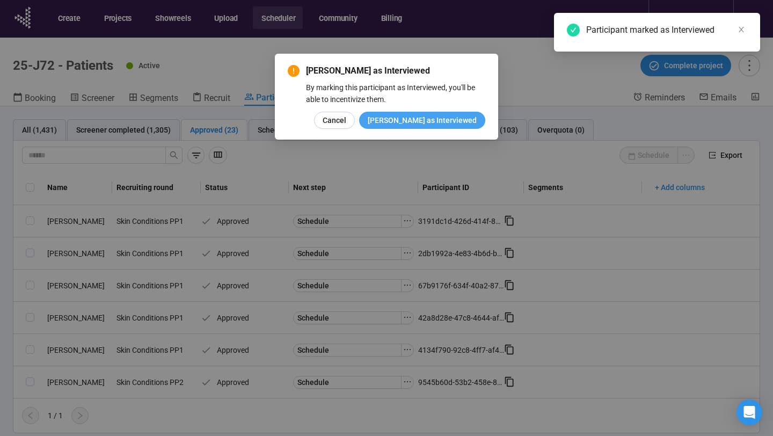
click at [437, 120] on span "[PERSON_NAME] as Interviewed" at bounding box center [422, 120] width 109 height 12
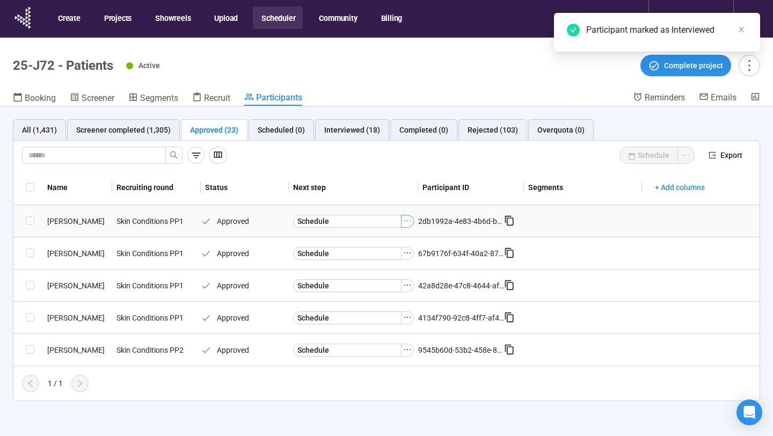
click at [407, 221] on icon "ellipsis" at bounding box center [407, 220] width 6 height 1
click at [393, 256] on span "[PERSON_NAME] as Interviewed" at bounding box center [391, 258] width 107 height 12
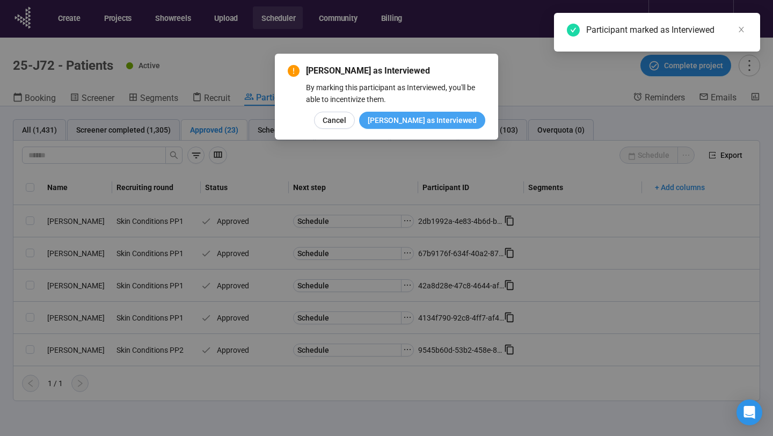
click at [423, 114] on span "[PERSON_NAME] as Interviewed" at bounding box center [422, 120] width 109 height 12
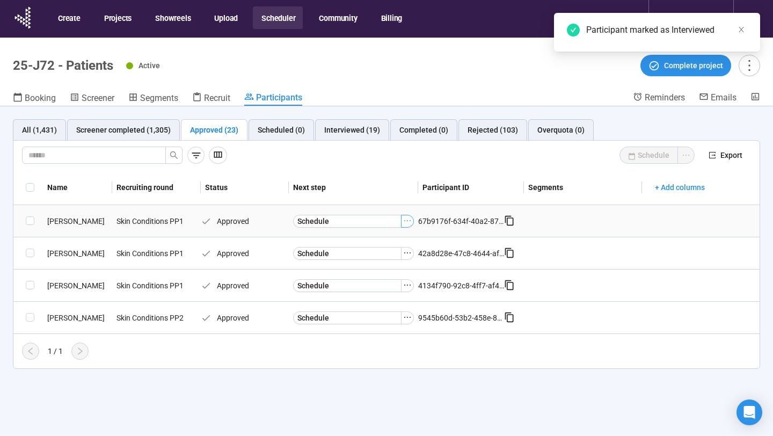
click at [408, 216] on icon "ellipsis" at bounding box center [407, 220] width 9 height 9
click at [399, 256] on span "[PERSON_NAME] as Interviewed" at bounding box center [391, 258] width 107 height 12
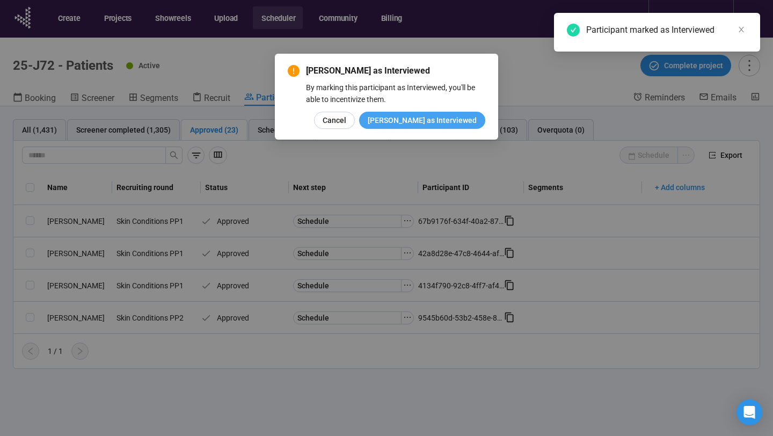
click at [426, 127] on button "[PERSON_NAME] as Interviewed" at bounding box center [422, 120] width 126 height 17
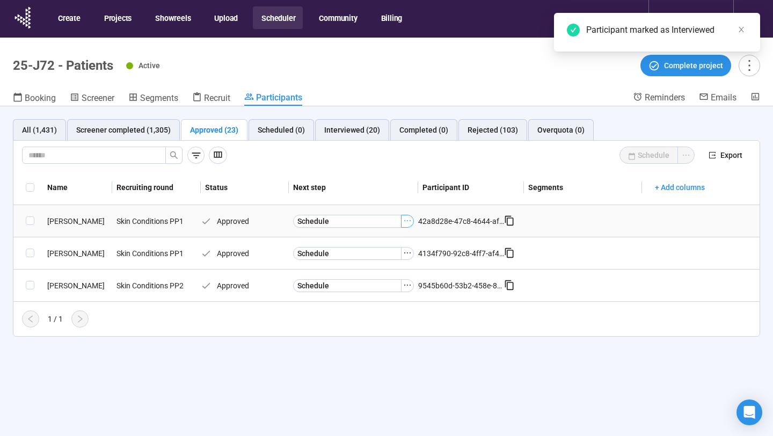
click at [407, 223] on icon "ellipsis" at bounding box center [407, 220] width 9 height 9
click at [397, 257] on span "[PERSON_NAME] as Interviewed" at bounding box center [391, 258] width 107 height 12
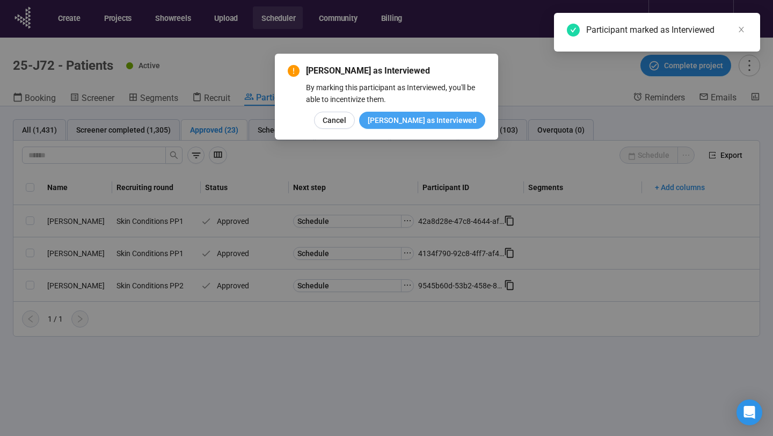
click at [421, 119] on span "[PERSON_NAME] as Interviewed" at bounding box center [422, 120] width 109 height 12
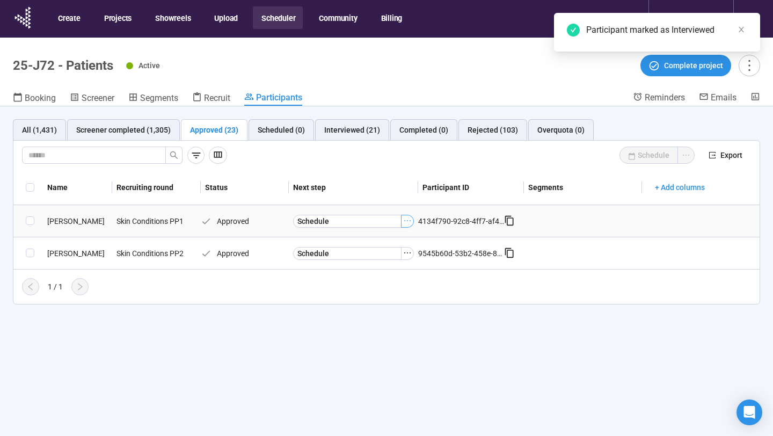
click at [410, 215] on button "button" at bounding box center [407, 221] width 13 height 13
click at [392, 253] on span "[PERSON_NAME] as Interviewed" at bounding box center [391, 258] width 107 height 12
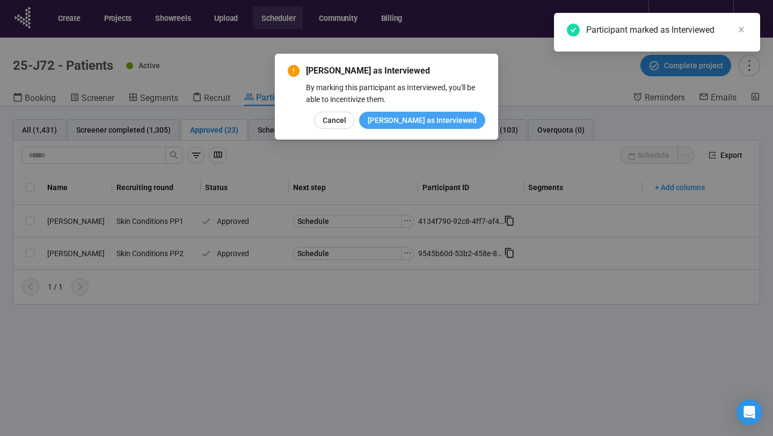
click at [428, 124] on span "[PERSON_NAME] as Interviewed" at bounding box center [422, 120] width 109 height 12
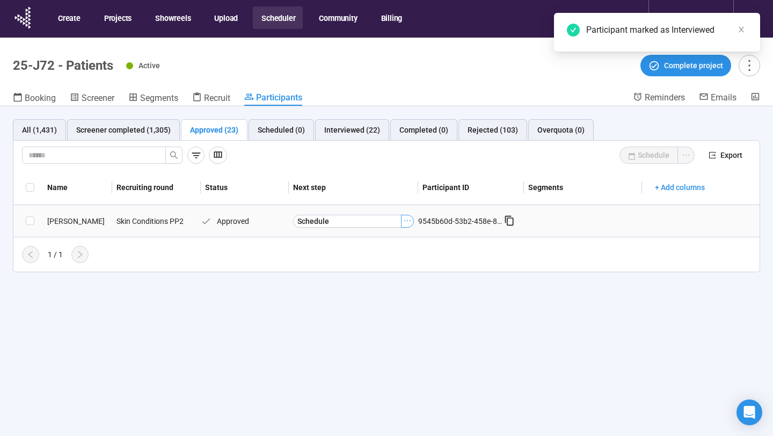
click at [406, 222] on icon "ellipsis" at bounding box center [407, 220] width 9 height 9
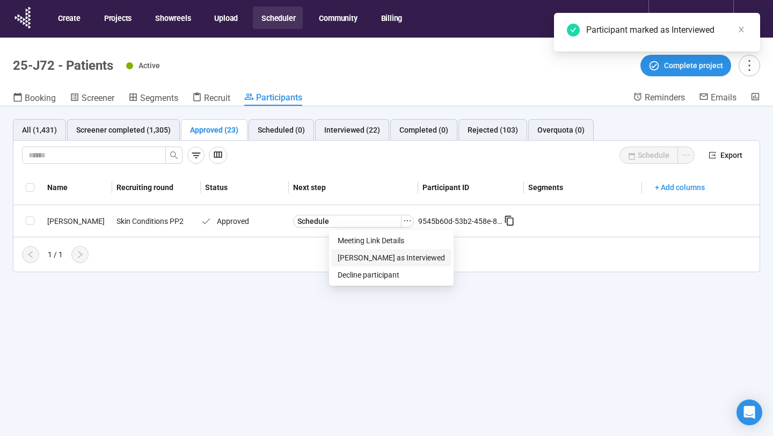
click at [392, 255] on span "[PERSON_NAME] as Interviewed" at bounding box center [391, 258] width 107 height 12
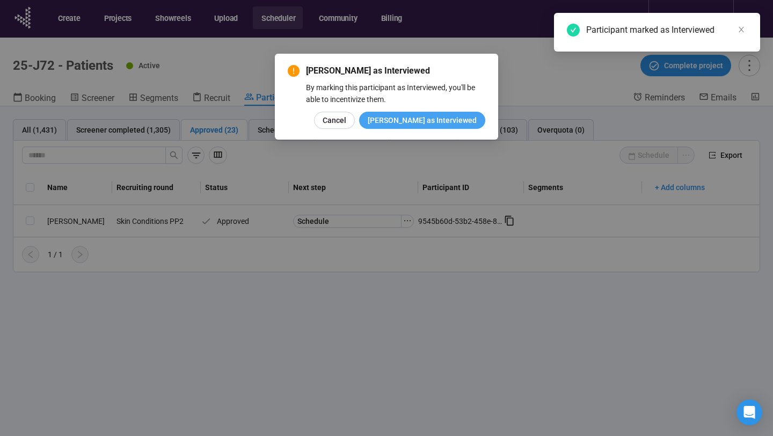
click at [422, 122] on span "[PERSON_NAME] as Interviewed" at bounding box center [422, 120] width 109 height 12
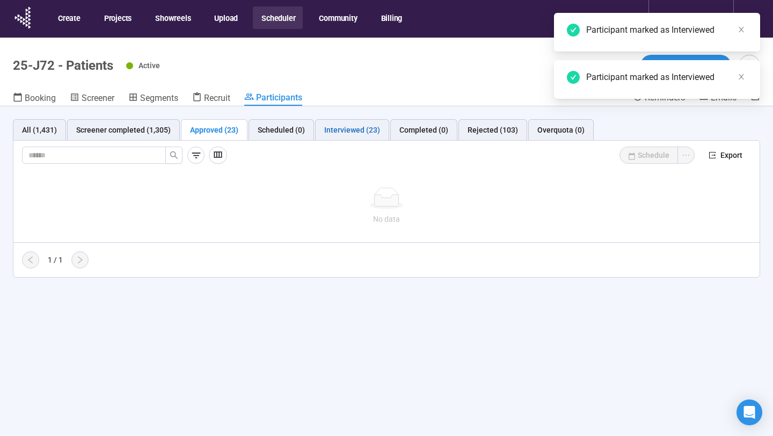
click at [357, 129] on div "Interviewed (23)" at bounding box center [352, 130] width 56 height 12
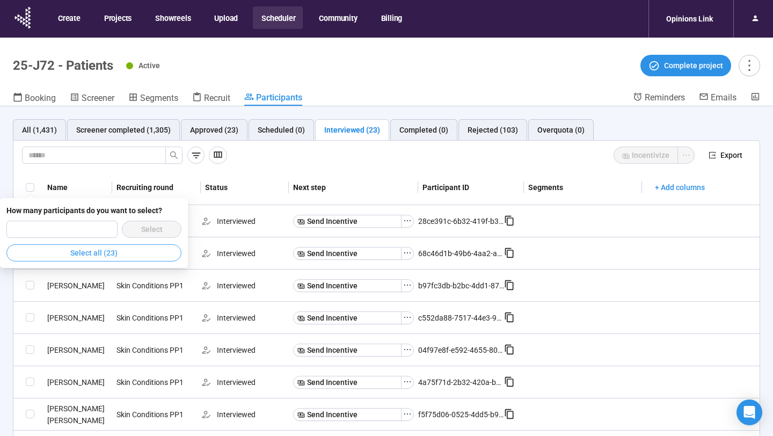
click at [83, 256] on span "Select all (23)" at bounding box center [93, 253] width 47 height 12
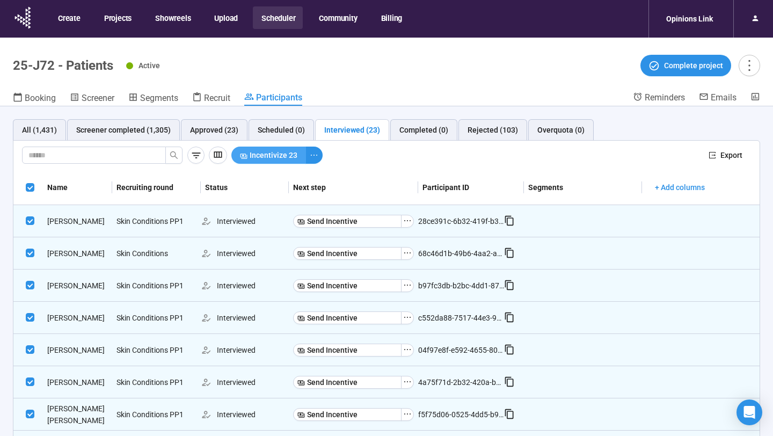
click at [281, 155] on span "Incentivize 23" at bounding box center [274, 155] width 48 height 12
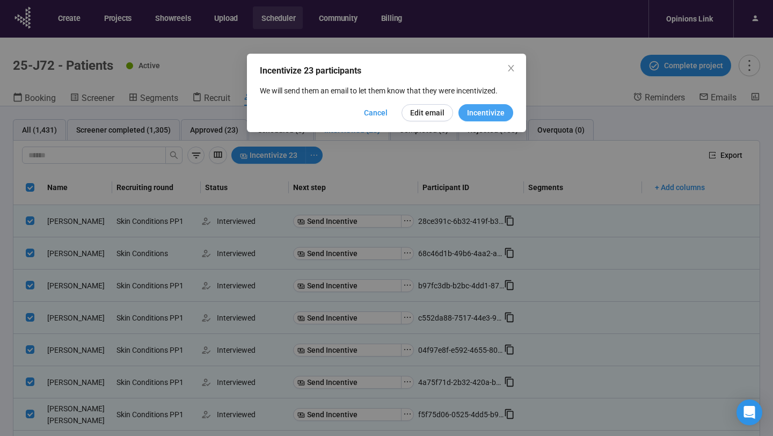
click at [479, 112] on span "Incentivize" at bounding box center [486, 113] width 38 height 12
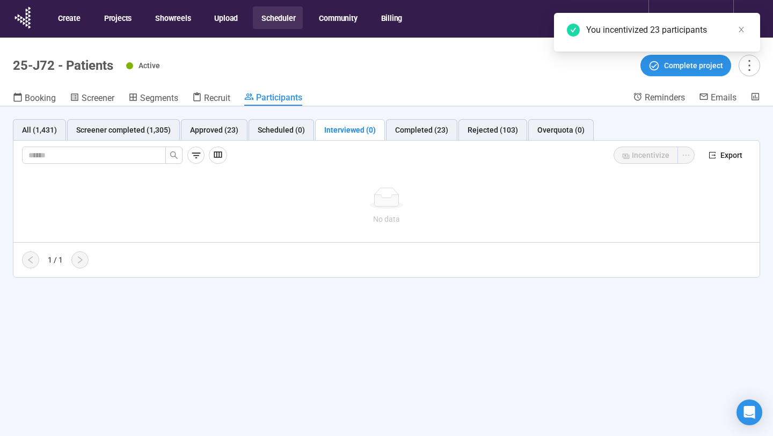
click at [286, 18] on button "Scheduler" at bounding box center [278, 17] width 50 height 23
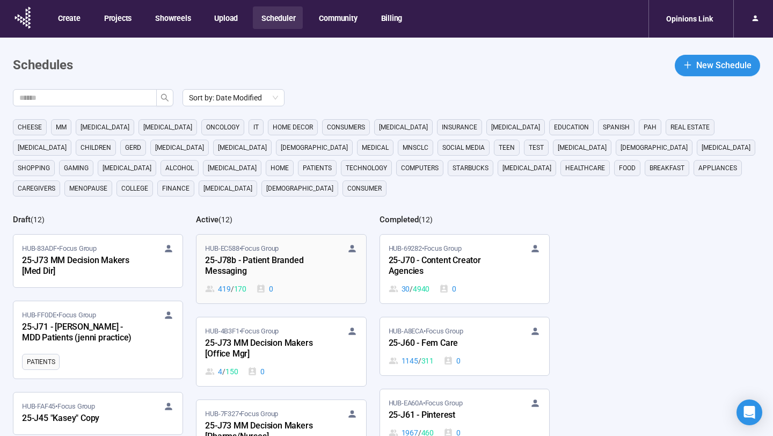
click at [285, 259] on div "25-J78b - Patient Branded Messaging" at bounding box center [264, 266] width 118 height 25
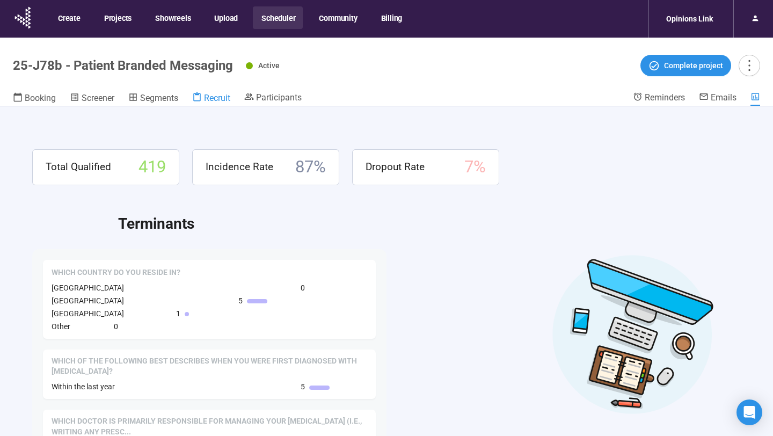
click at [222, 100] on span "Recruit" at bounding box center [217, 98] width 26 height 10
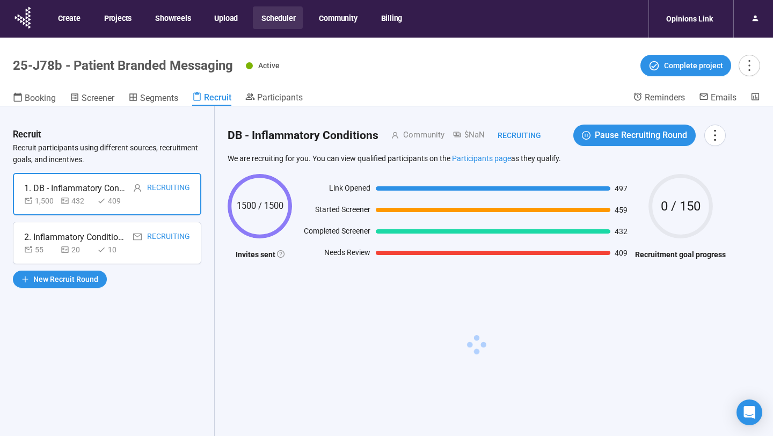
click at [176, 256] on div "2. Inflammatory Conditions Recruiting 55 20 10" at bounding box center [107, 243] width 189 height 42
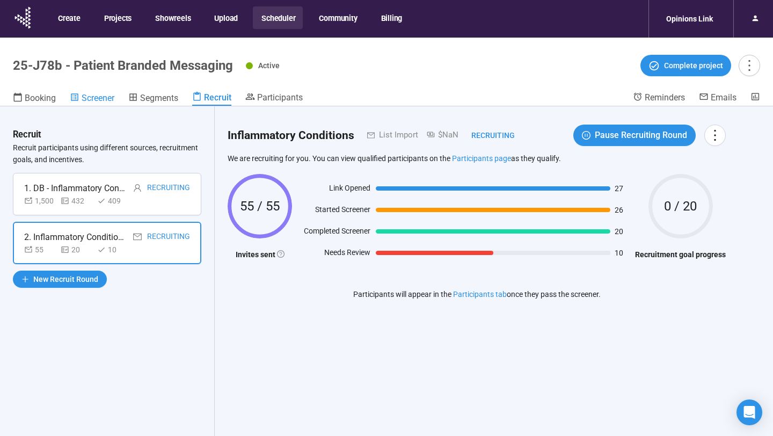
click at [94, 99] on span "Screener" at bounding box center [98, 98] width 33 height 10
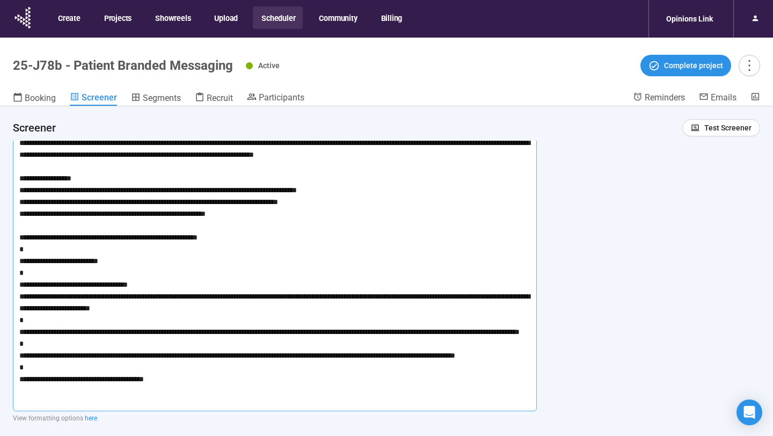
scroll to position [84, 0]
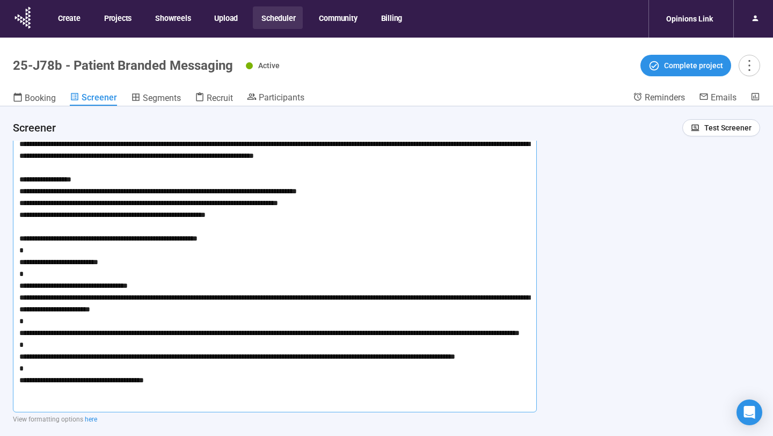
drag, startPoint x: 183, startPoint y: 393, endPoint x: 4, endPoint y: 131, distance: 317.8
click at [4, 130] on div "**********" at bounding box center [386, 289] width 773 height 367
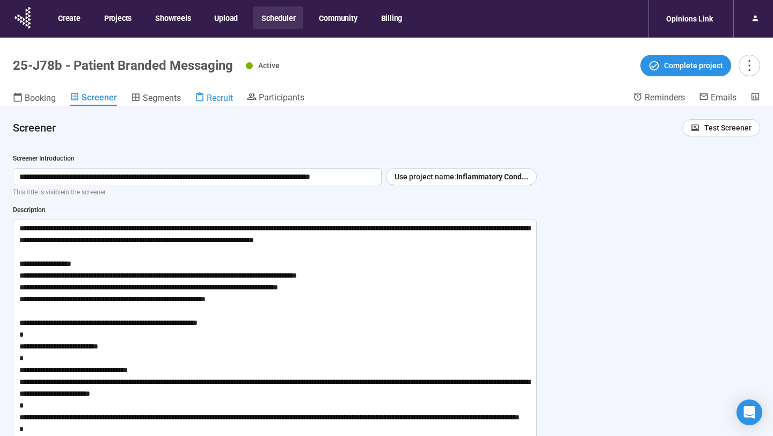
click at [212, 97] on span "Recruit" at bounding box center [220, 98] width 26 height 10
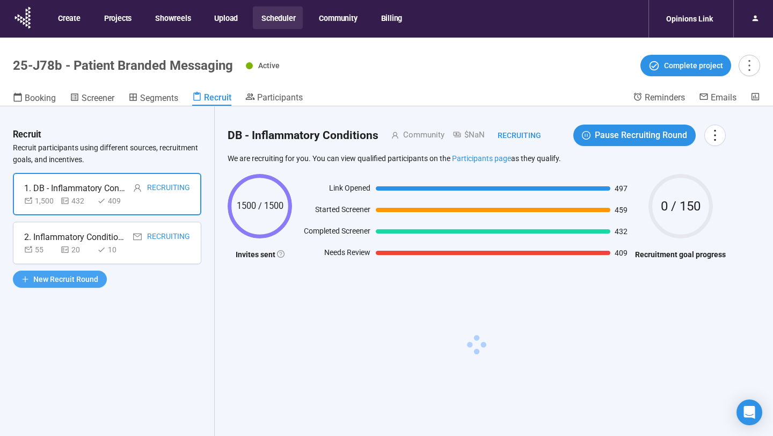
click at [79, 279] on span "New Recruit Round" at bounding box center [65, 279] width 65 height 12
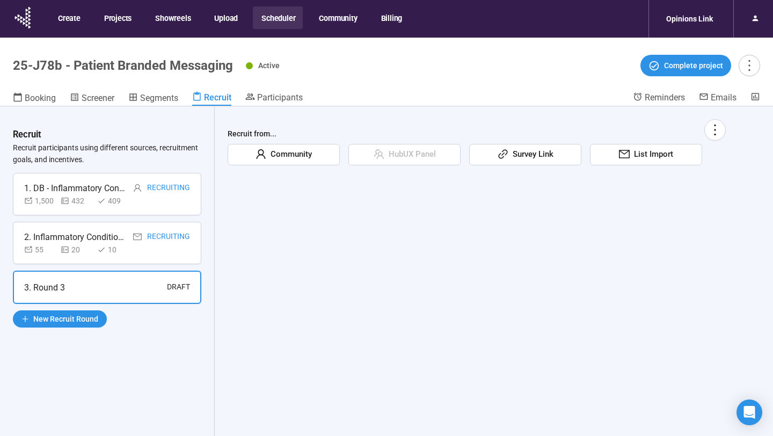
click at [316, 153] on div "Community" at bounding box center [284, 154] width 112 height 21
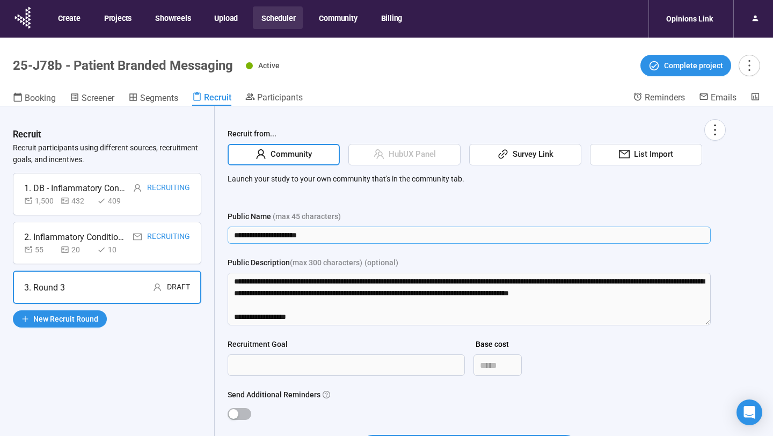
drag, startPoint x: 328, startPoint y: 238, endPoint x: 224, endPoint y: 234, distance: 104.3
click at [224, 234] on div "**********" at bounding box center [477, 300] width 524 height 389
type input "**********"
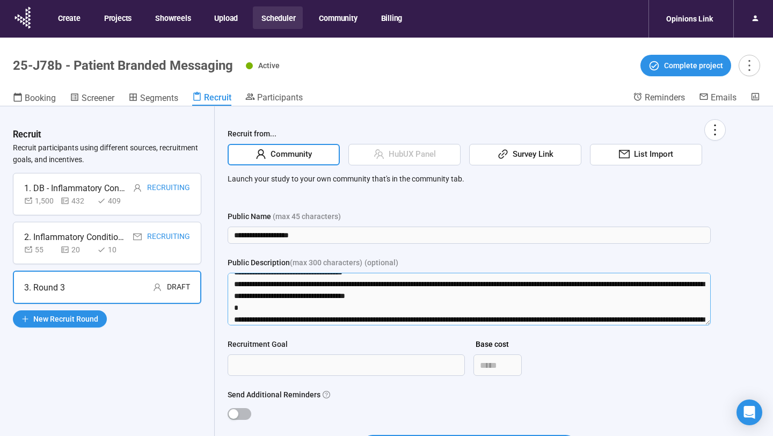
scroll to position [248, 0]
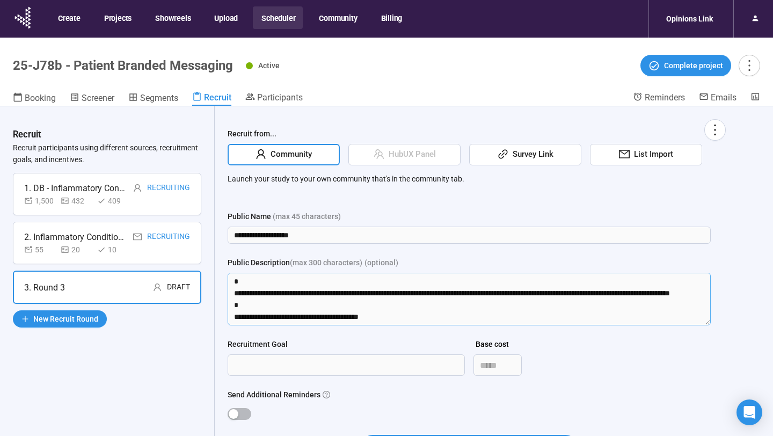
drag, startPoint x: 233, startPoint y: 277, endPoint x: 361, endPoint y: 341, distance: 143.7
click at [361, 341] on form "**********" at bounding box center [469, 340] width 483 height 259
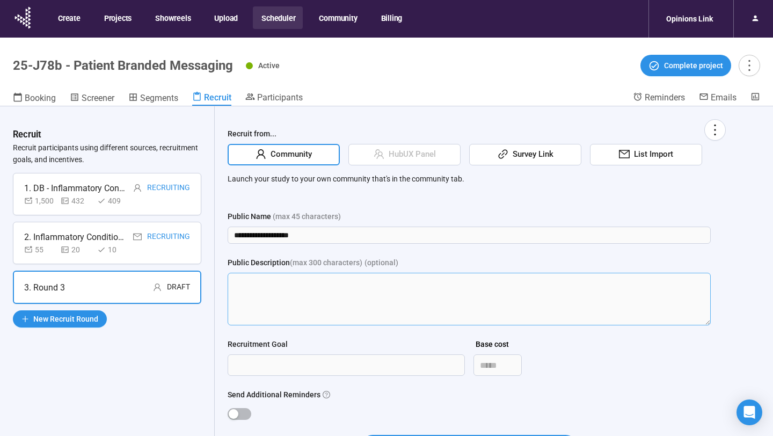
scroll to position [0, 0]
click at [343, 370] on input "Recruitment Goal" at bounding box center [346, 365] width 236 height 20
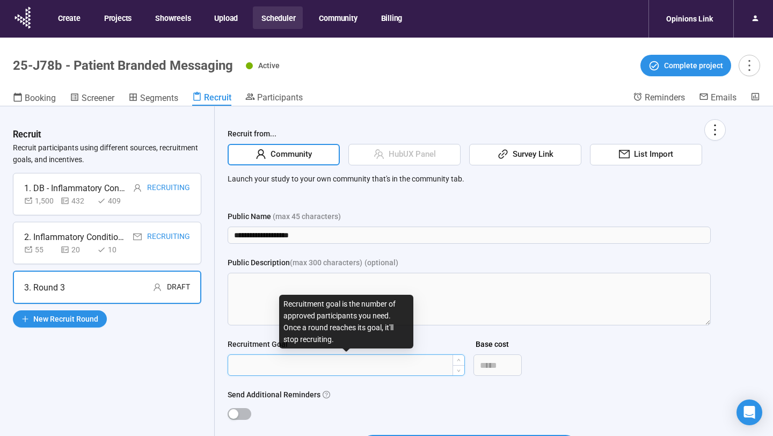
type input "*"
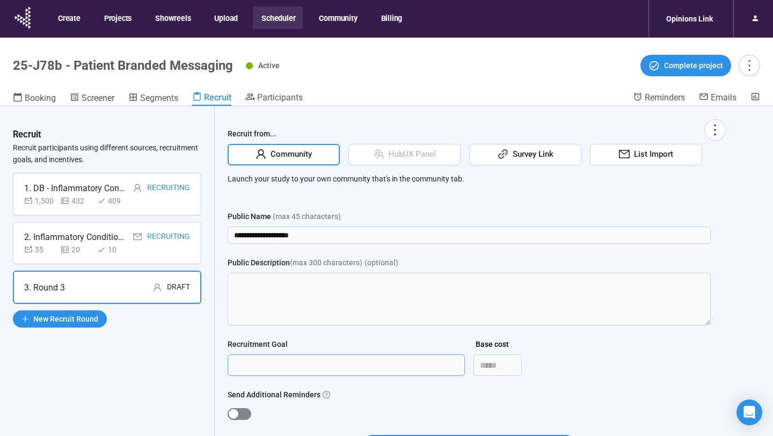
click at [244, 419] on span "button" at bounding box center [240, 414] width 24 height 12
click at [371, 395] on div "Send Additional Reminders" at bounding box center [469, 397] width 483 height 16
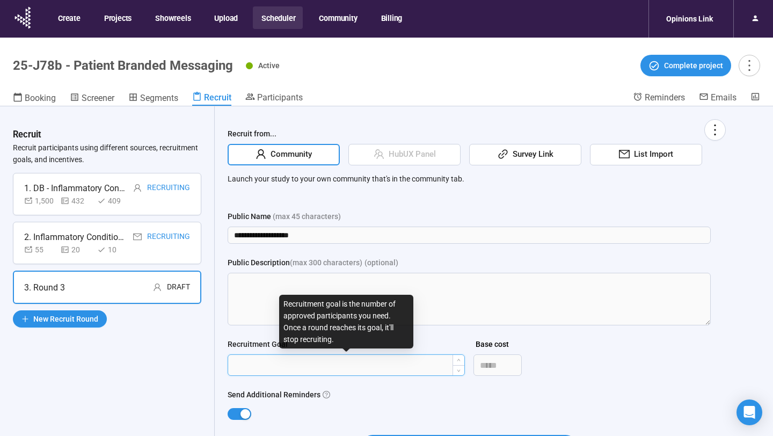
click at [239, 364] on input "***" at bounding box center [346, 365] width 236 height 20
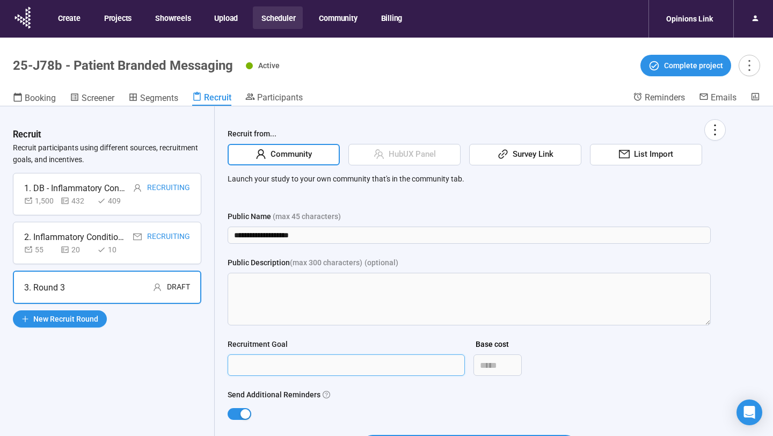
type input "***"
click at [370, 407] on div at bounding box center [469, 413] width 483 height 17
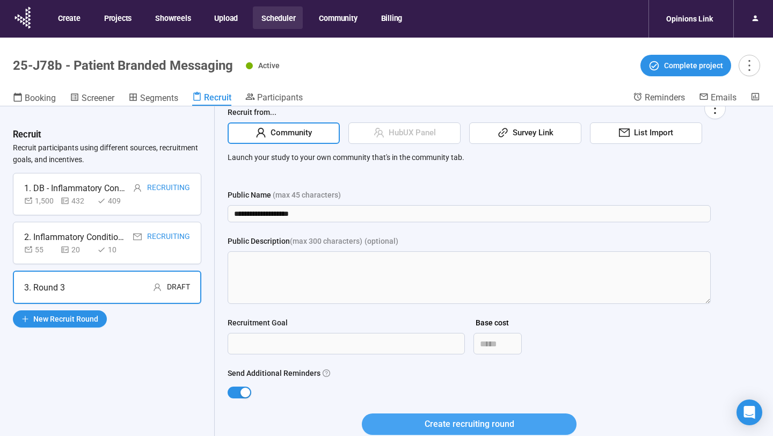
click at [394, 418] on button "Create recruiting round" at bounding box center [469, 424] width 215 height 21
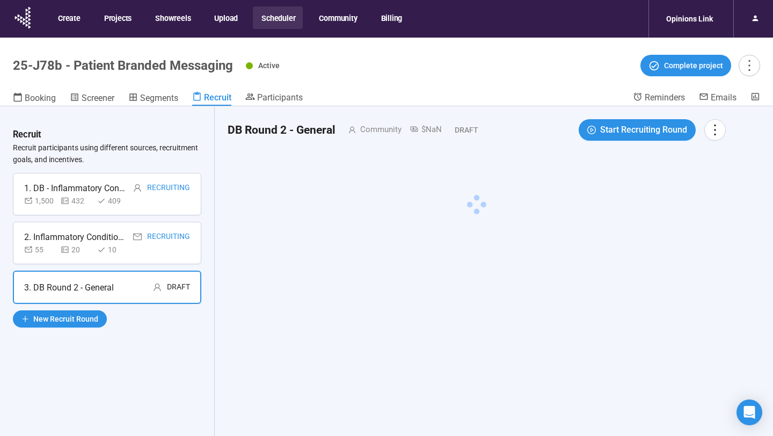
scroll to position [0, 0]
click at [716, 132] on icon "more" at bounding box center [715, 129] width 15 height 15
click at [709, 166] on span "Edit invitation email" at bounding box center [684, 171] width 65 height 12
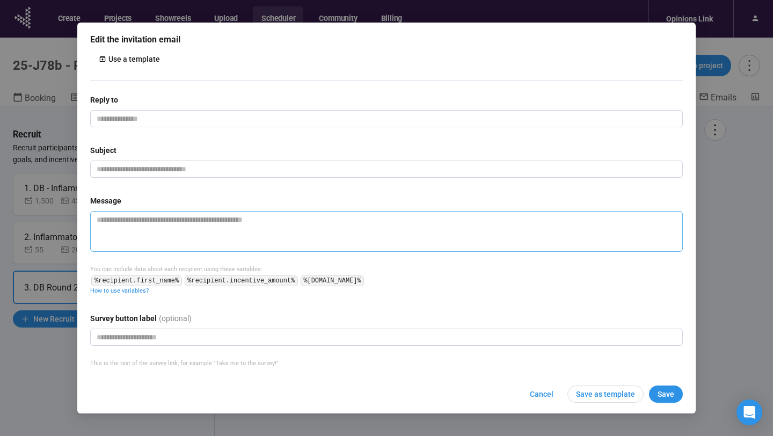
click at [363, 220] on textarea at bounding box center [386, 231] width 593 height 41
paste textarea "**********"
type textarea "**********"
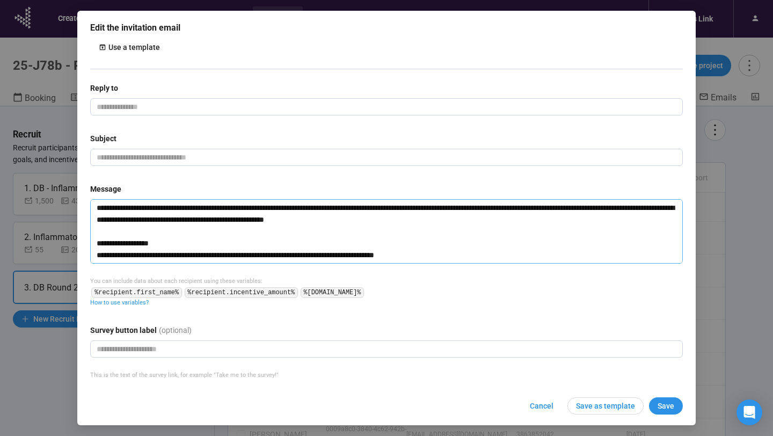
type textarea "**********"
click at [220, 166] on div "Reply to Subject Message You can include data about each recipient using these …" at bounding box center [386, 194] width 593 height 225
drag, startPoint x: 346, startPoint y: 156, endPoint x: 234, endPoint y: 156, distance: 112.8
click at [234, 156] on input "**********" at bounding box center [386, 157] width 593 height 17
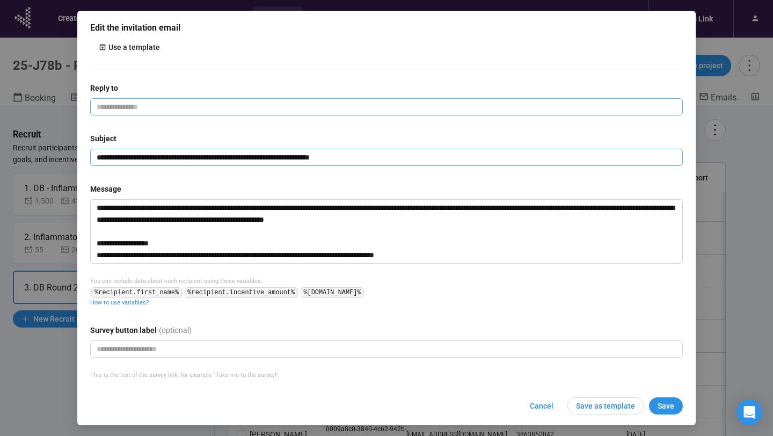
type input "**********"
click at [167, 107] on input "email" at bounding box center [386, 106] width 593 height 17
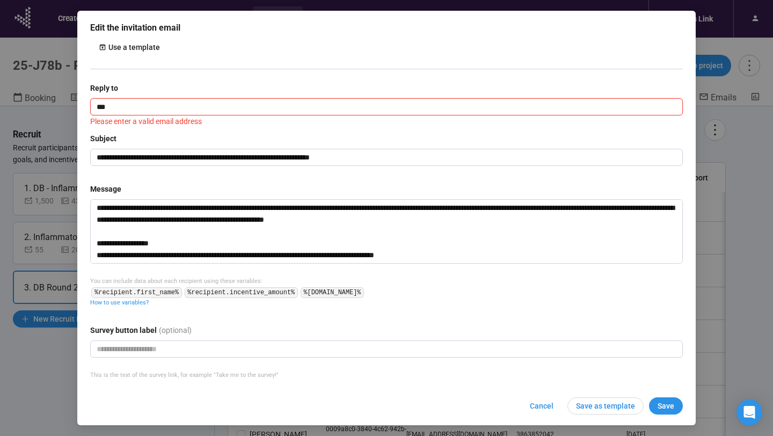
type input "**********"
click at [379, 189] on div "Message" at bounding box center [386, 191] width 593 height 16
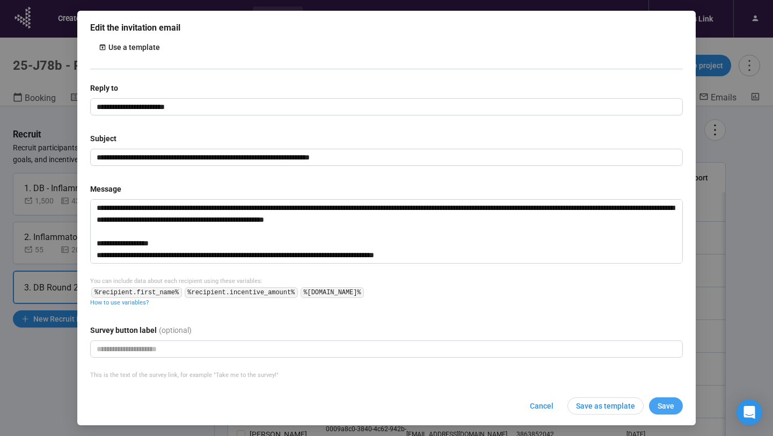
click at [664, 408] on span "Save" at bounding box center [666, 406] width 17 height 12
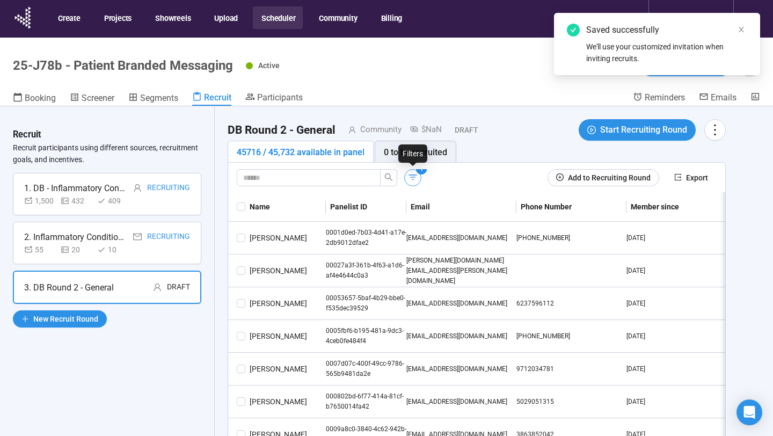
click at [411, 176] on icon "button" at bounding box center [413, 177] width 11 height 11
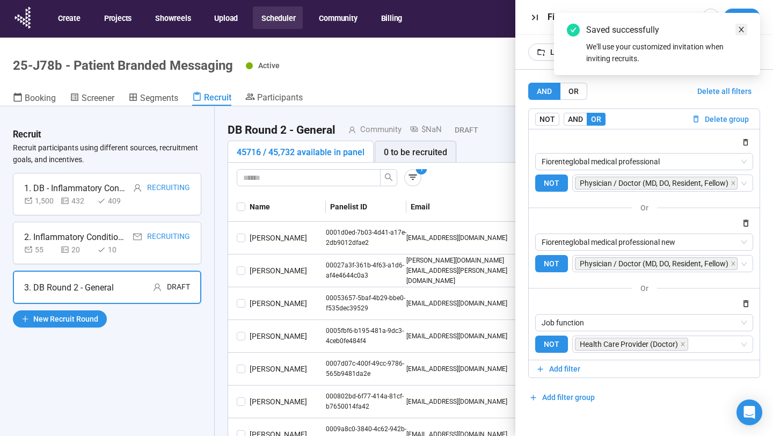
click at [743, 30] on icon "close" at bounding box center [742, 30] width 8 height 8
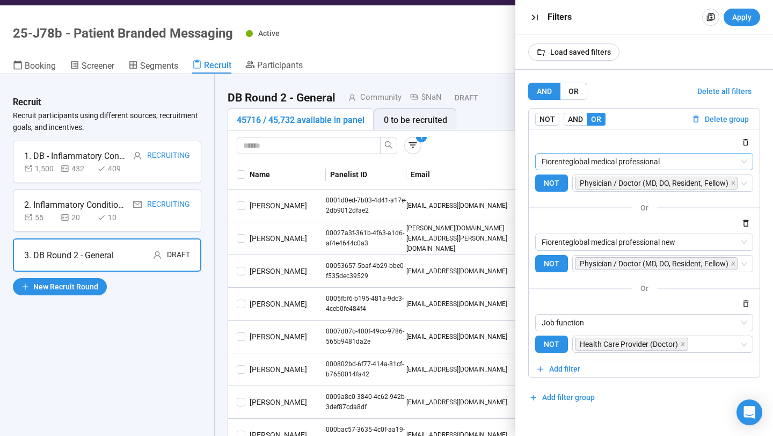
scroll to position [28, 0]
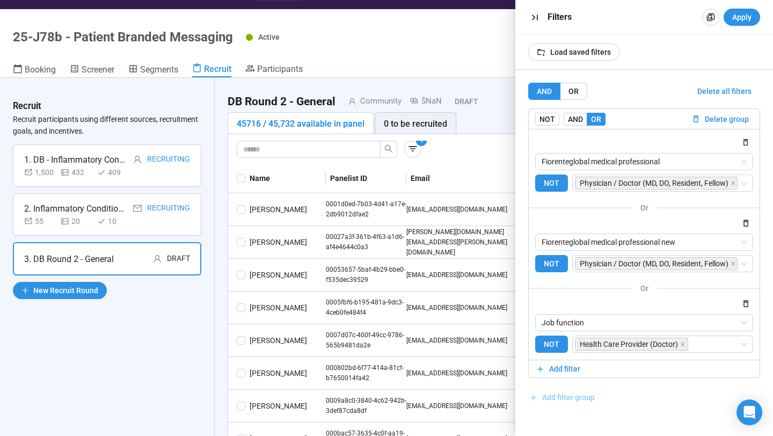
click at [573, 400] on span "Add filter group" at bounding box center [569, 398] width 53 height 12
click at [598, 54] on span "Load saved filters" at bounding box center [581, 52] width 61 height 12
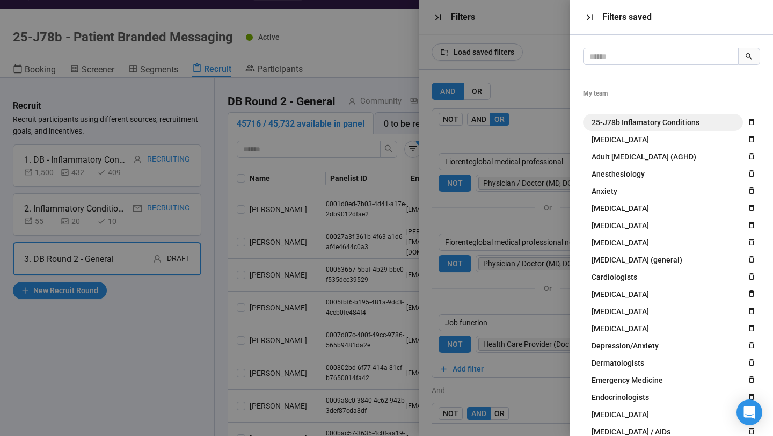
click at [664, 120] on span "25-J78b Inflamatory Conditions" at bounding box center [646, 123] width 108 height 12
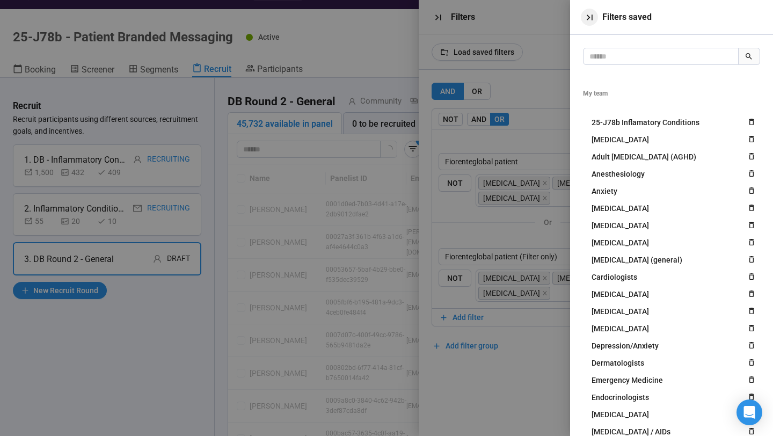
click at [588, 16] on icon "button" at bounding box center [590, 18] width 6 height 6
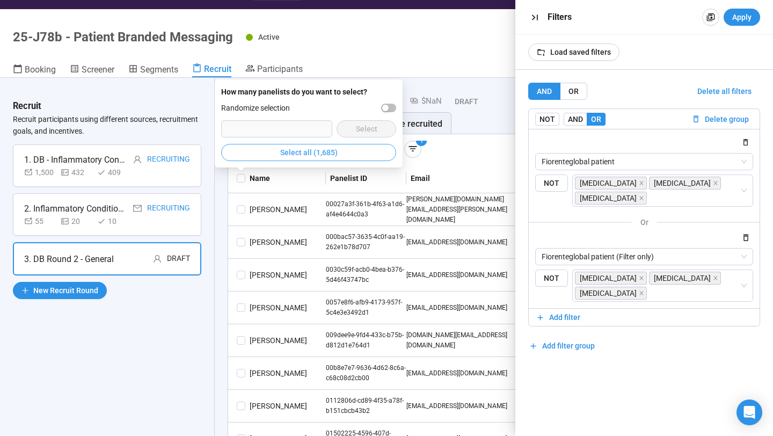
click at [290, 157] on span "Select all (1,685)" at bounding box center [308, 153] width 57 height 12
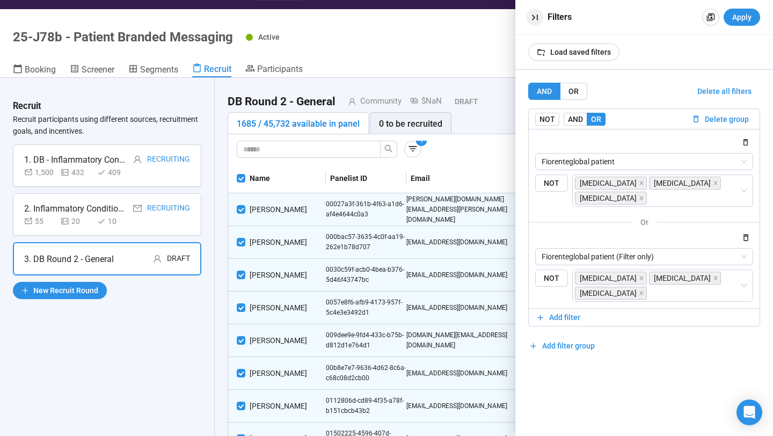
click at [530, 19] on icon "button" at bounding box center [535, 17] width 11 height 11
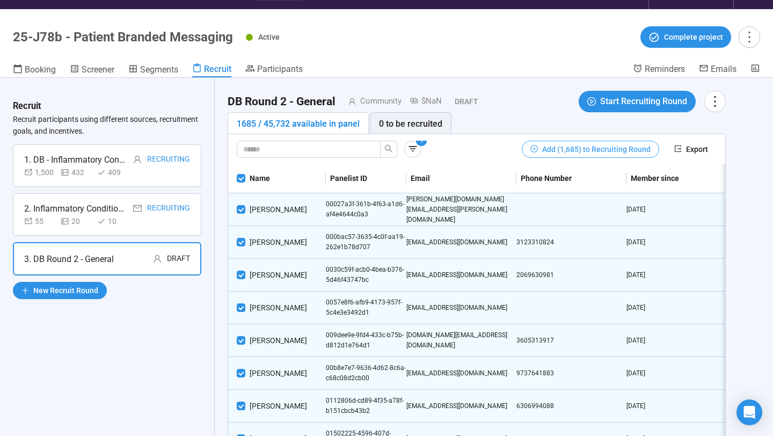
click at [562, 150] on span "Add (1,685) to Recruiting Round" at bounding box center [597, 149] width 109 height 12
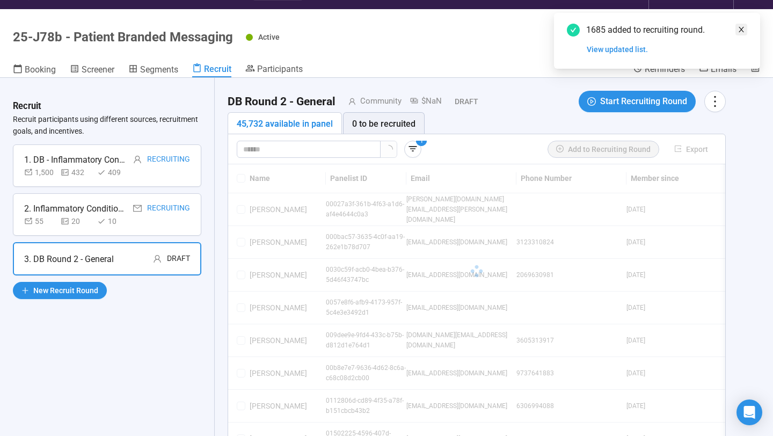
drag, startPoint x: 742, startPoint y: 30, endPoint x: 450, endPoint y: 47, distance: 292.7
click at [742, 30] on icon "close" at bounding box center [742, 30] width 8 height 8
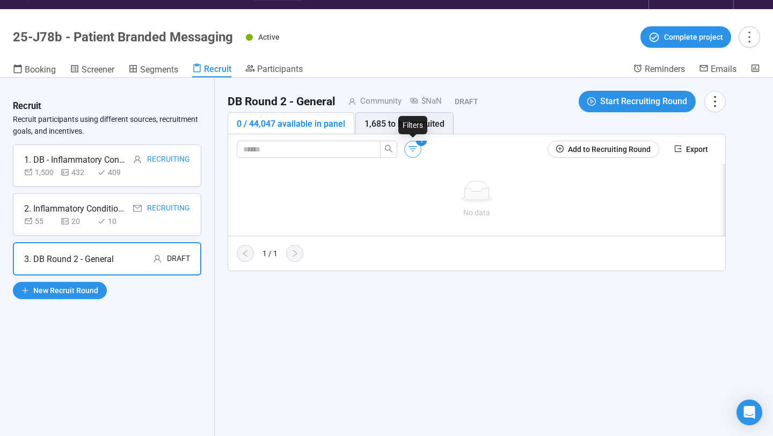
click at [411, 149] on icon "button" at bounding box center [413, 148] width 11 height 11
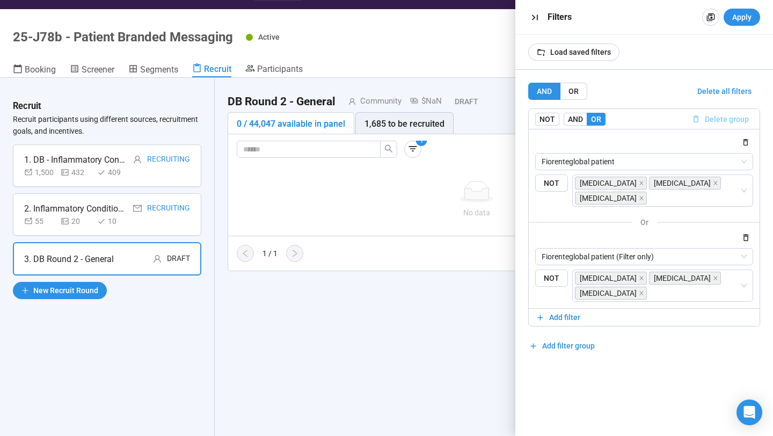
click at [717, 118] on span "Delete group" at bounding box center [727, 119] width 44 height 12
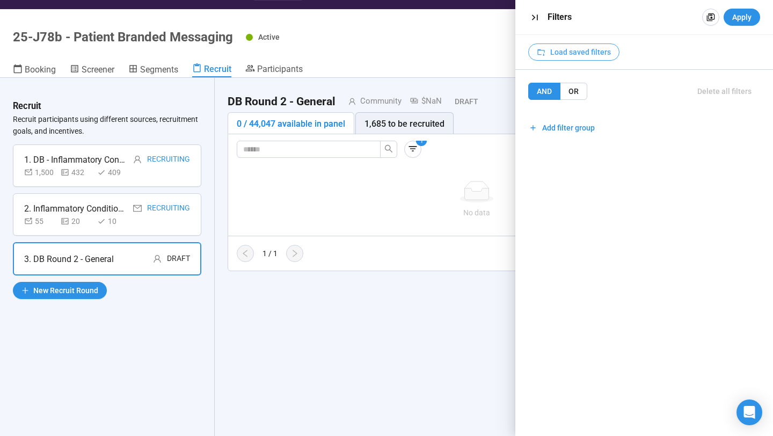
click at [582, 47] on span "Load saved filters" at bounding box center [581, 52] width 61 height 12
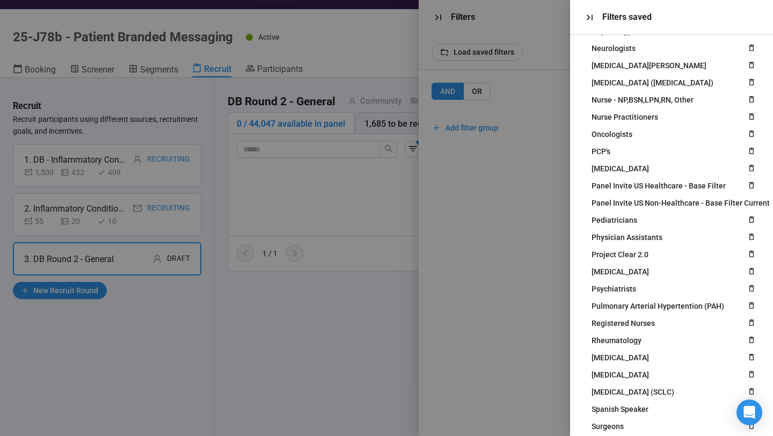
scroll to position [587, 0]
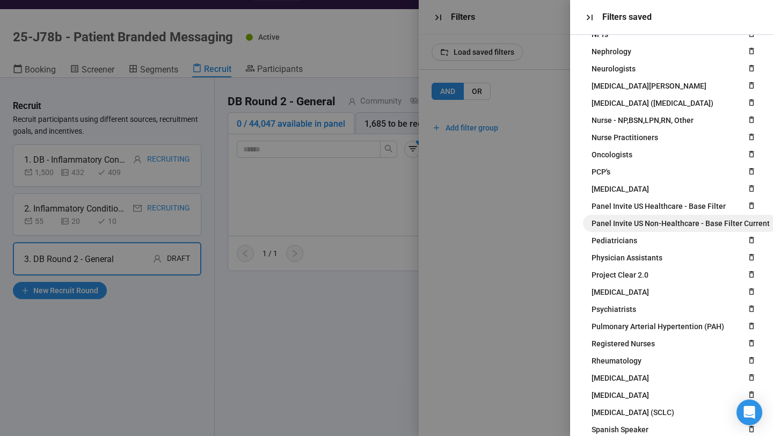
click at [661, 222] on span "Panel Invite US Non-Healthcare - Base Filter Current" at bounding box center [681, 224] width 178 height 12
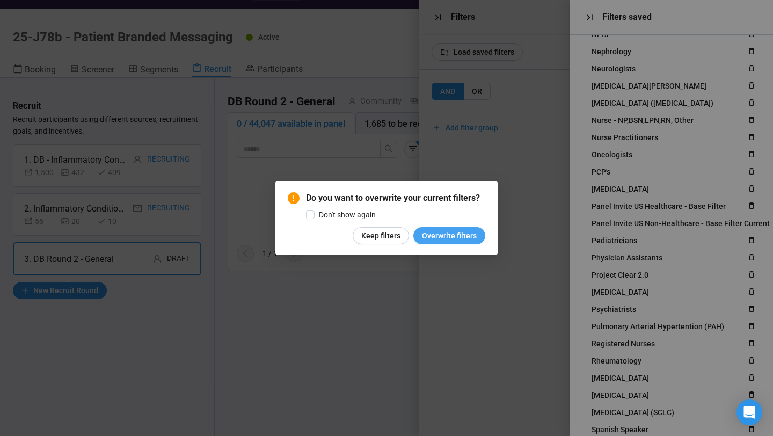
click at [445, 232] on span "Overwrite filters" at bounding box center [449, 236] width 55 height 12
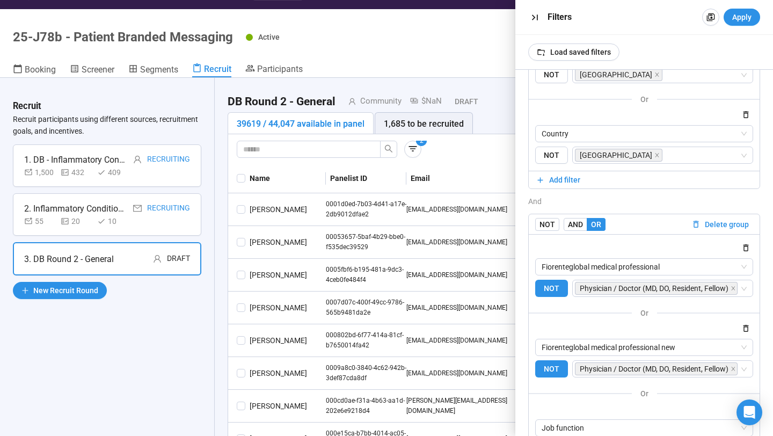
scroll to position [198, 0]
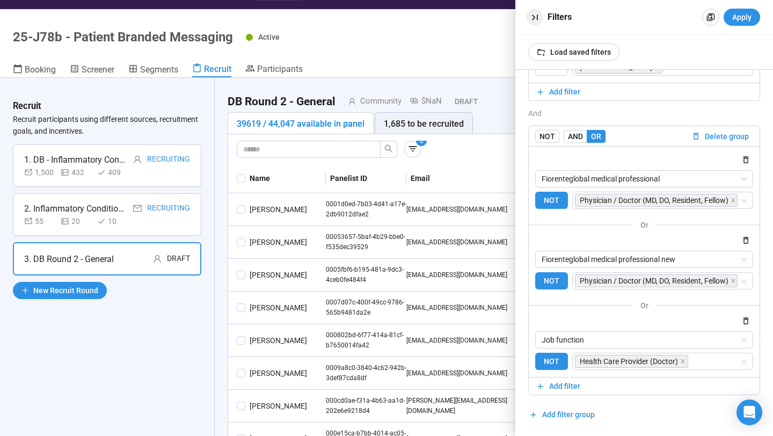
click at [538, 13] on icon "button" at bounding box center [535, 17] width 11 height 11
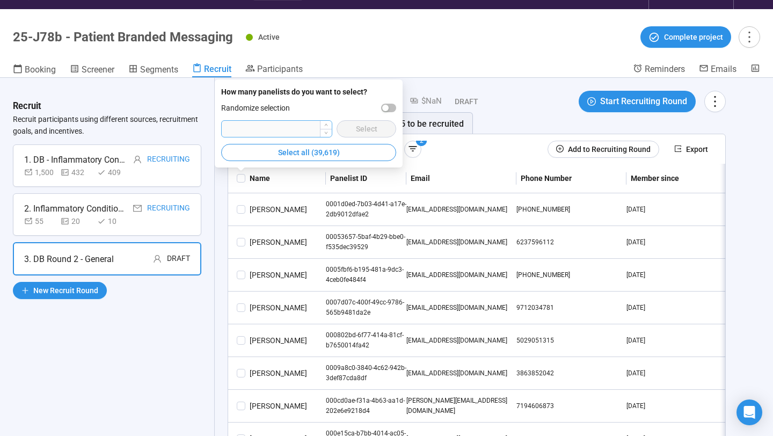
click at [280, 125] on input "number" at bounding box center [277, 129] width 110 height 16
type input "***"
click at [387, 106] on div "button" at bounding box center [385, 108] width 6 height 6
click at [370, 128] on span "Select" at bounding box center [366, 129] width 21 height 12
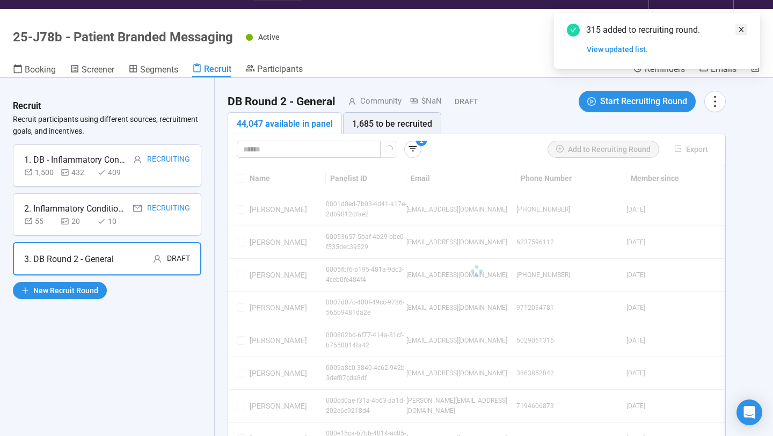
click at [740, 30] on icon "close" at bounding box center [742, 30] width 8 height 8
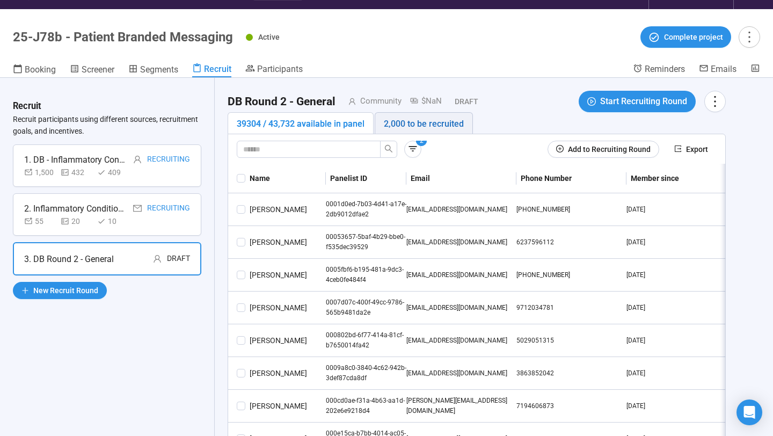
click at [451, 122] on div "2,000 to be recruited" at bounding box center [424, 123] width 80 height 13
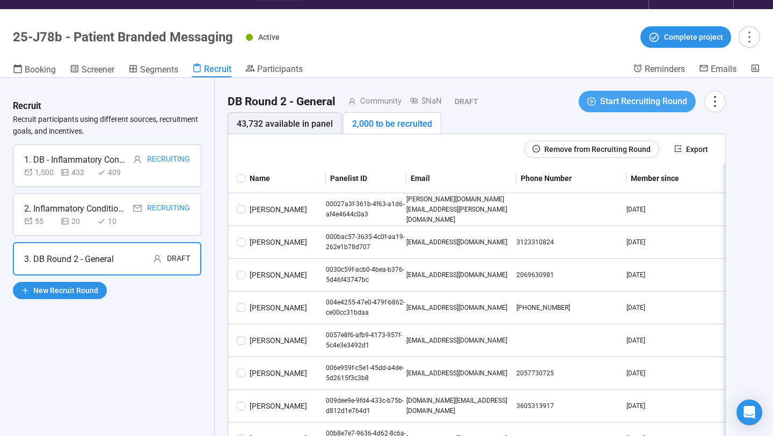
click at [592, 97] on icon "play-circle" at bounding box center [592, 101] width 9 height 9
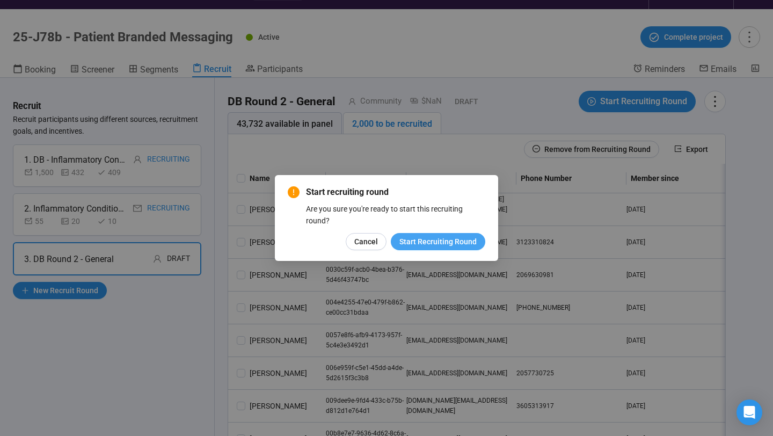
click at [460, 241] on span "Start Recruiting Round" at bounding box center [438, 242] width 77 height 12
